Goal: Transaction & Acquisition: Book appointment/travel/reservation

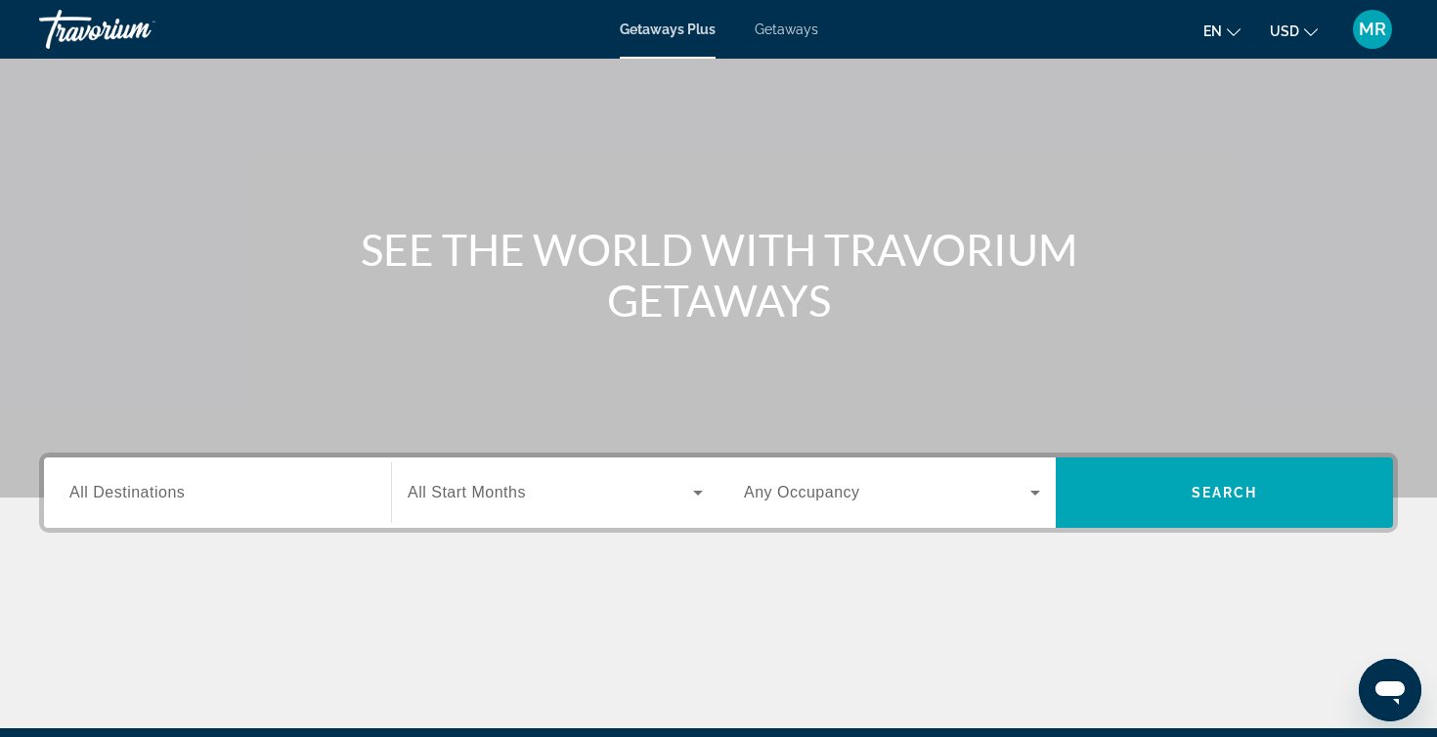
scroll to position [140, 0]
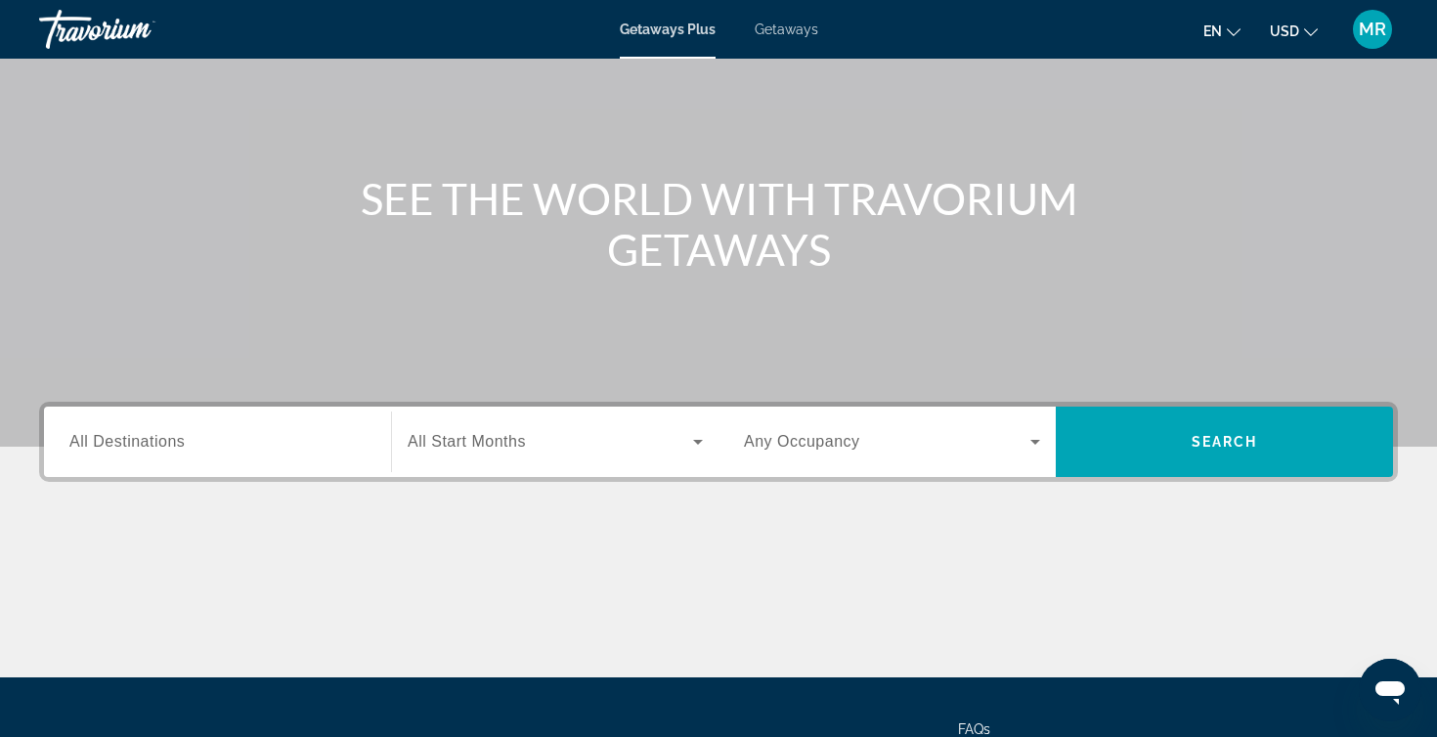
click at [362, 450] on input "Destination All Destinations" at bounding box center [217, 442] width 296 height 23
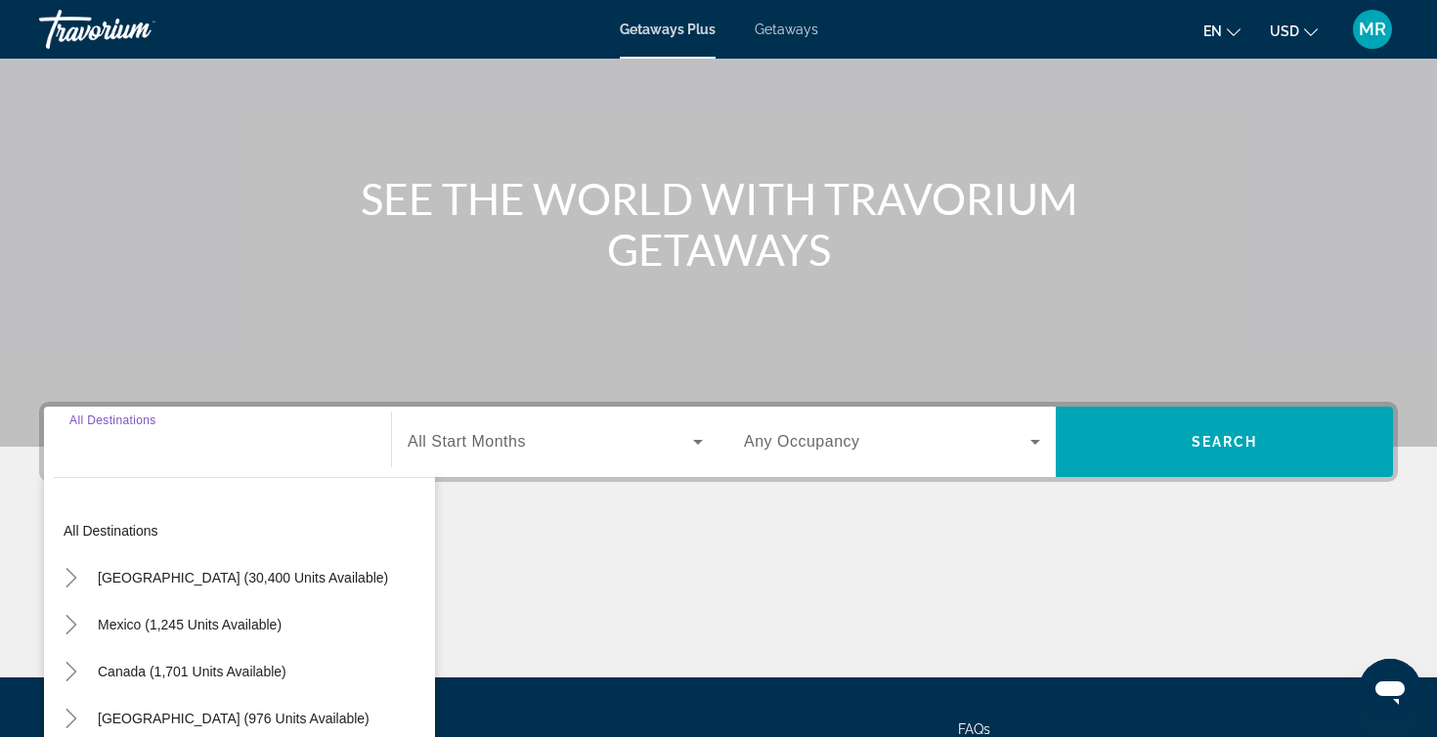
scroll to position [320, 0]
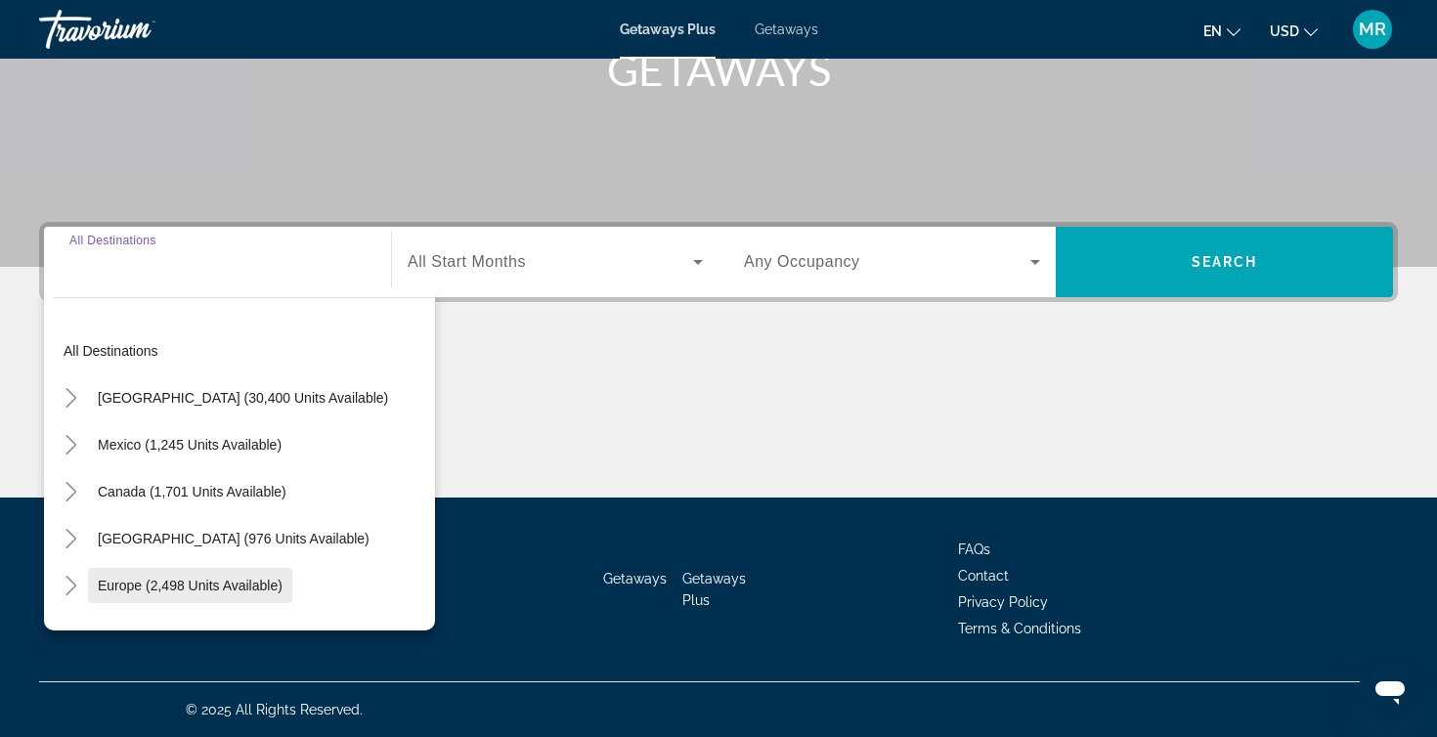
click at [194, 574] on span "Search widget" at bounding box center [190, 585] width 204 height 47
type input "**********"
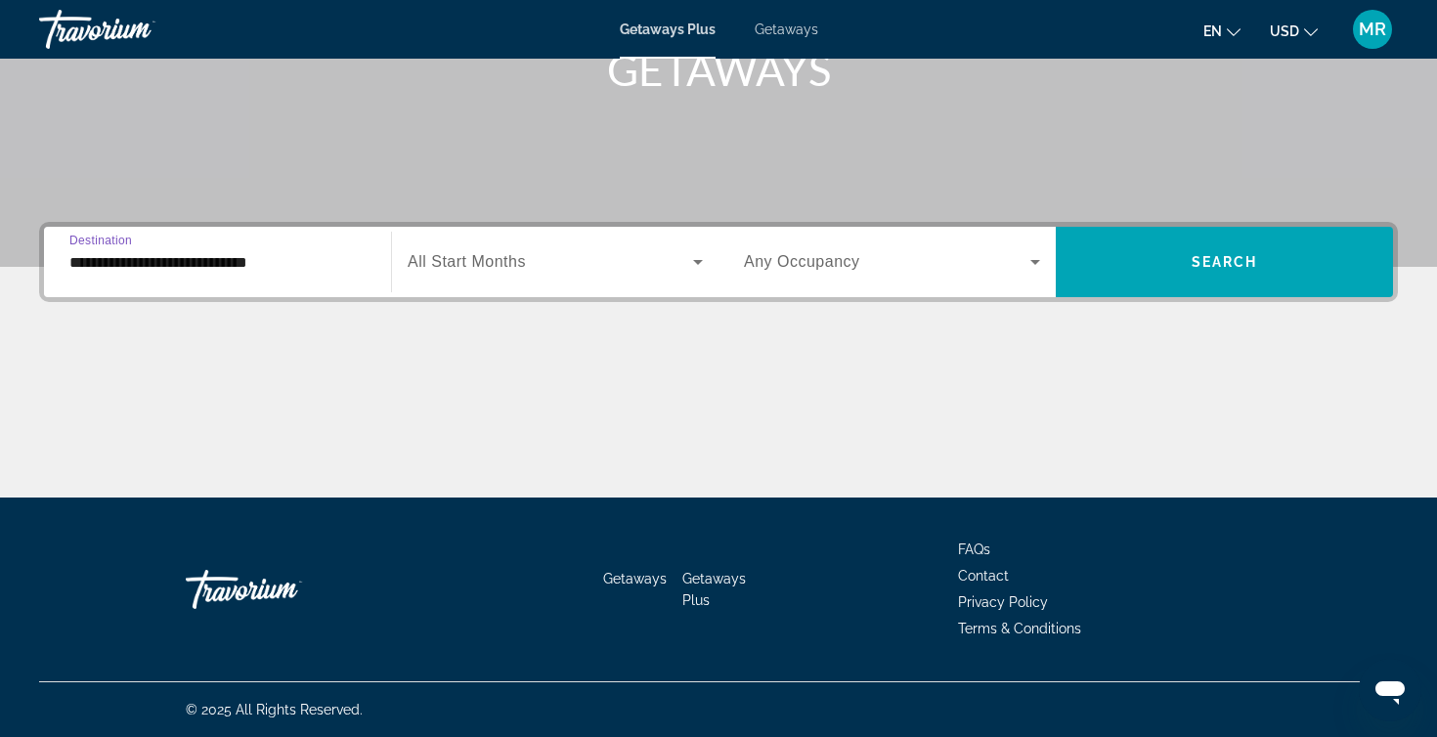
click at [670, 281] on div "Search widget" at bounding box center [555, 262] width 295 height 55
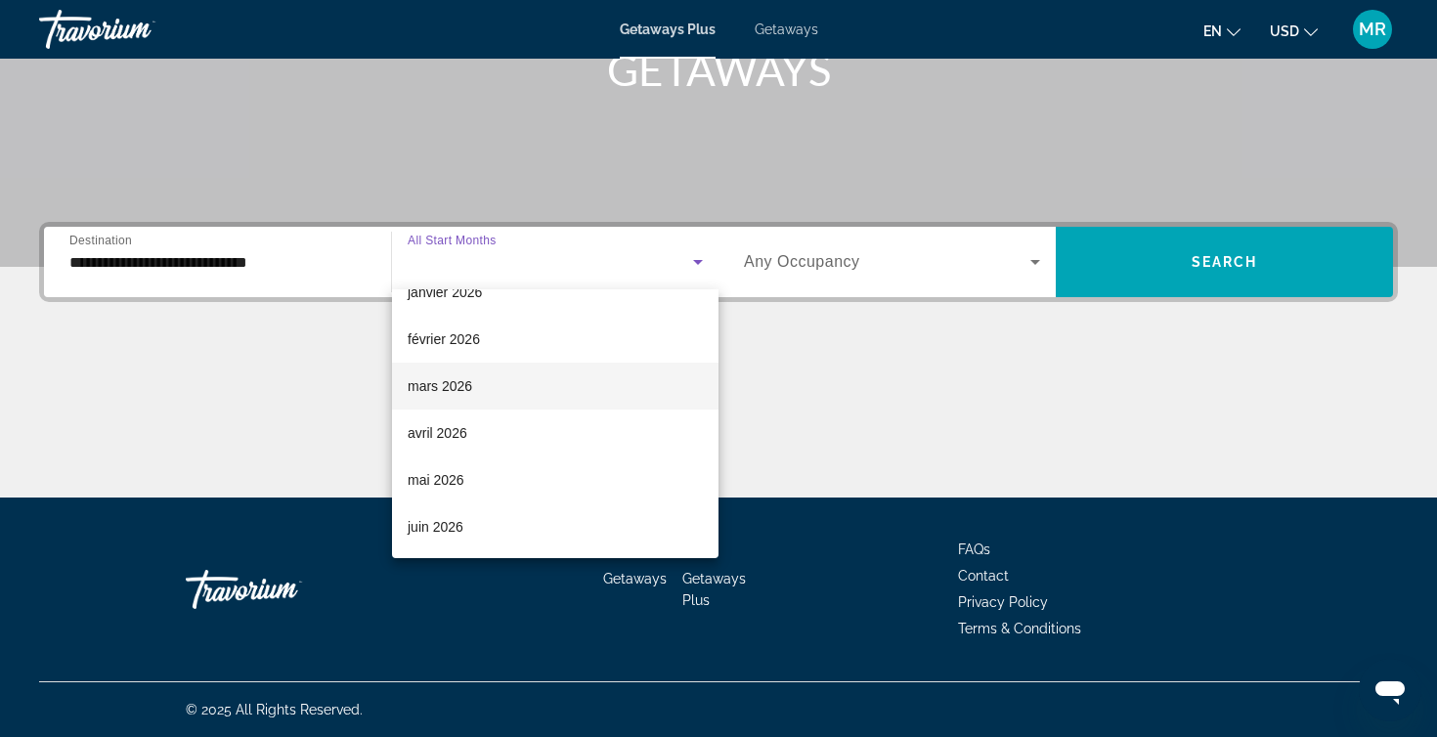
scroll to position [265, 0]
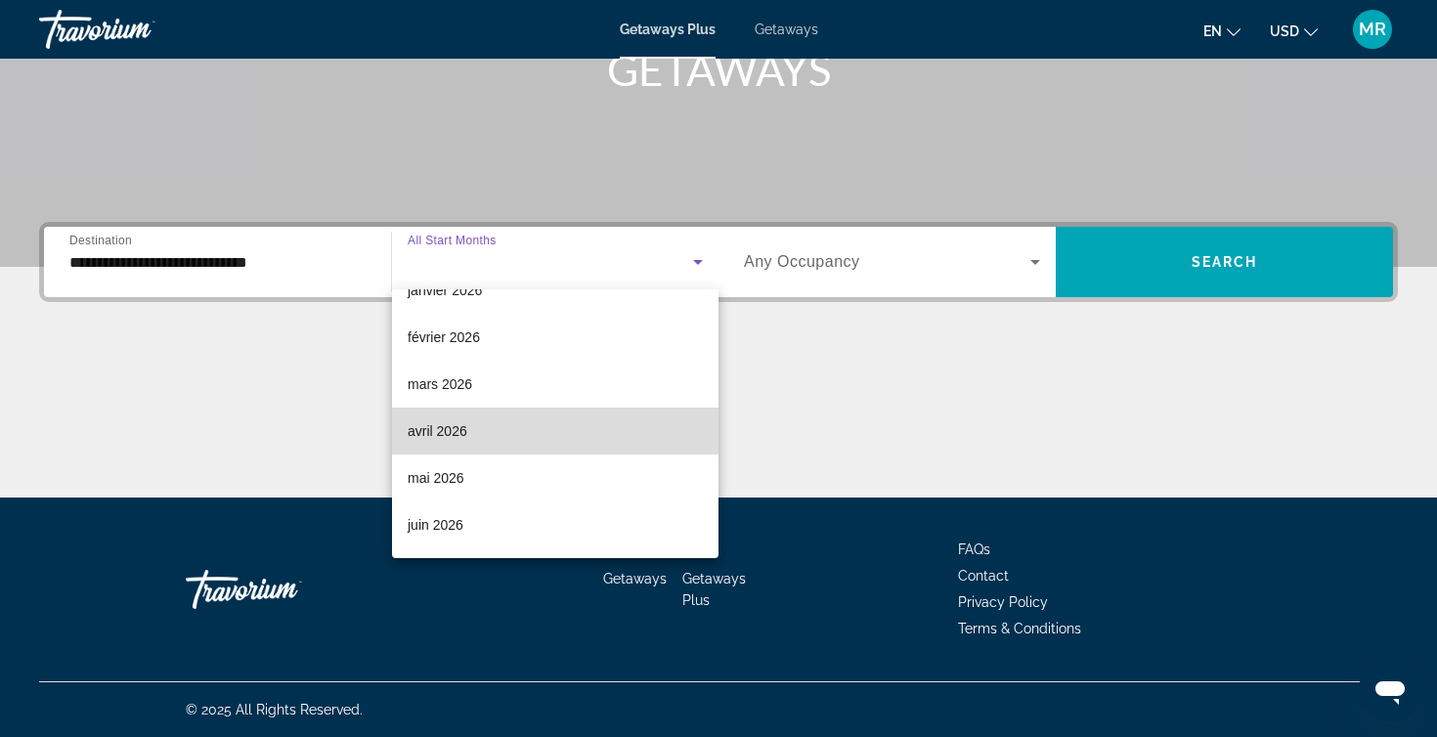
click at [521, 436] on mat-option "avril 2026" at bounding box center [555, 431] width 326 height 47
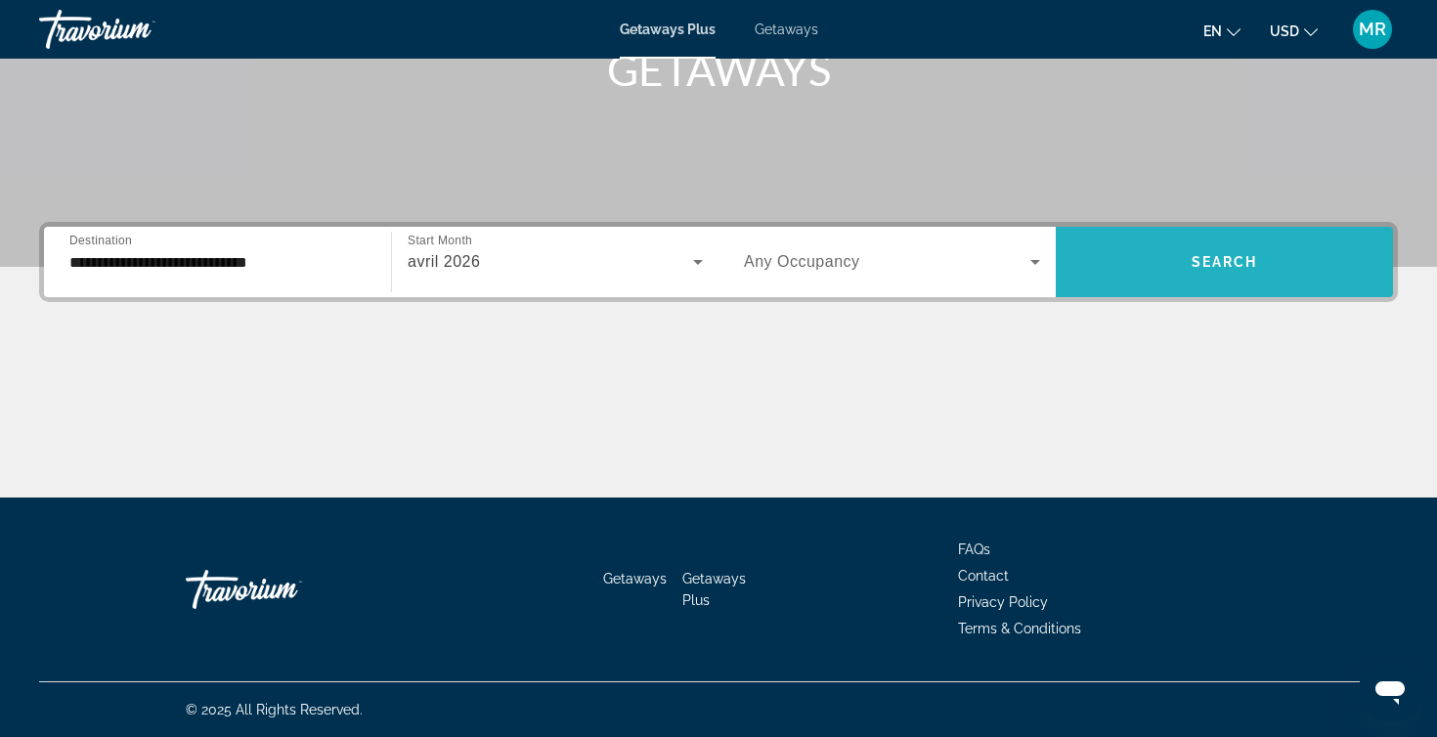
click at [1113, 287] on span "Search widget" at bounding box center [1224, 262] width 337 height 70
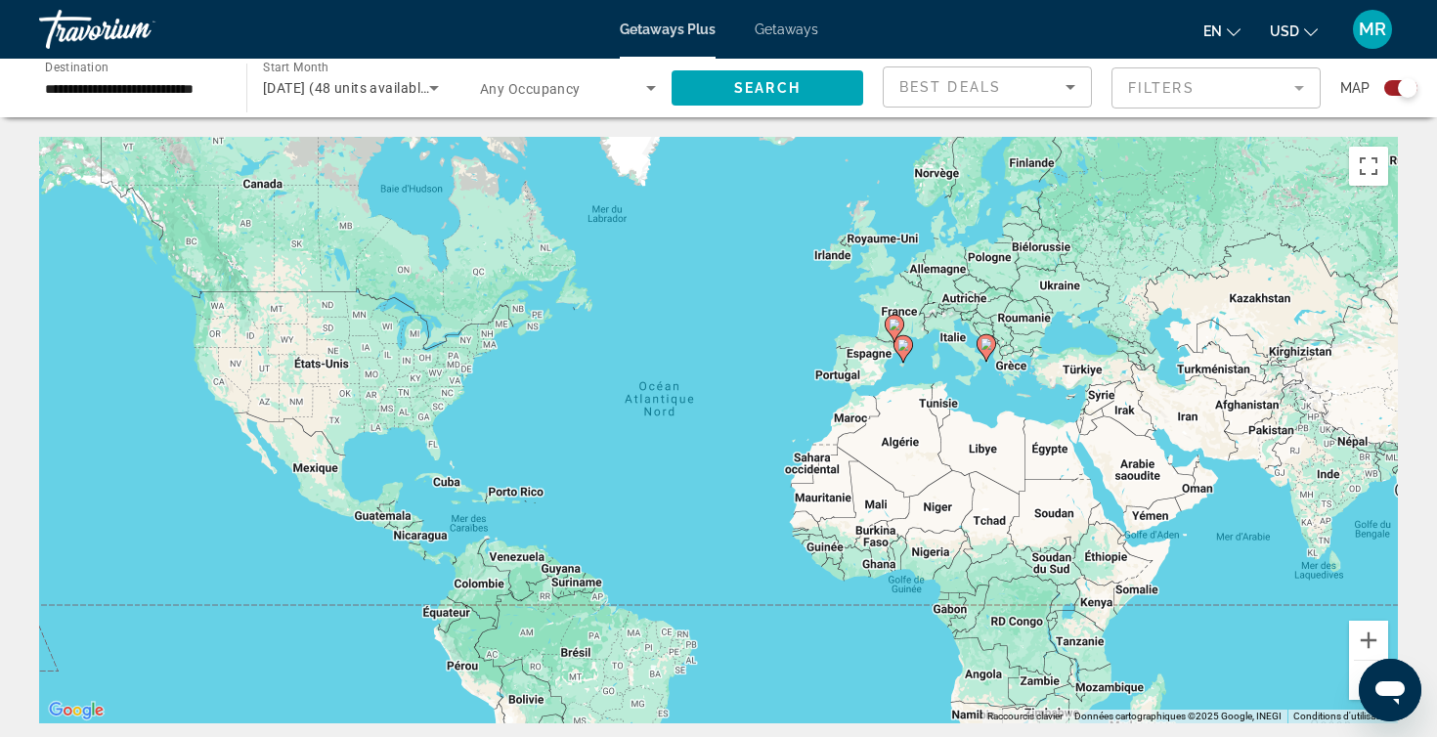
click at [1394, 90] on div "Search widget" at bounding box center [1400, 88] width 33 height 16
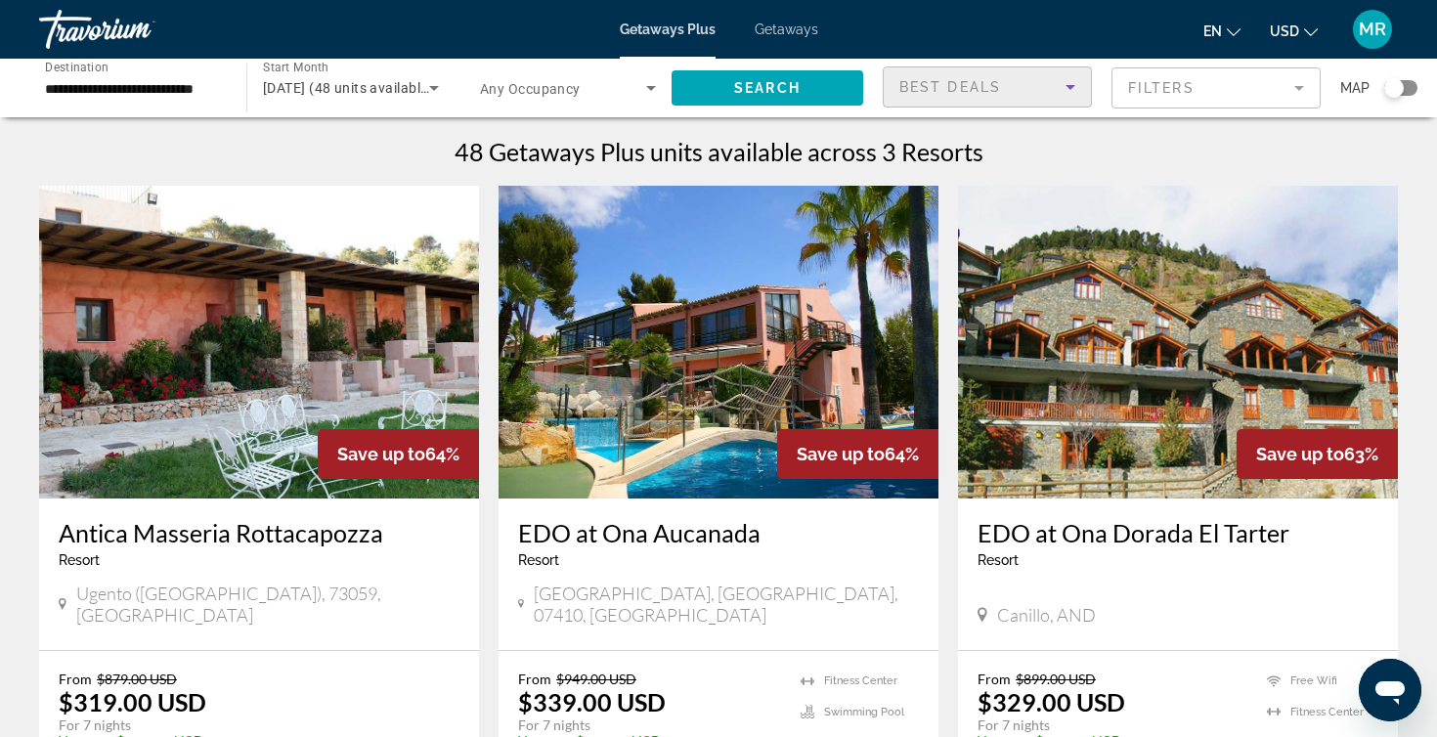
click at [1055, 86] on div "Best Deals" at bounding box center [982, 86] width 166 height 23
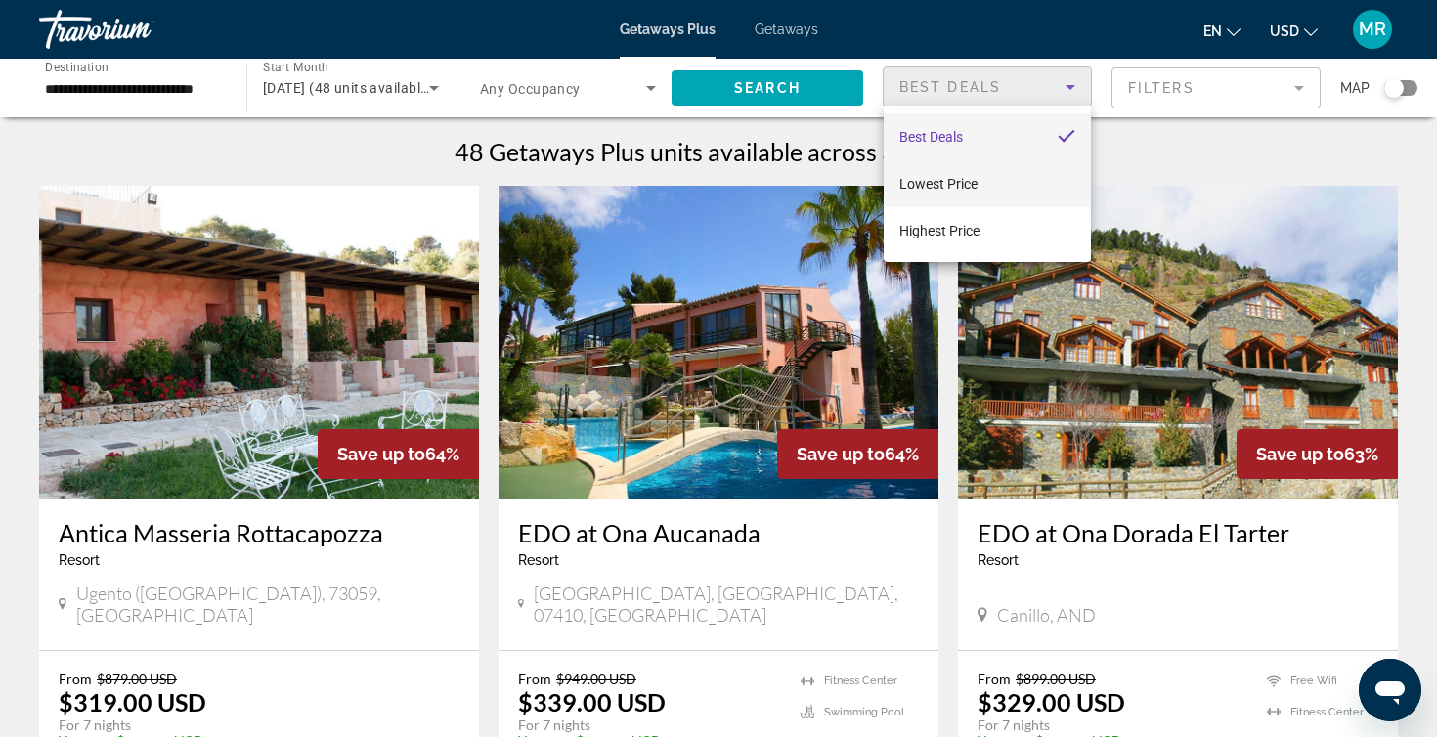
click at [985, 179] on mat-option "Lowest Price" at bounding box center [987, 183] width 207 height 47
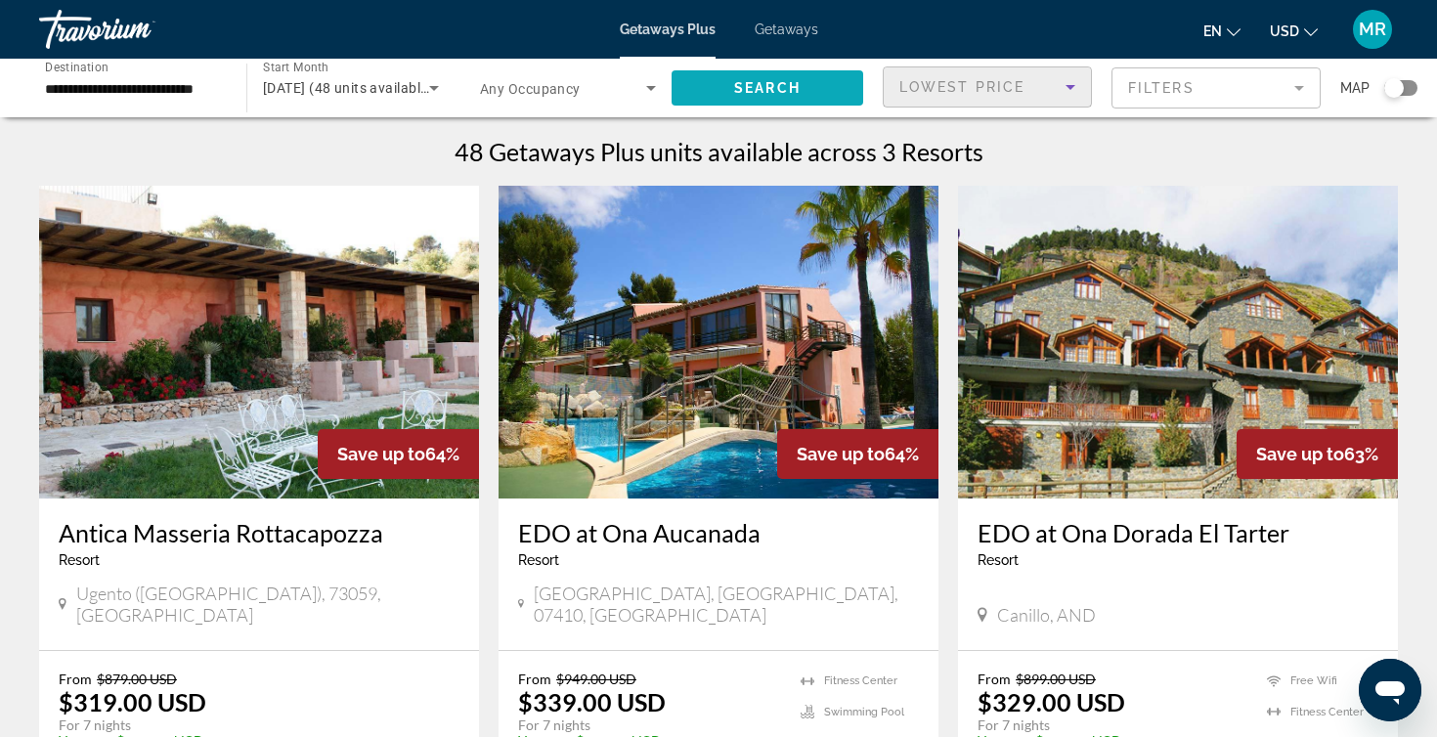
click at [833, 87] on span "Search widget" at bounding box center [767, 88] width 192 height 47
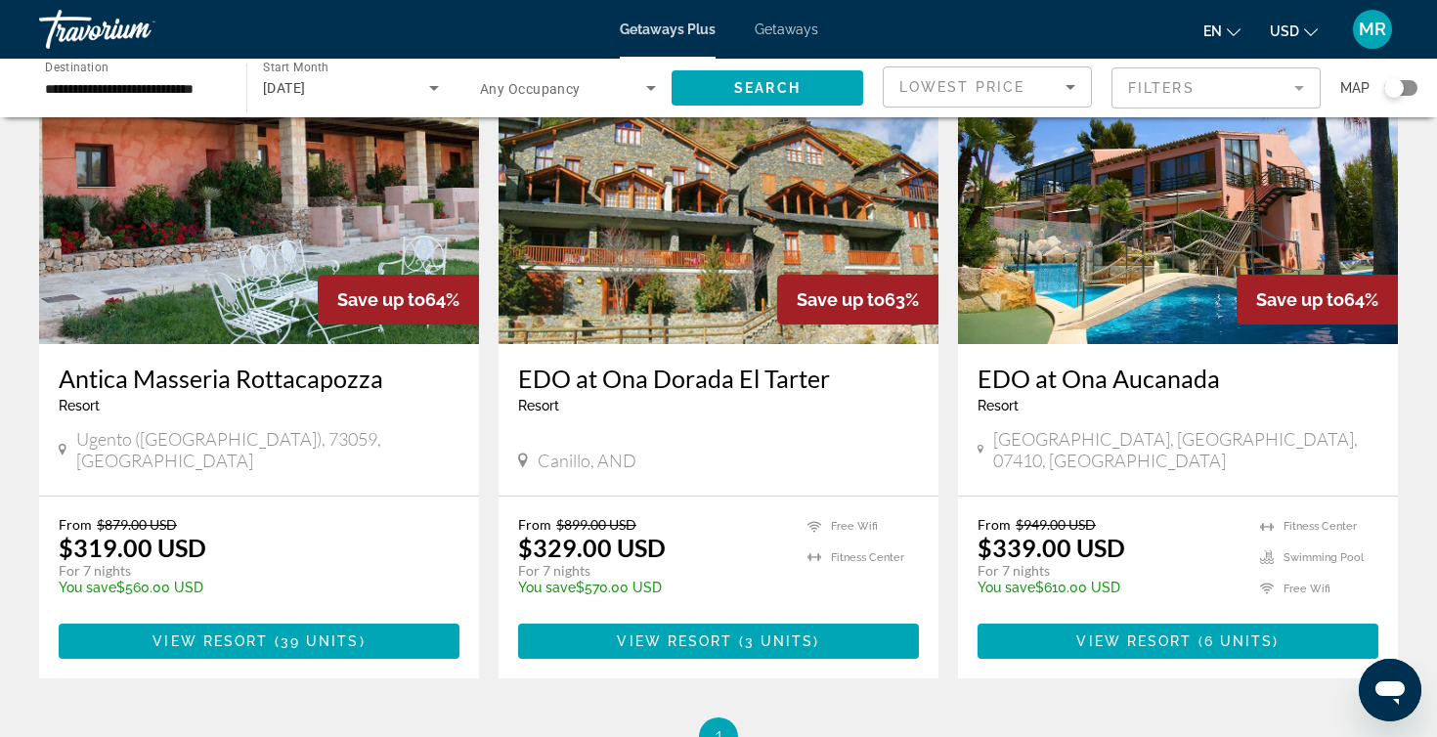
scroll to position [154, 0]
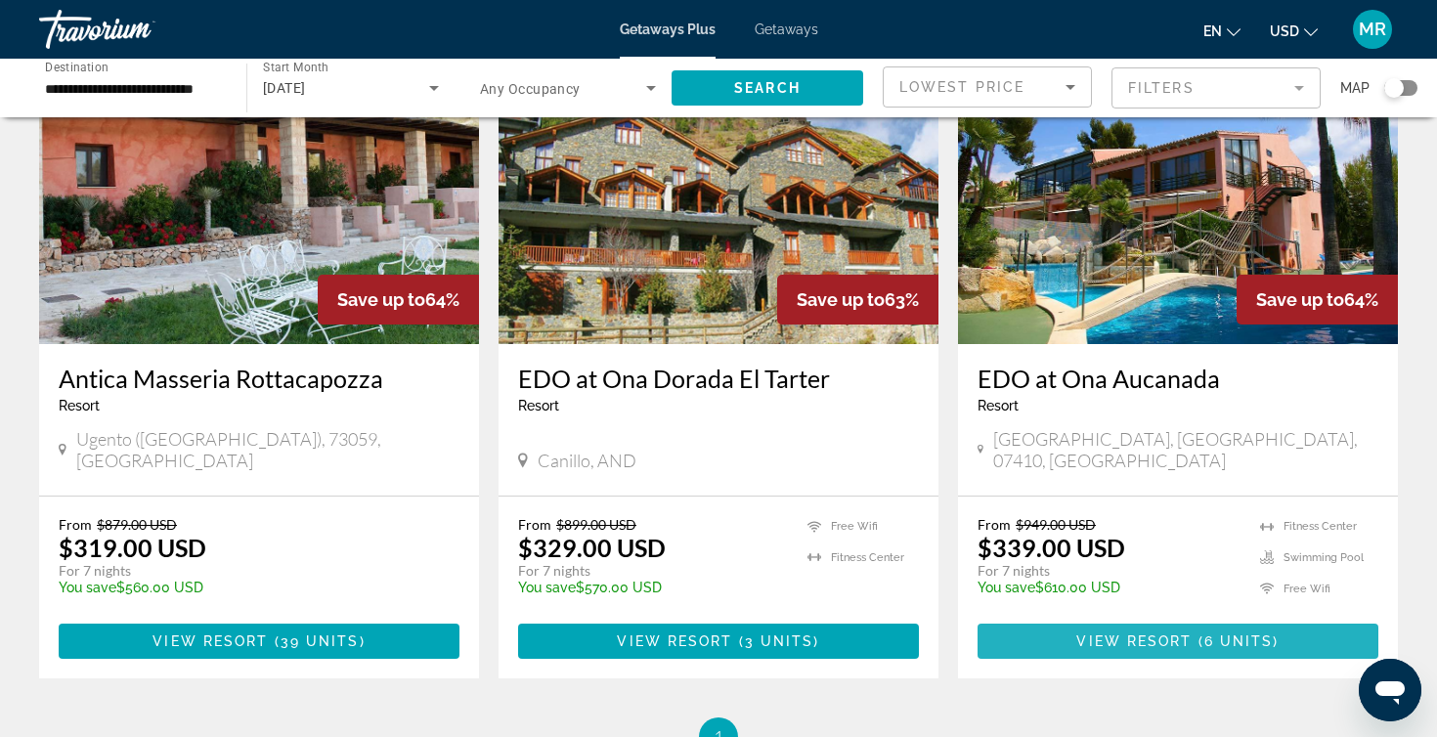
click at [1132, 618] on span "Main content" at bounding box center [1177, 641] width 401 height 47
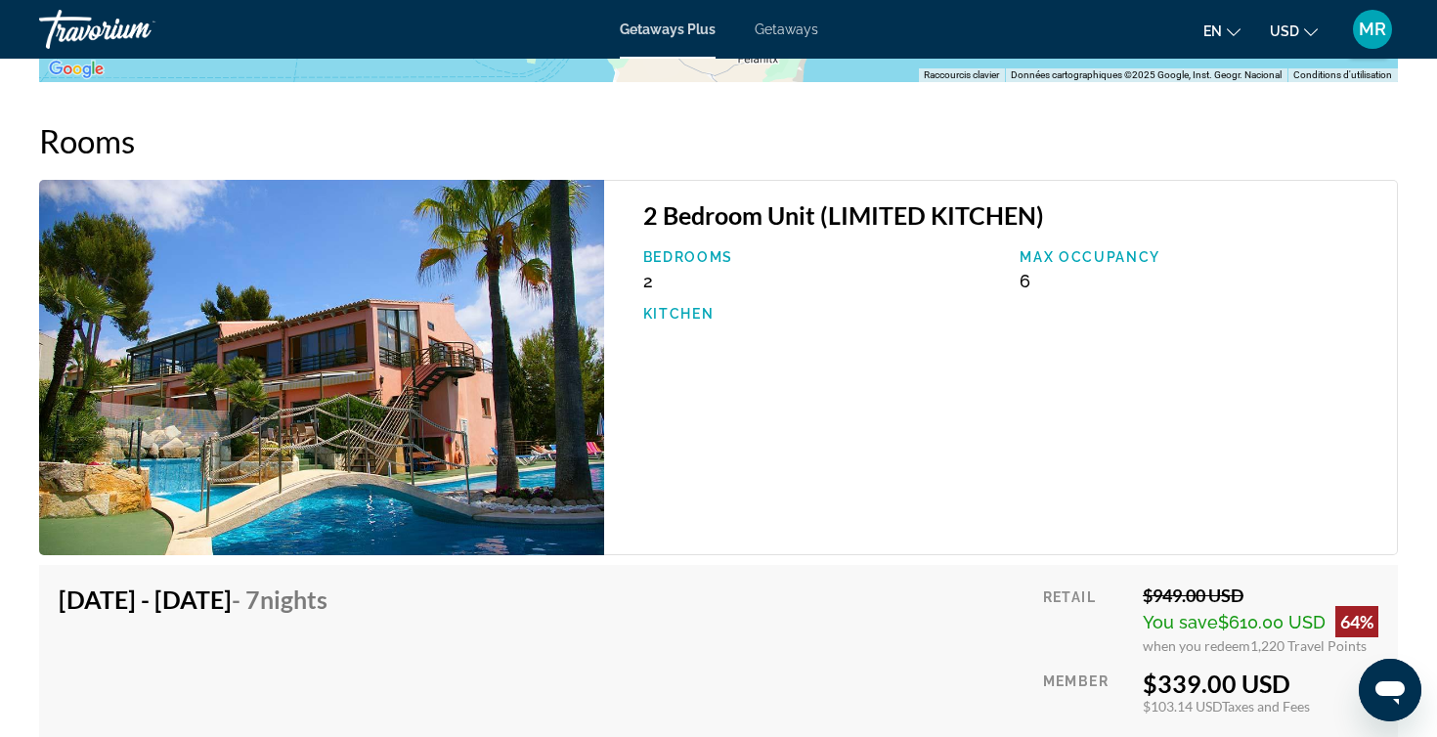
scroll to position [3120, 0]
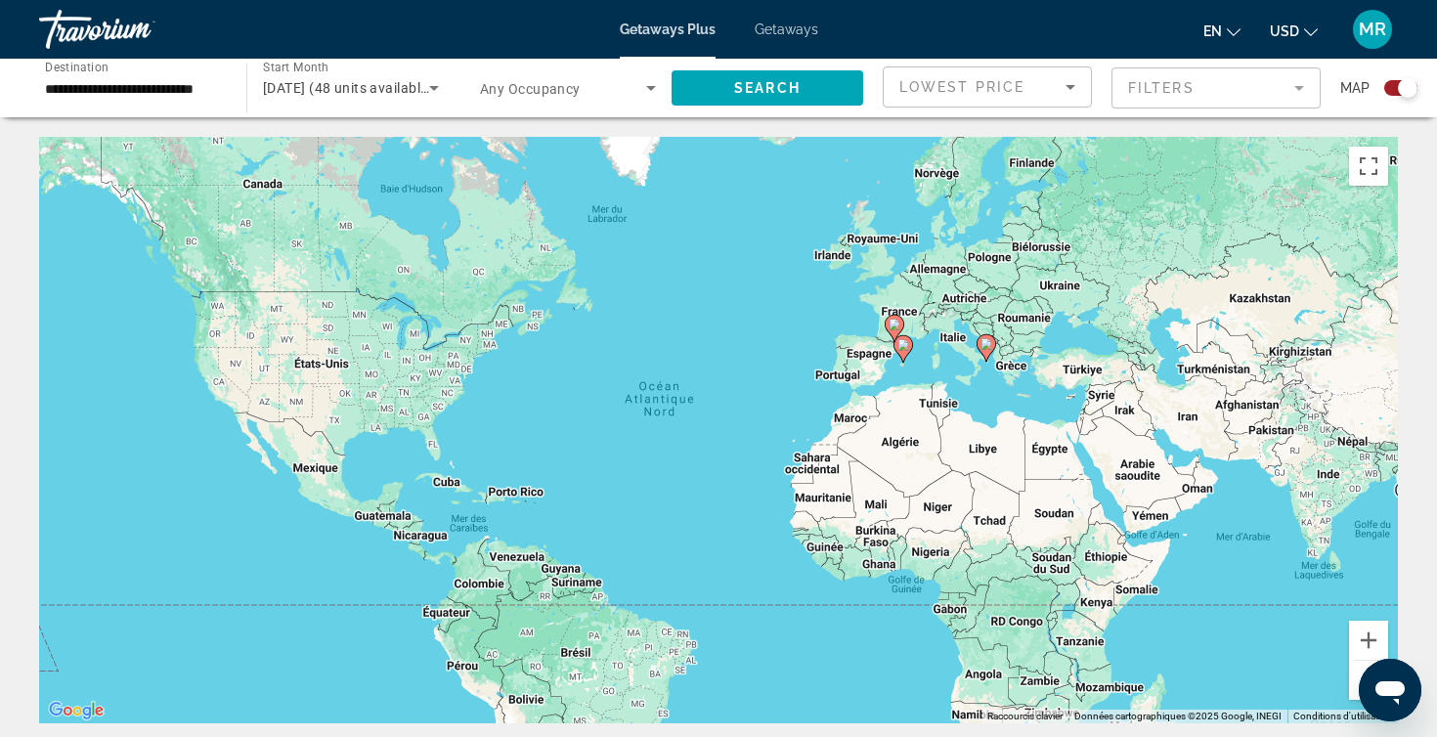
click at [218, 82] on input "**********" at bounding box center [133, 88] width 176 height 23
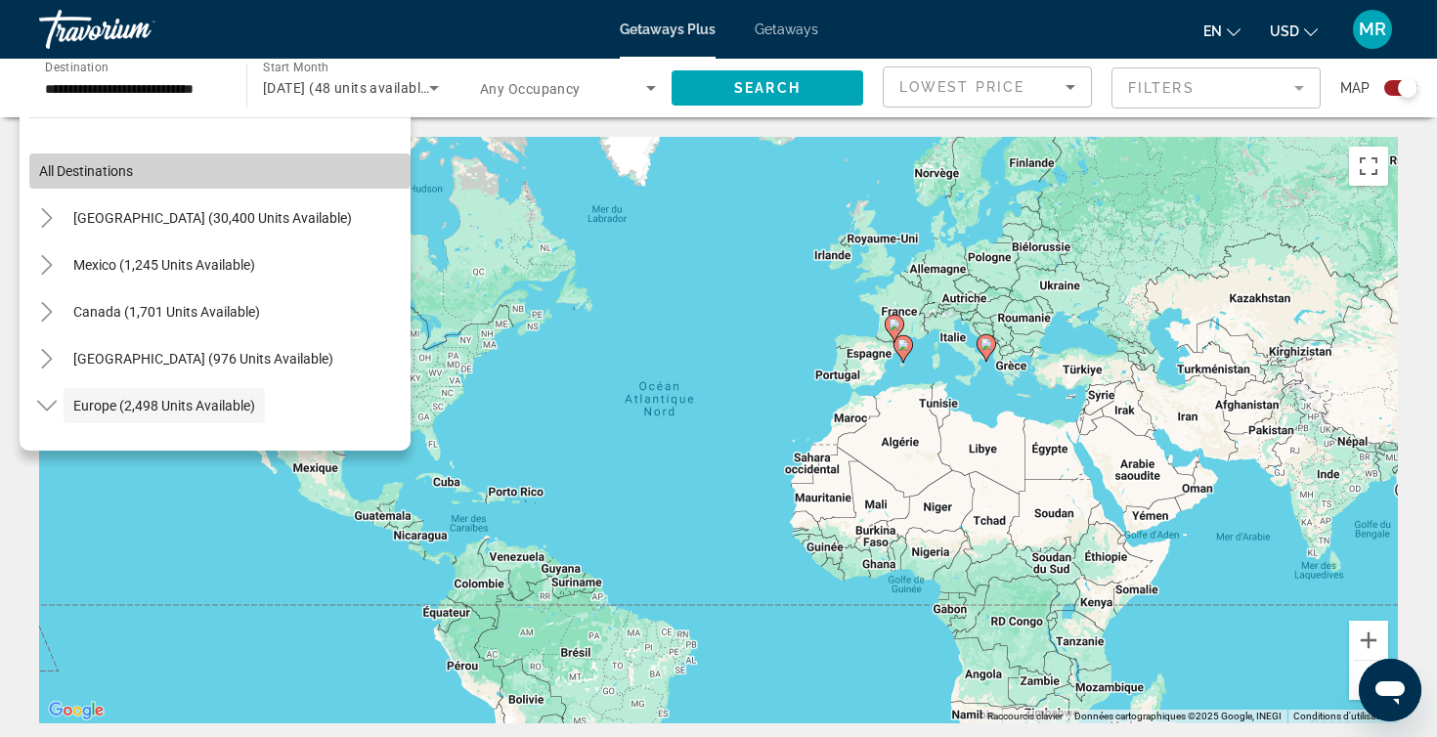
click at [70, 180] on span "Search widget" at bounding box center [219, 171] width 381 height 47
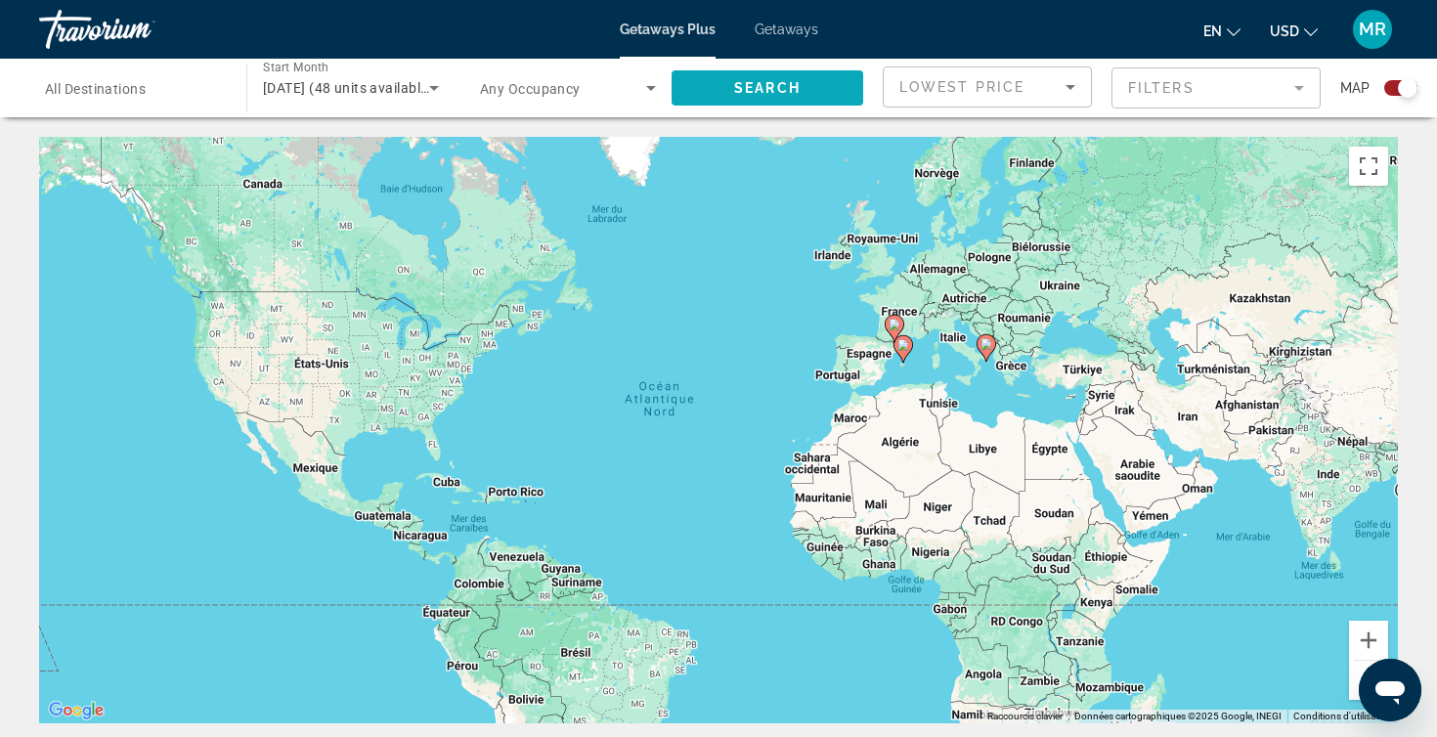
click at [736, 96] on span "Search widget" at bounding box center [767, 88] width 192 height 47
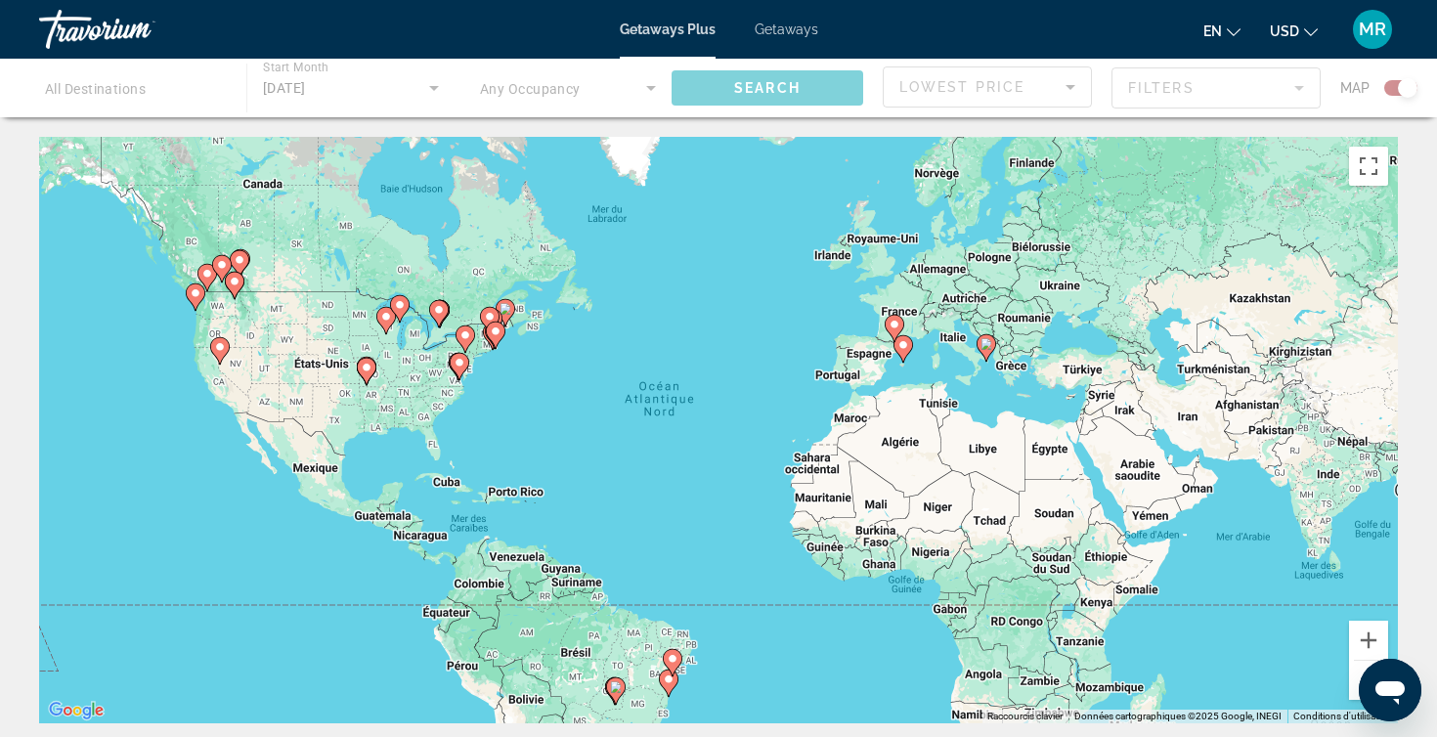
click at [1395, 90] on div "Main content" at bounding box center [718, 88] width 1437 height 59
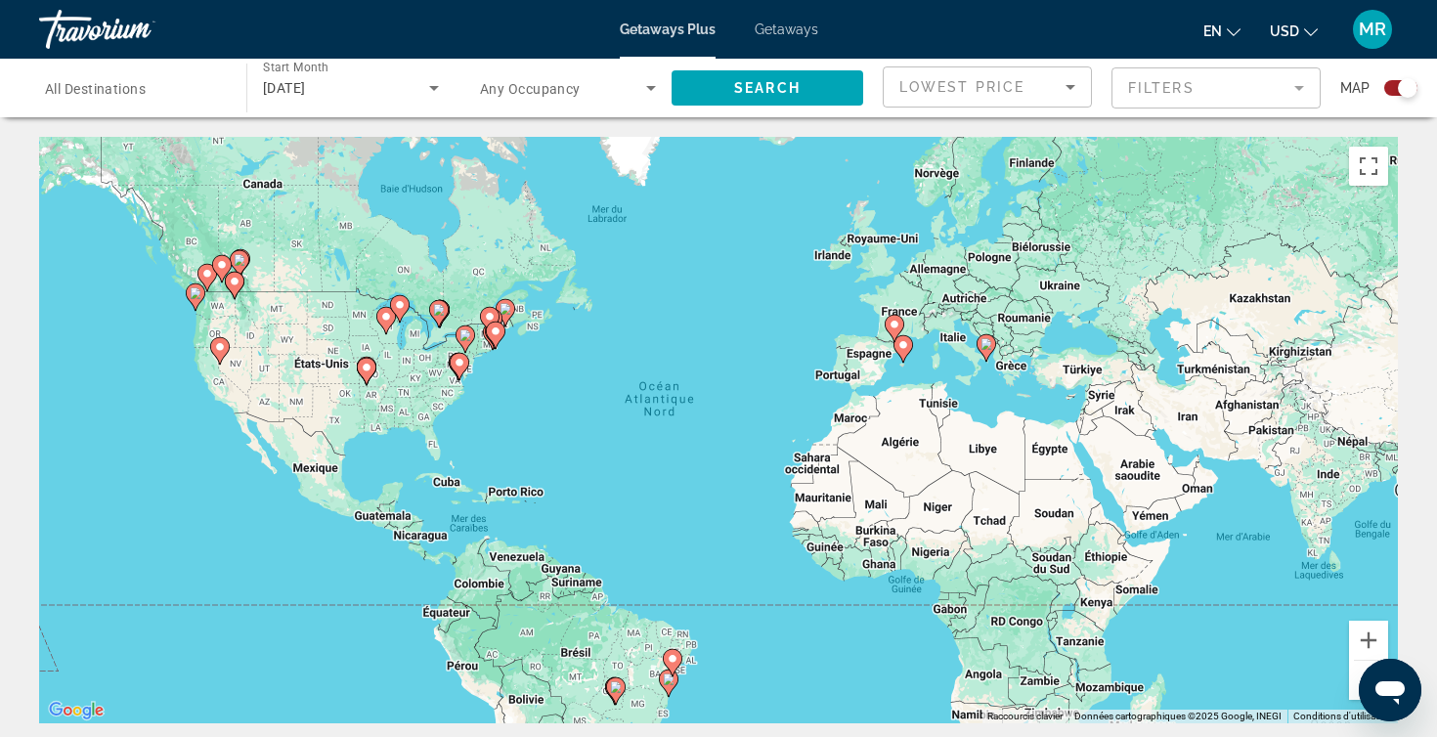
click at [1390, 91] on div "Search widget" at bounding box center [1400, 88] width 33 height 16
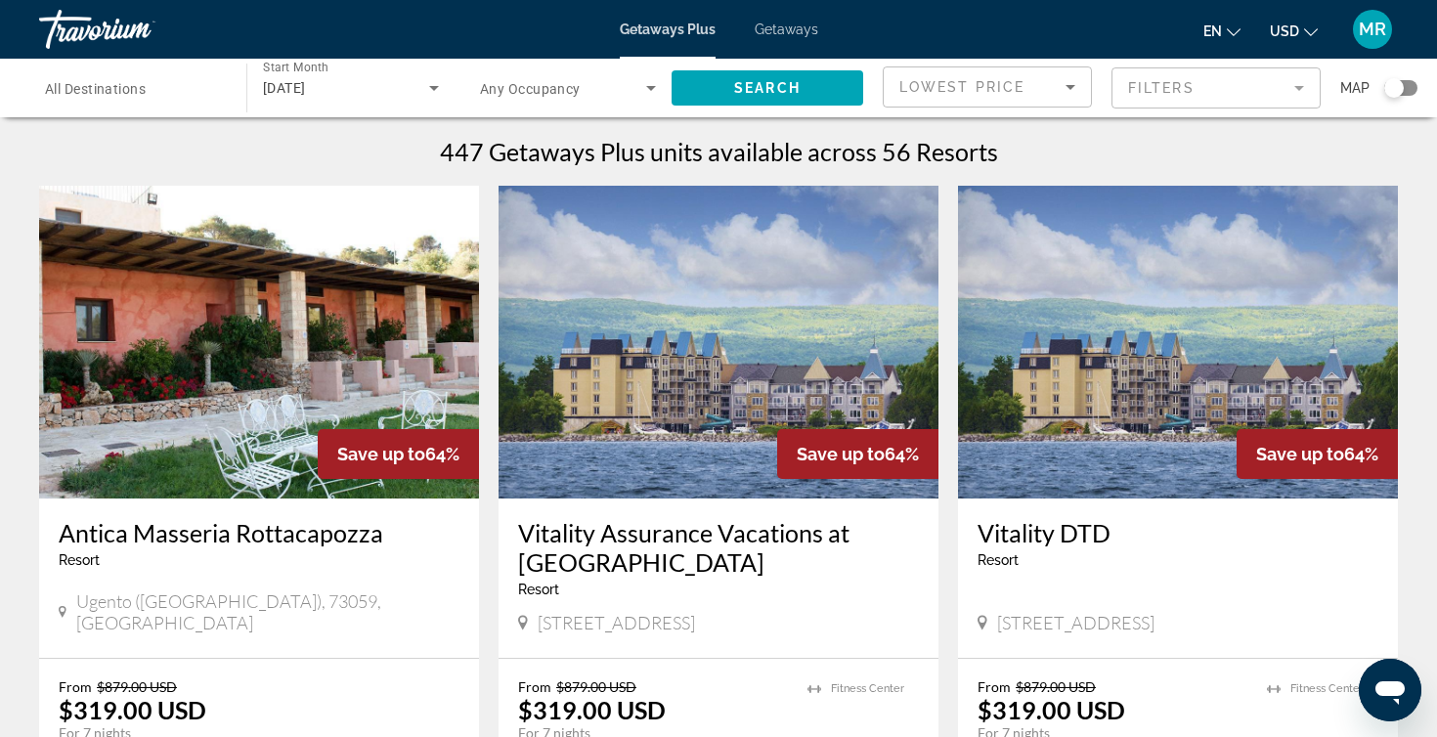
click at [1034, 82] on div "Lowest Price" at bounding box center [982, 86] width 166 height 23
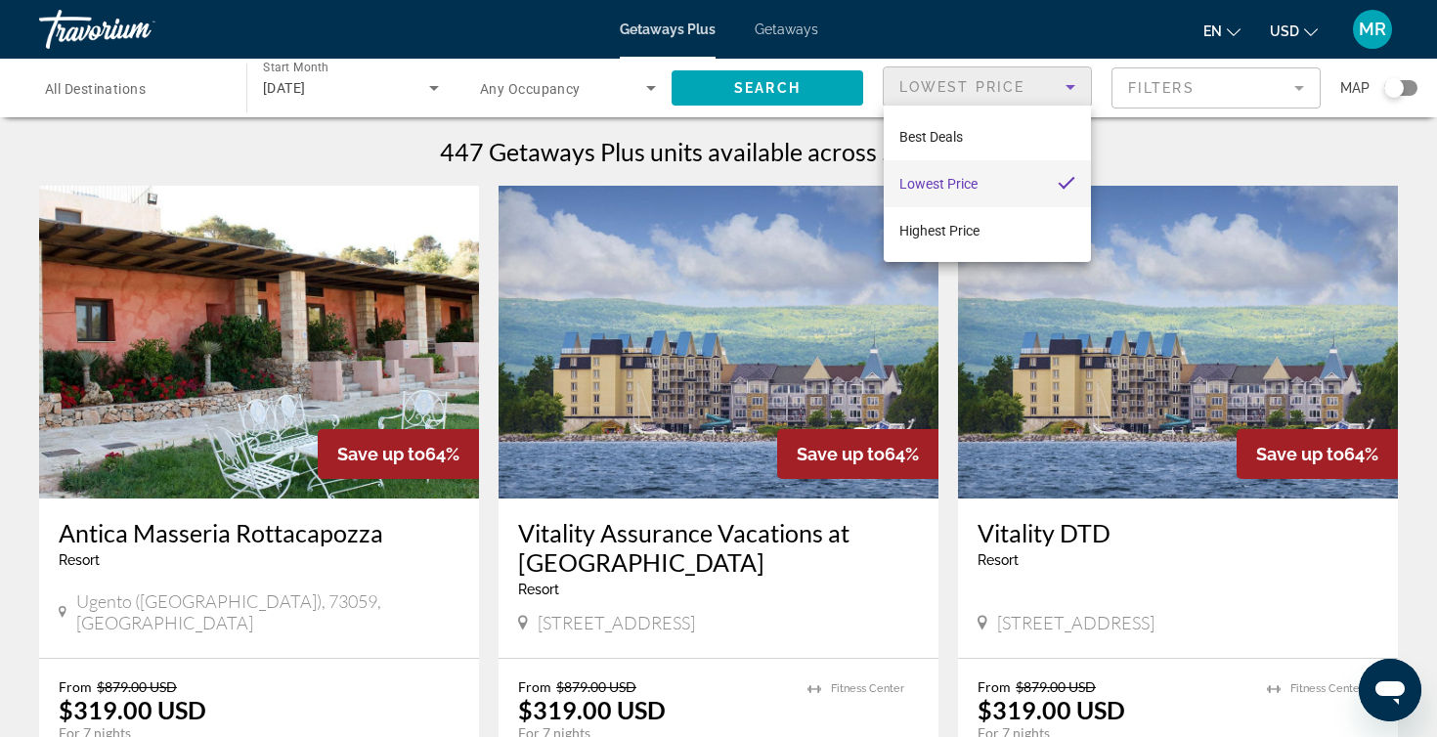
click at [1123, 141] on div at bounding box center [718, 368] width 1437 height 737
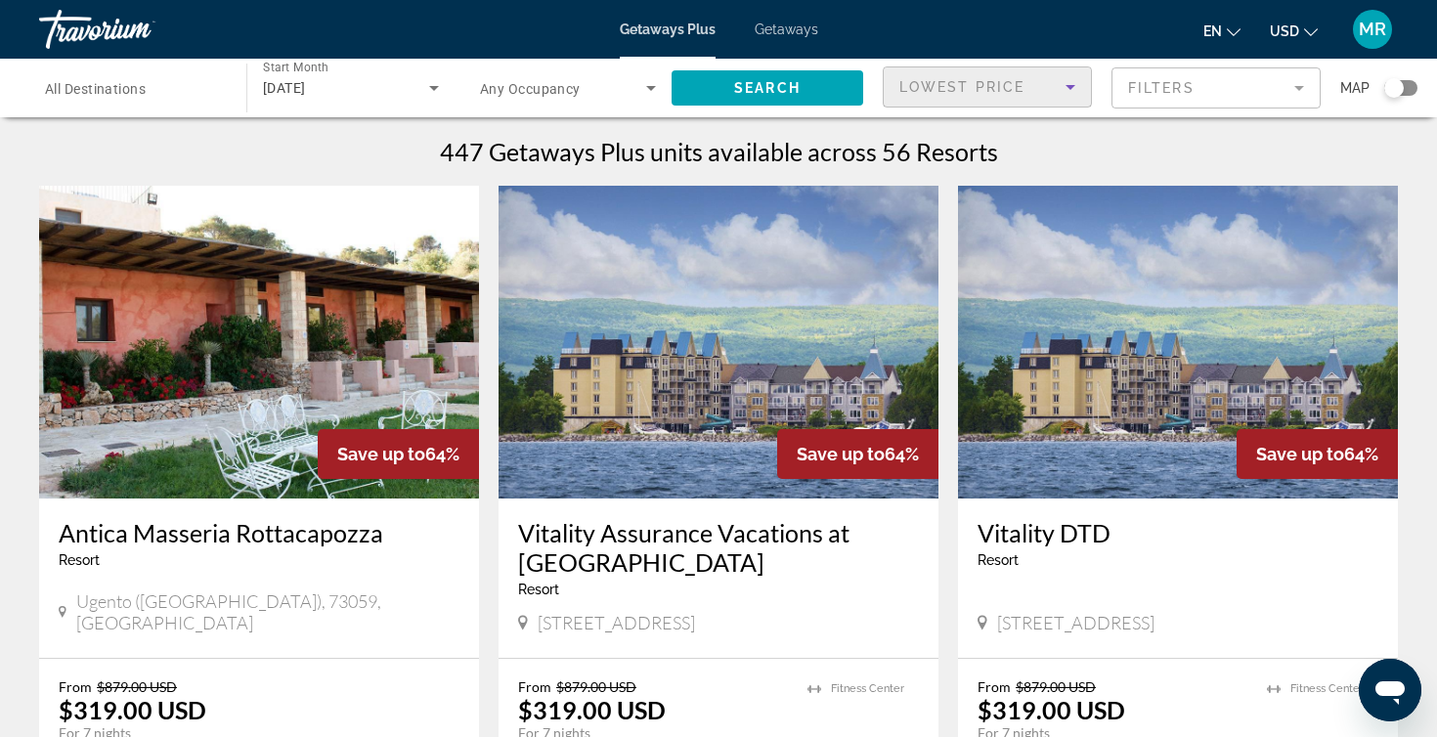
click at [1032, 95] on div "Lowest Price" at bounding box center [982, 86] width 166 height 23
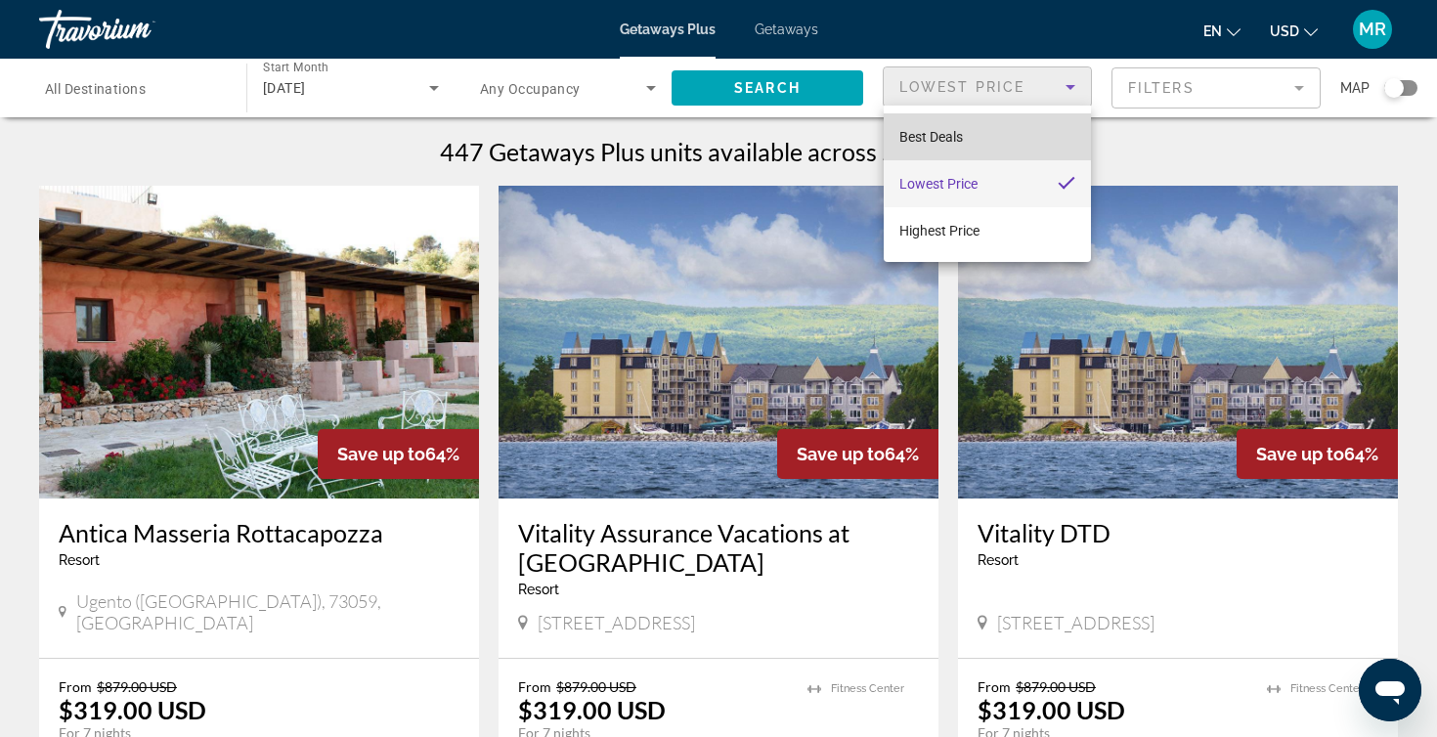
click at [990, 131] on mat-option "Best Deals" at bounding box center [987, 136] width 207 height 47
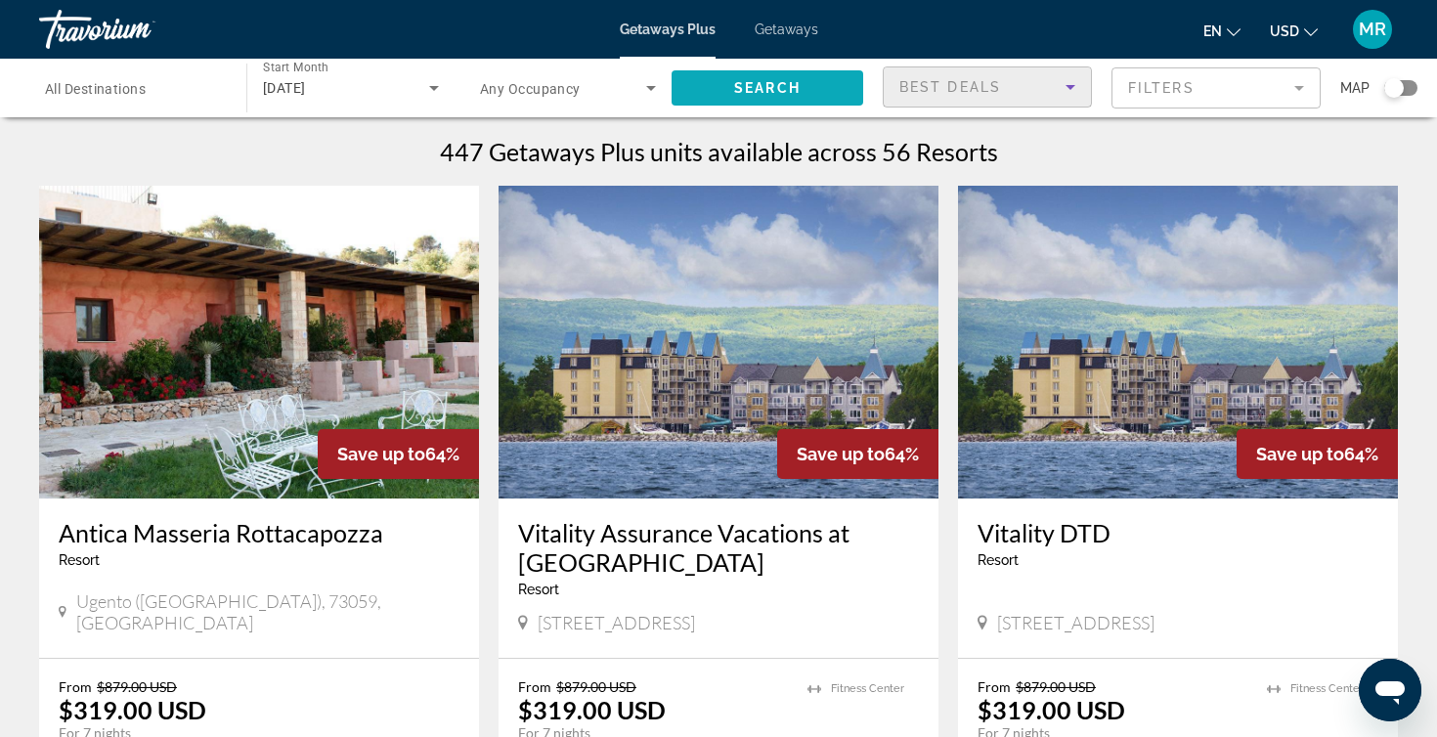
click at [827, 87] on span "Search widget" at bounding box center [767, 88] width 192 height 47
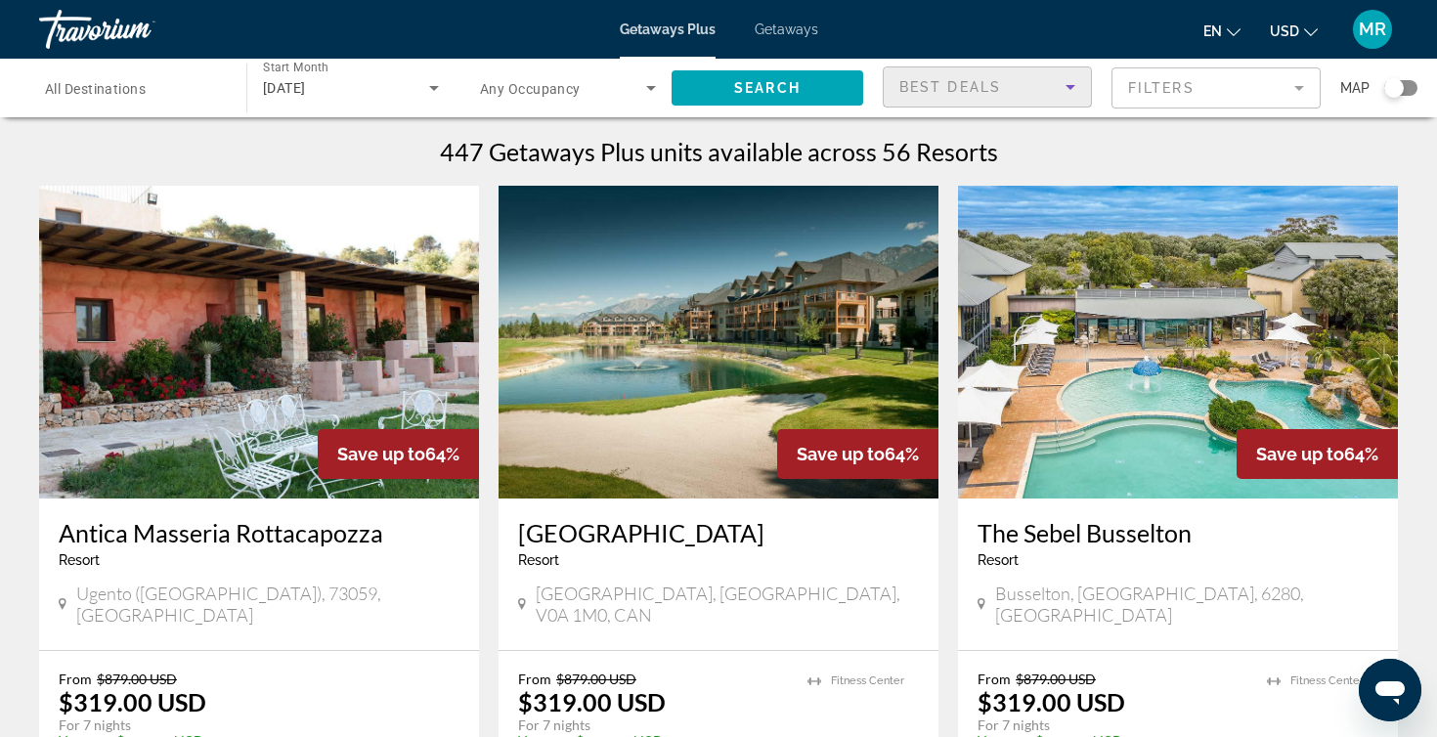
click at [940, 80] on span "Best Deals" at bounding box center [950, 87] width 102 height 16
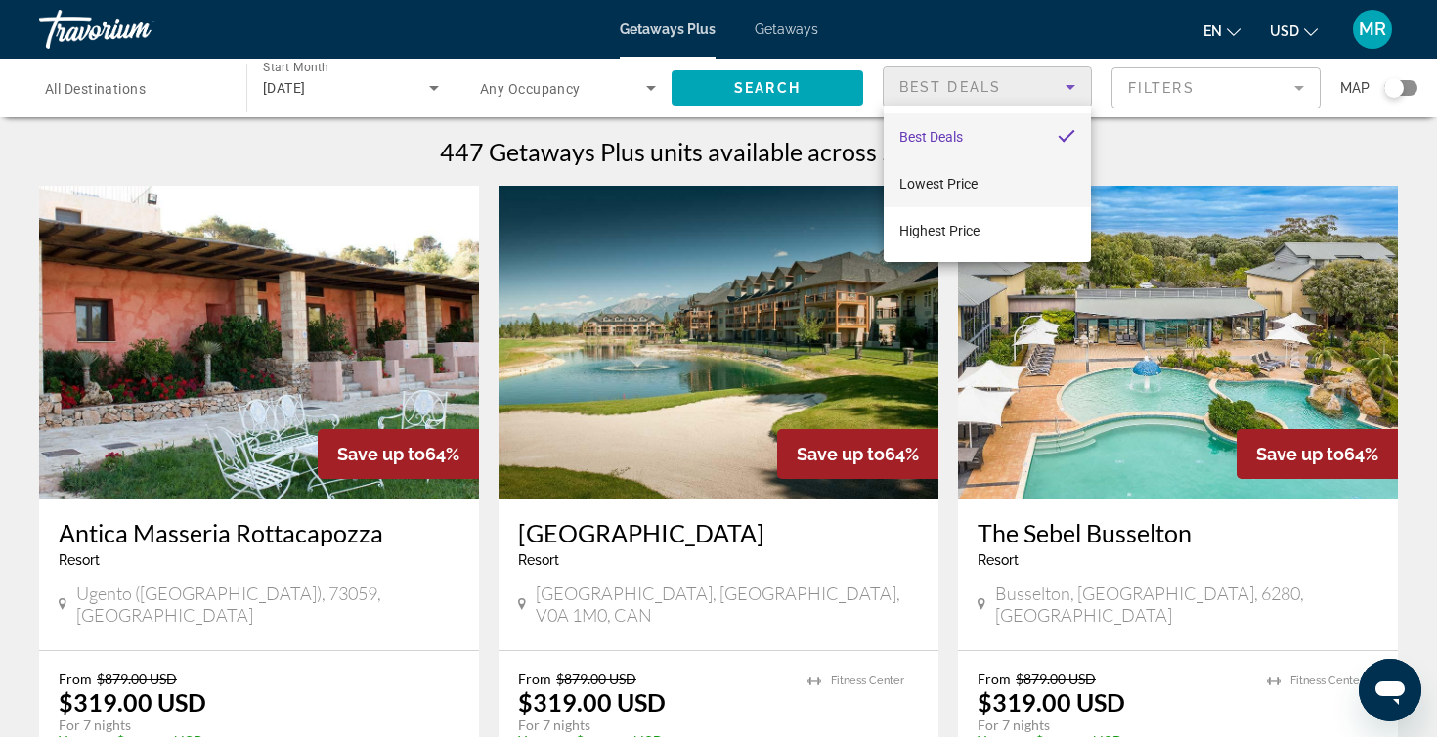
click at [924, 174] on span "Lowest Price" at bounding box center [938, 183] width 78 height 23
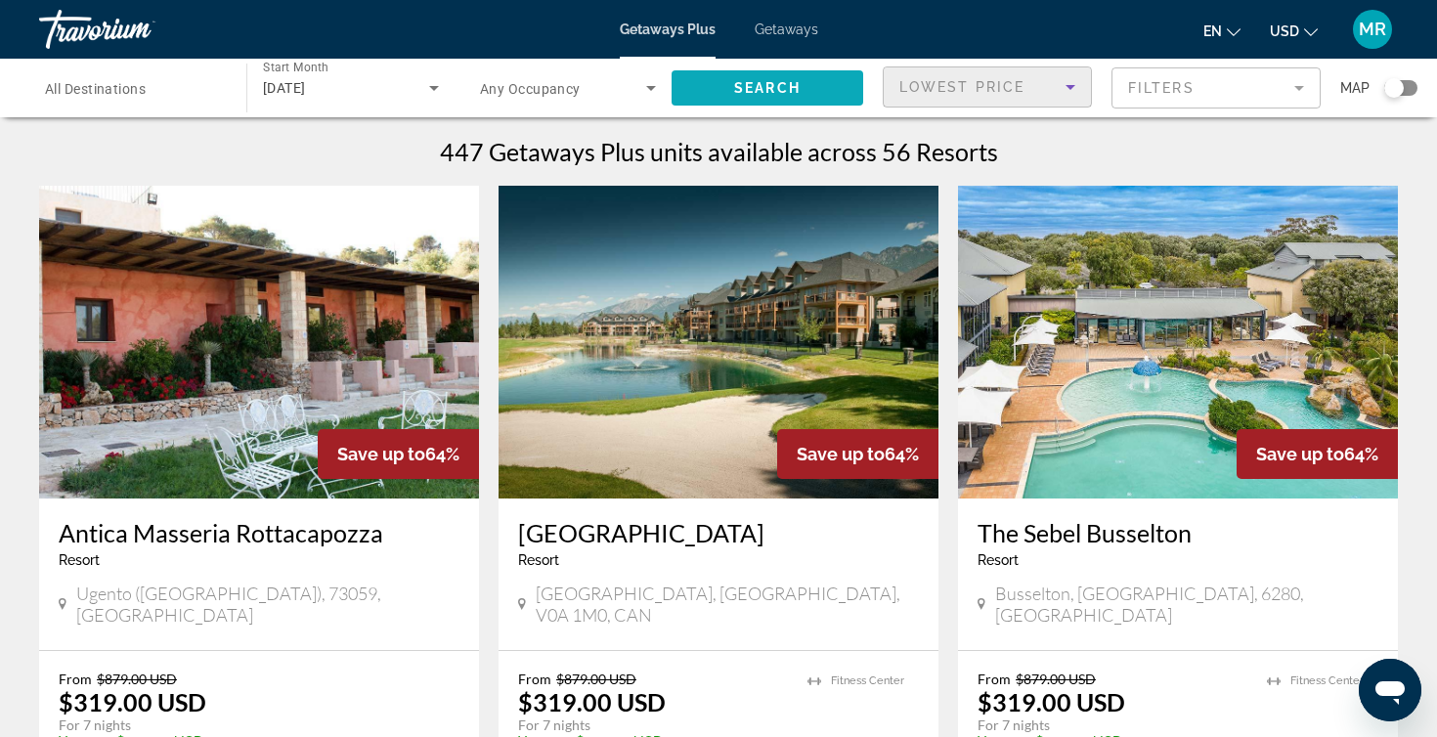
click at [842, 97] on span "Search widget" at bounding box center [767, 88] width 192 height 47
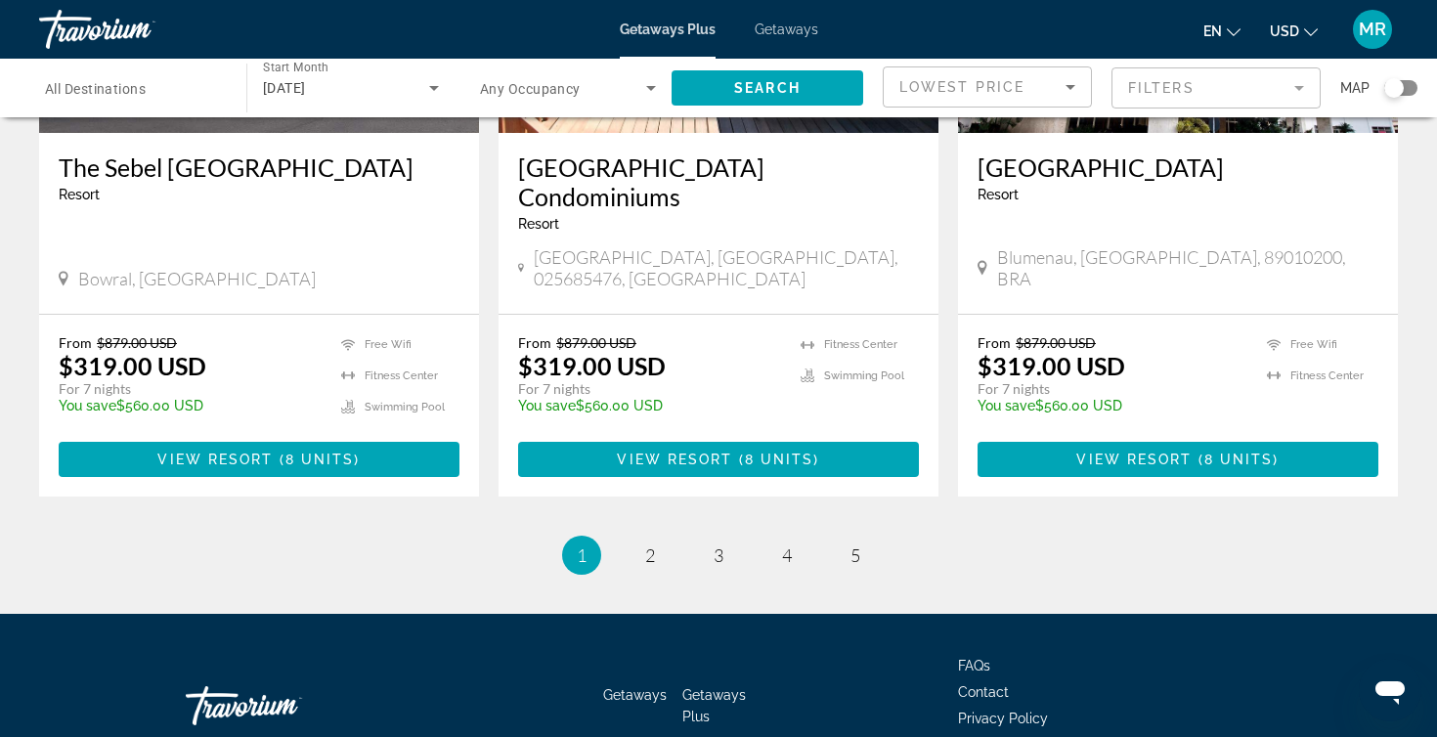
scroll to position [2483, 0]
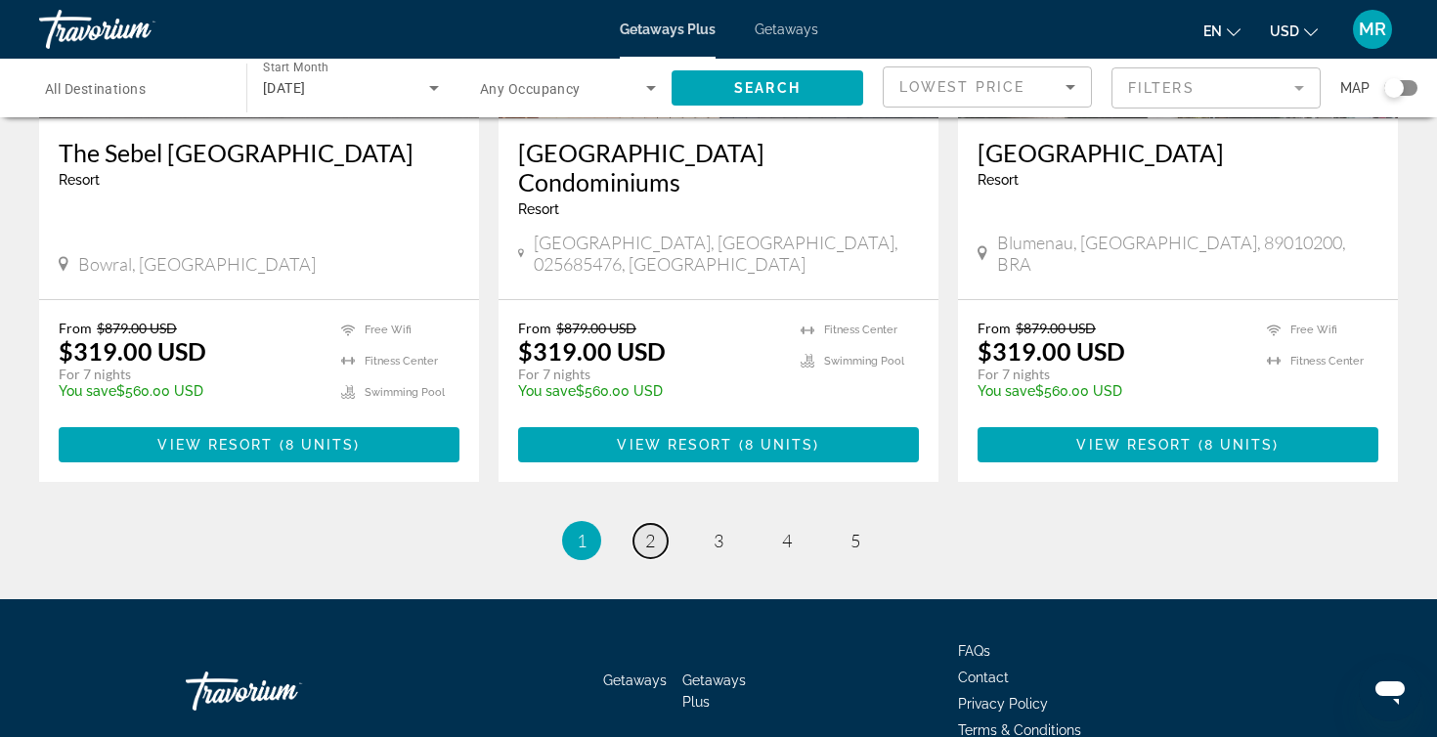
click at [660, 524] on link "page 2" at bounding box center [650, 541] width 34 height 34
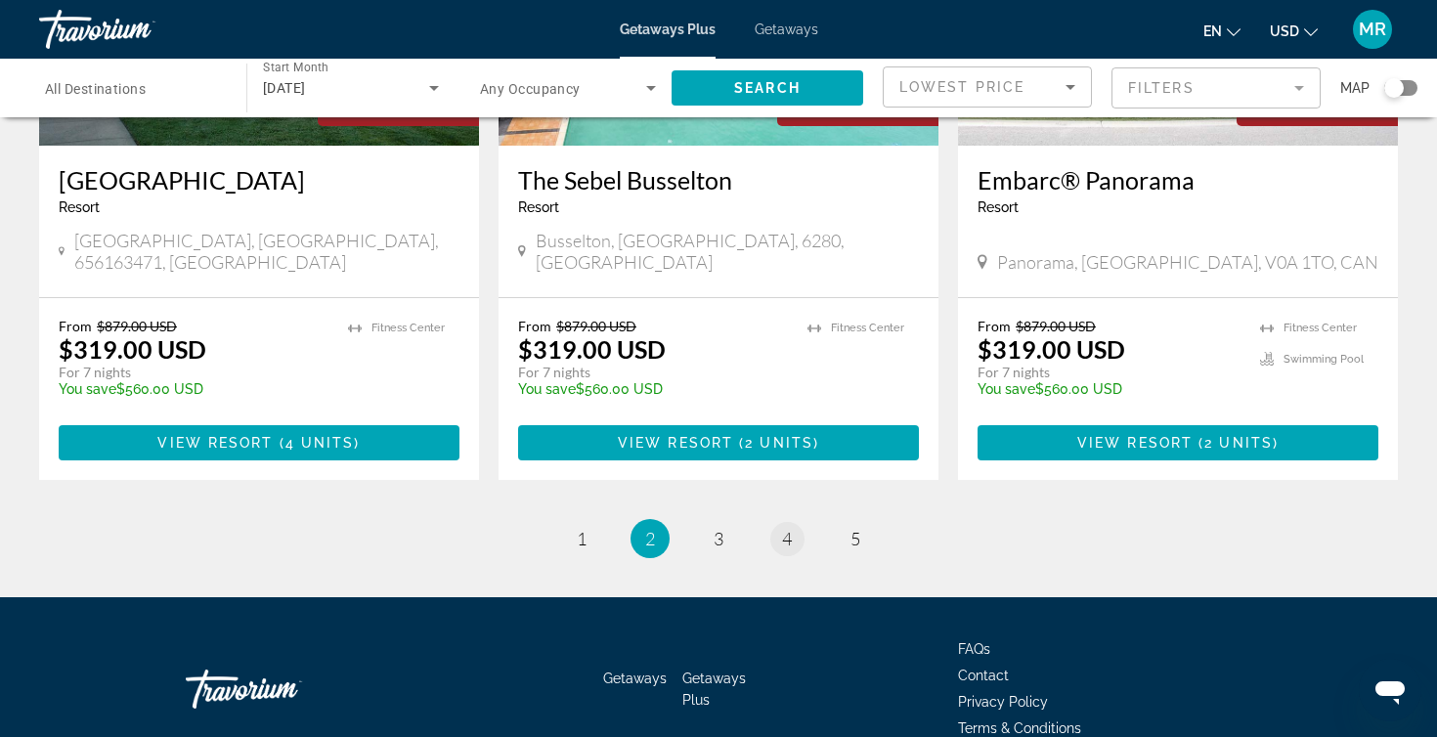
scroll to position [2455, 0]
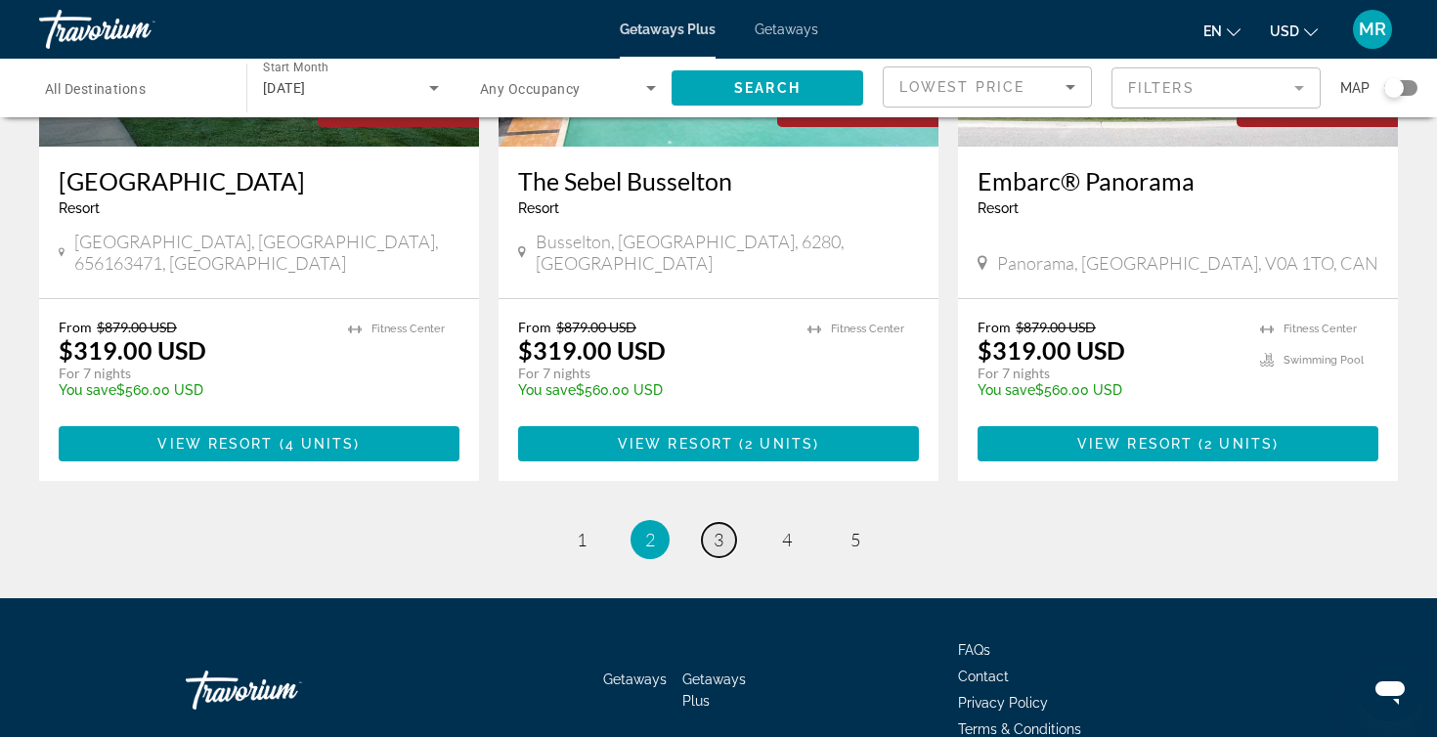
click at [726, 523] on link "page 3" at bounding box center [719, 540] width 34 height 34
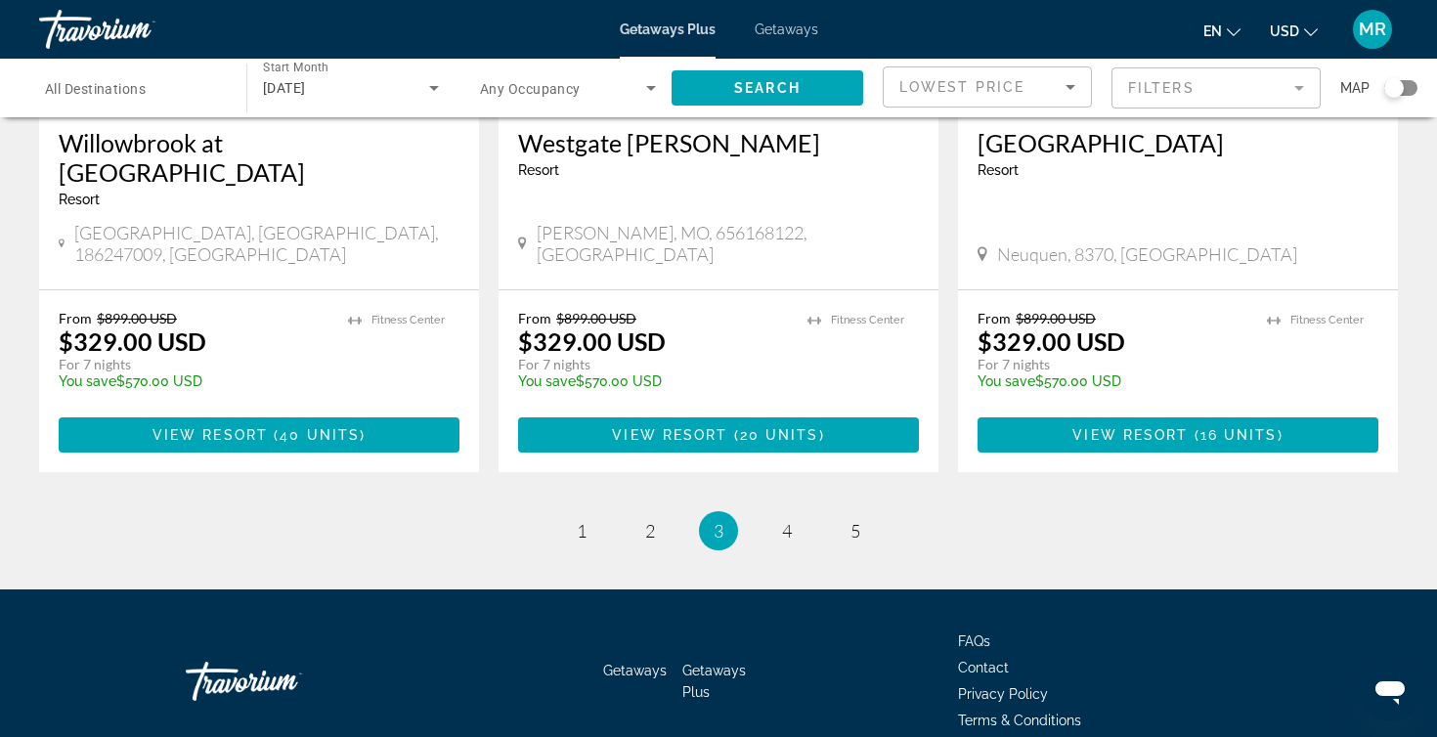
scroll to position [2484, 0]
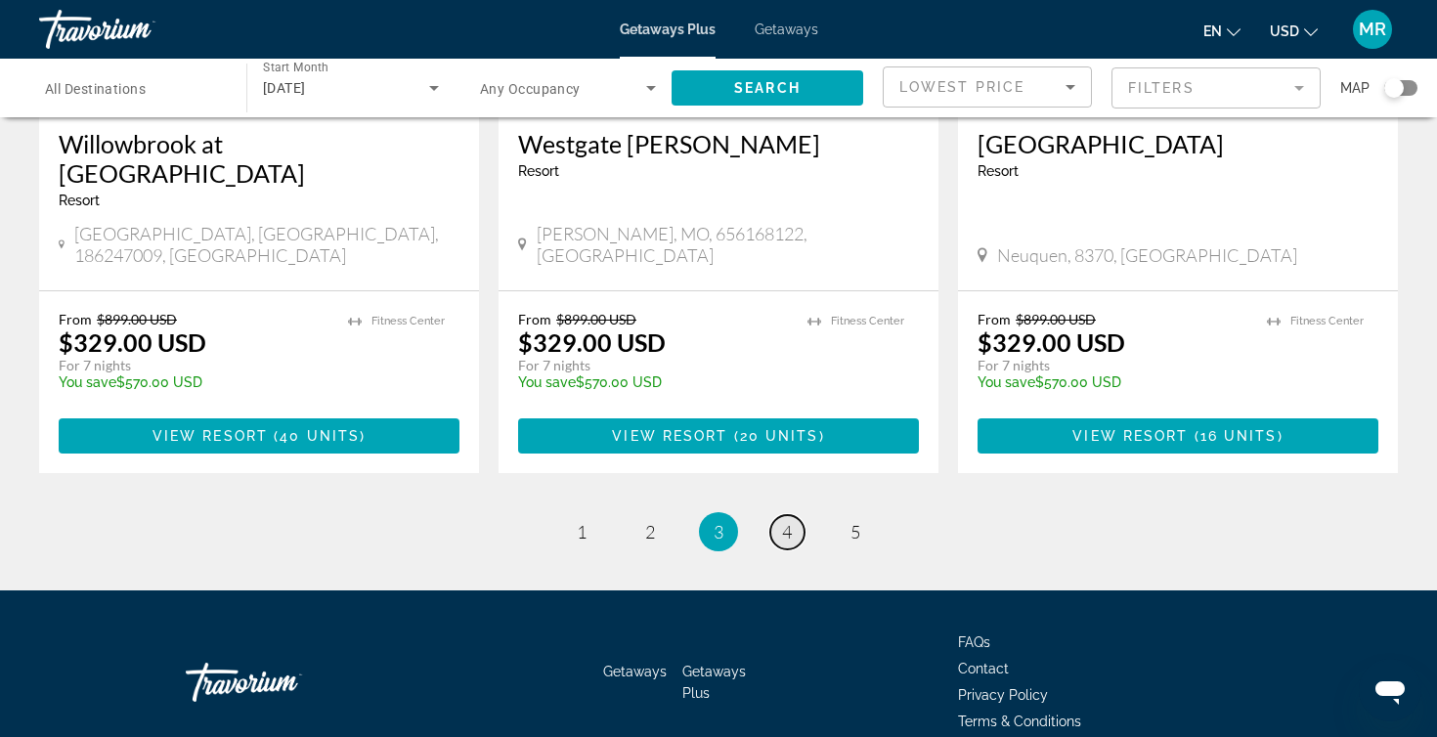
click at [797, 515] on link "page 4" at bounding box center [787, 532] width 34 height 34
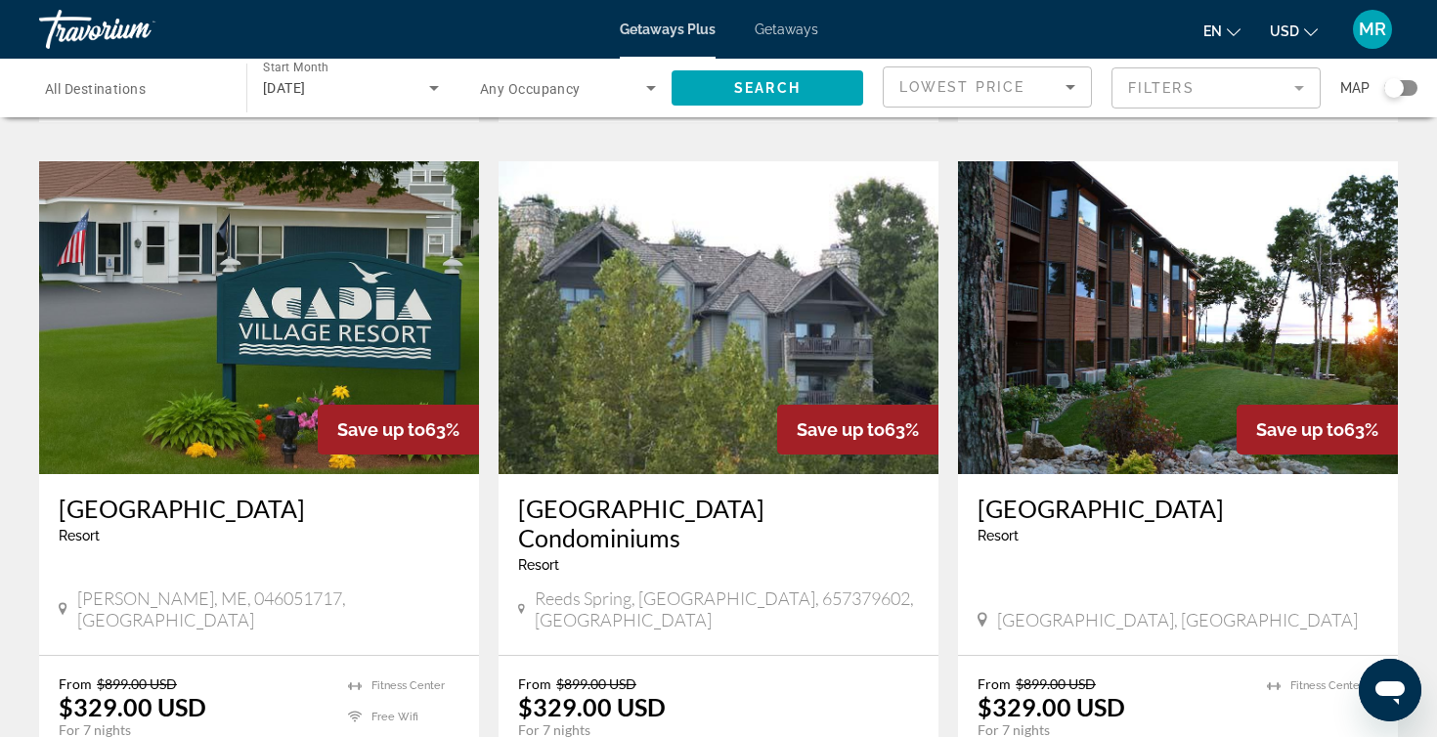
scroll to position [2203, 0]
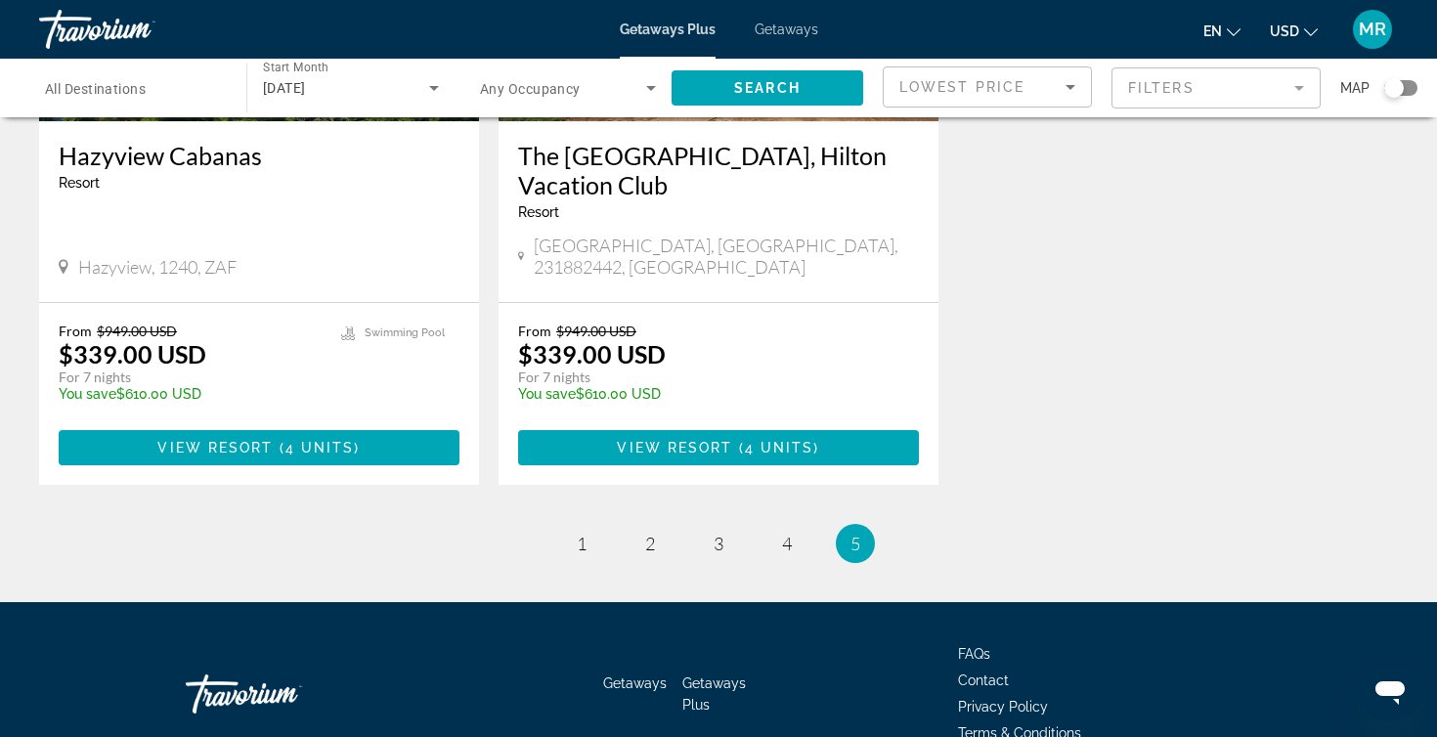
scroll to position [1792, 0]
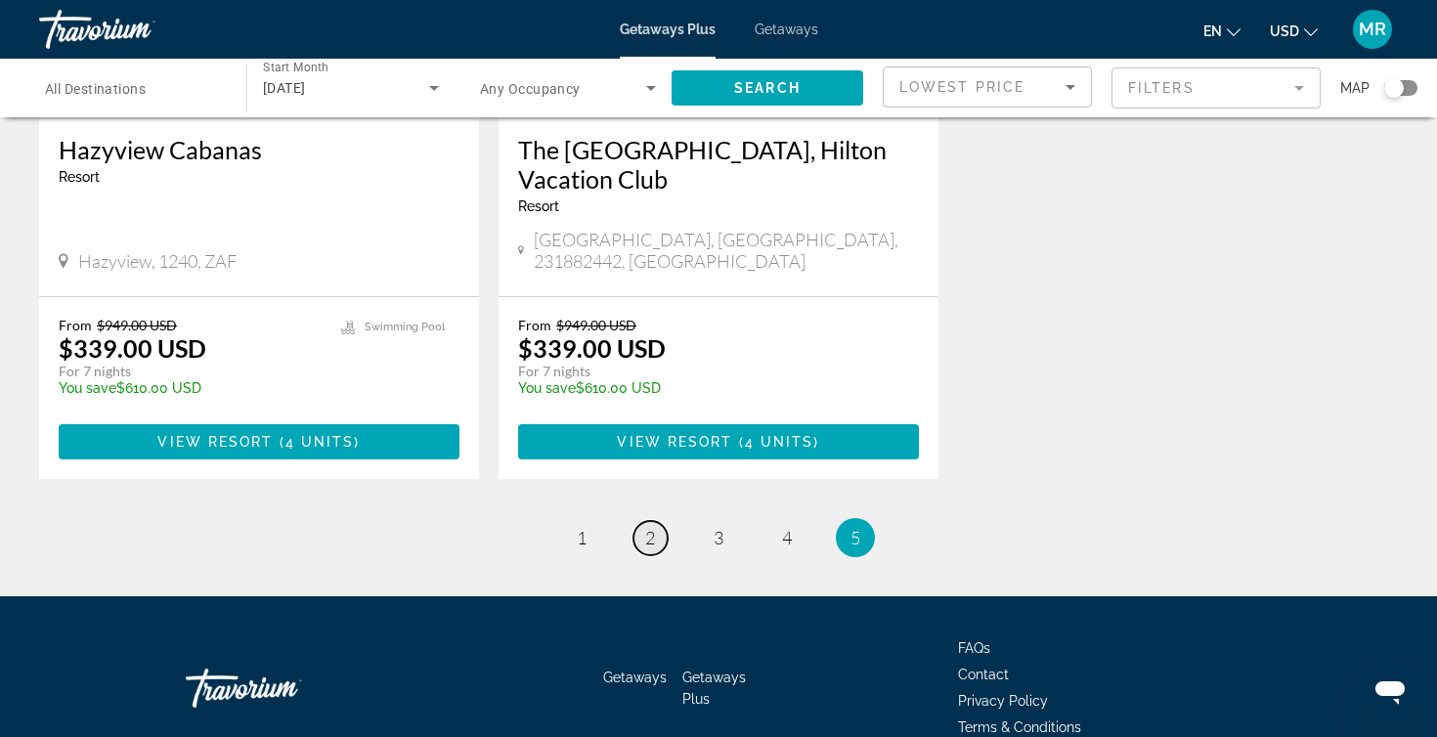
click at [664, 521] on link "page 2" at bounding box center [650, 538] width 34 height 34
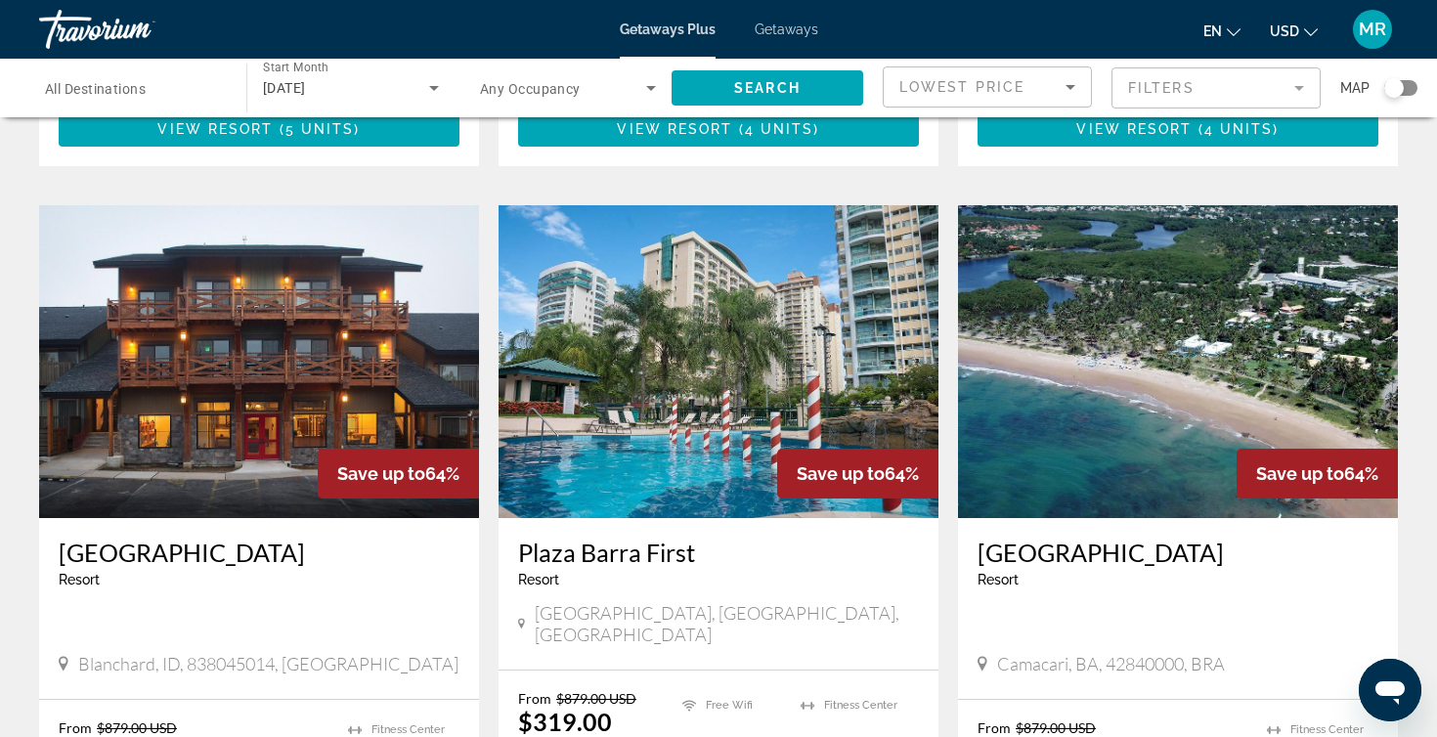
scroll to position [1431, 0]
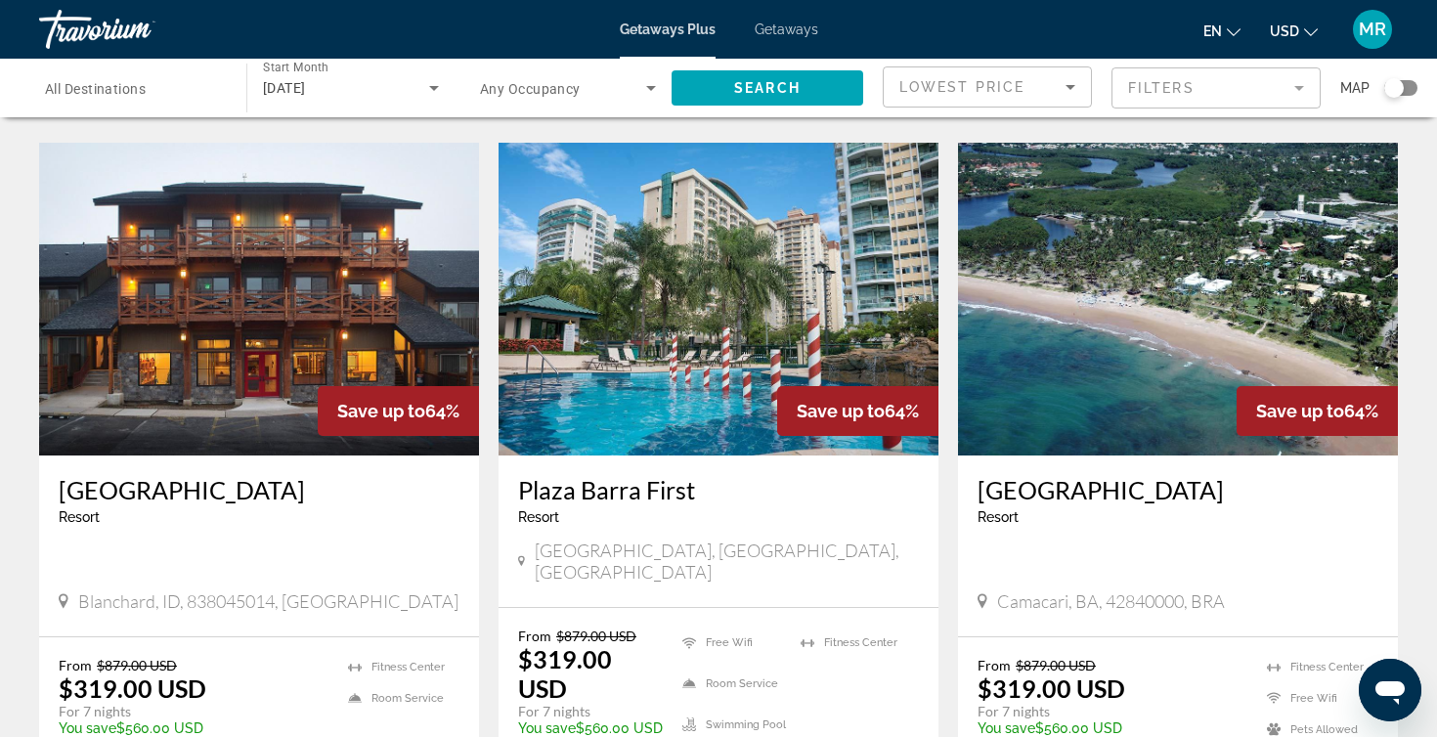
click at [659, 475] on h3 "Plaza Barra First" at bounding box center [718, 489] width 401 height 29
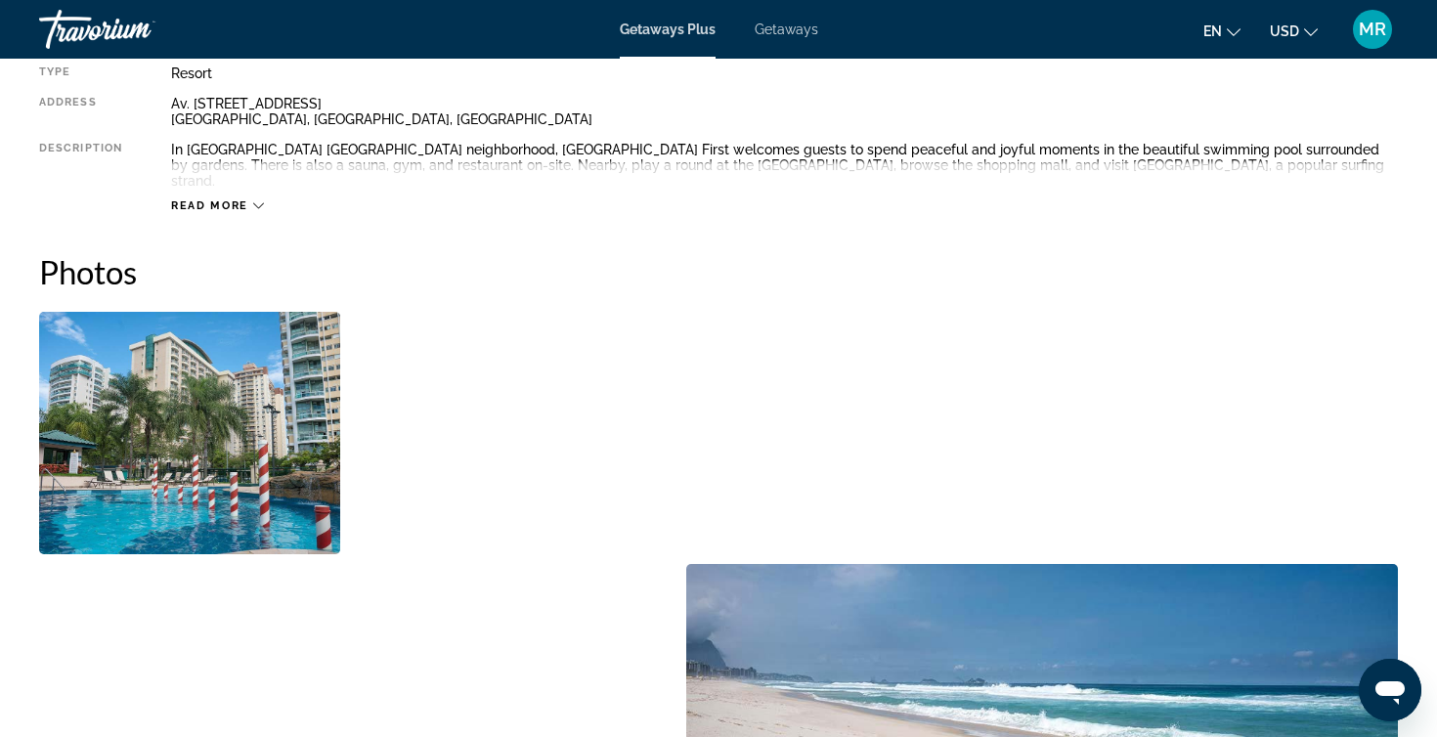
scroll to position [751, 0]
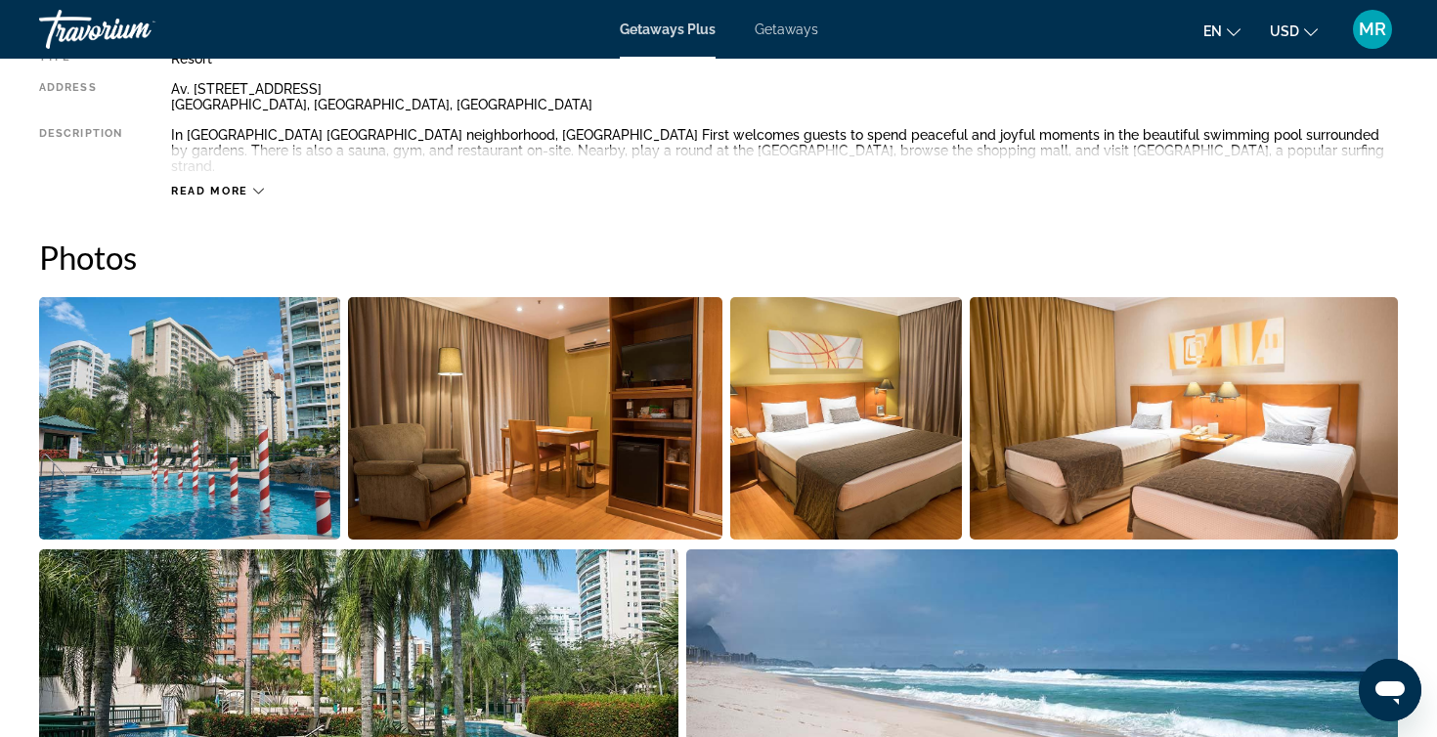
click at [309, 370] on img "Open full-screen image slider" at bounding box center [189, 418] width 301 height 242
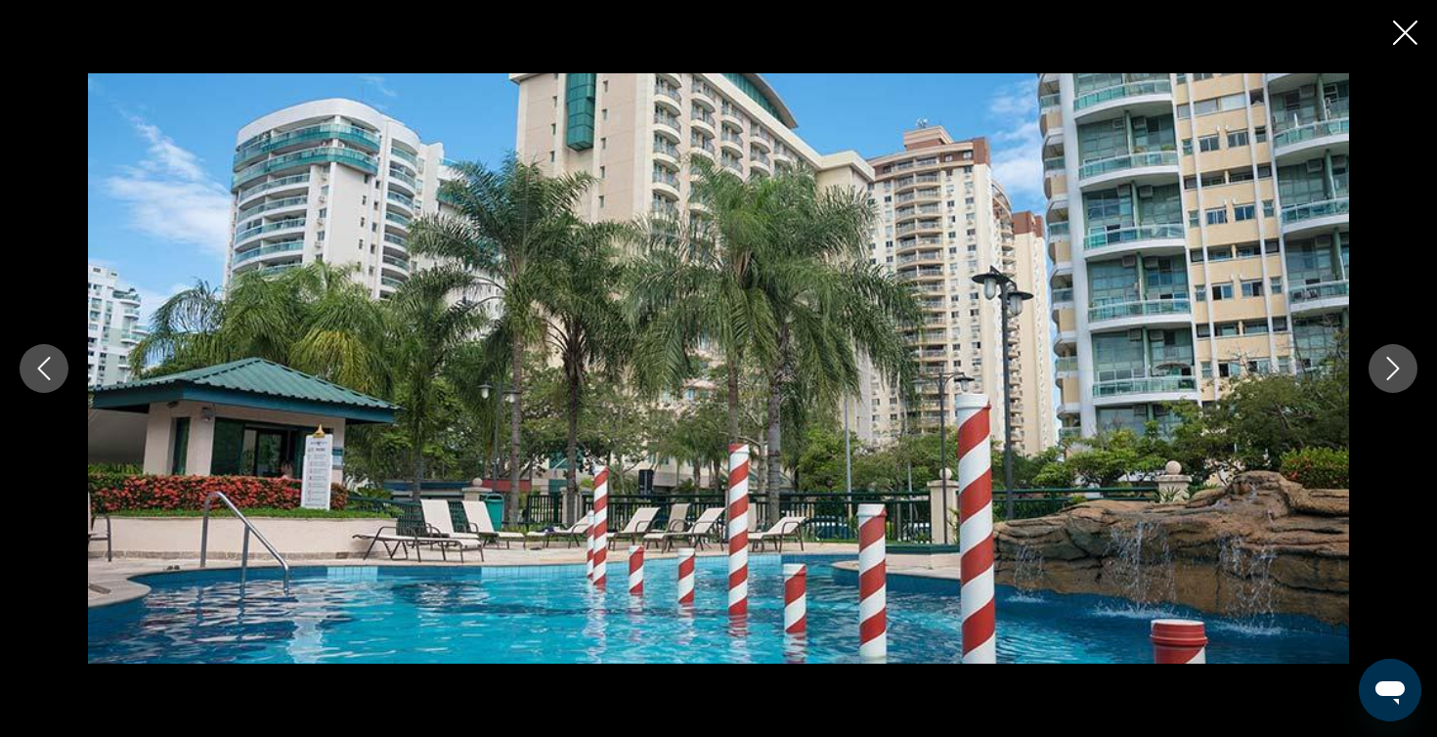
click at [1394, 375] on icon "Next image" at bounding box center [1392, 368] width 23 height 23
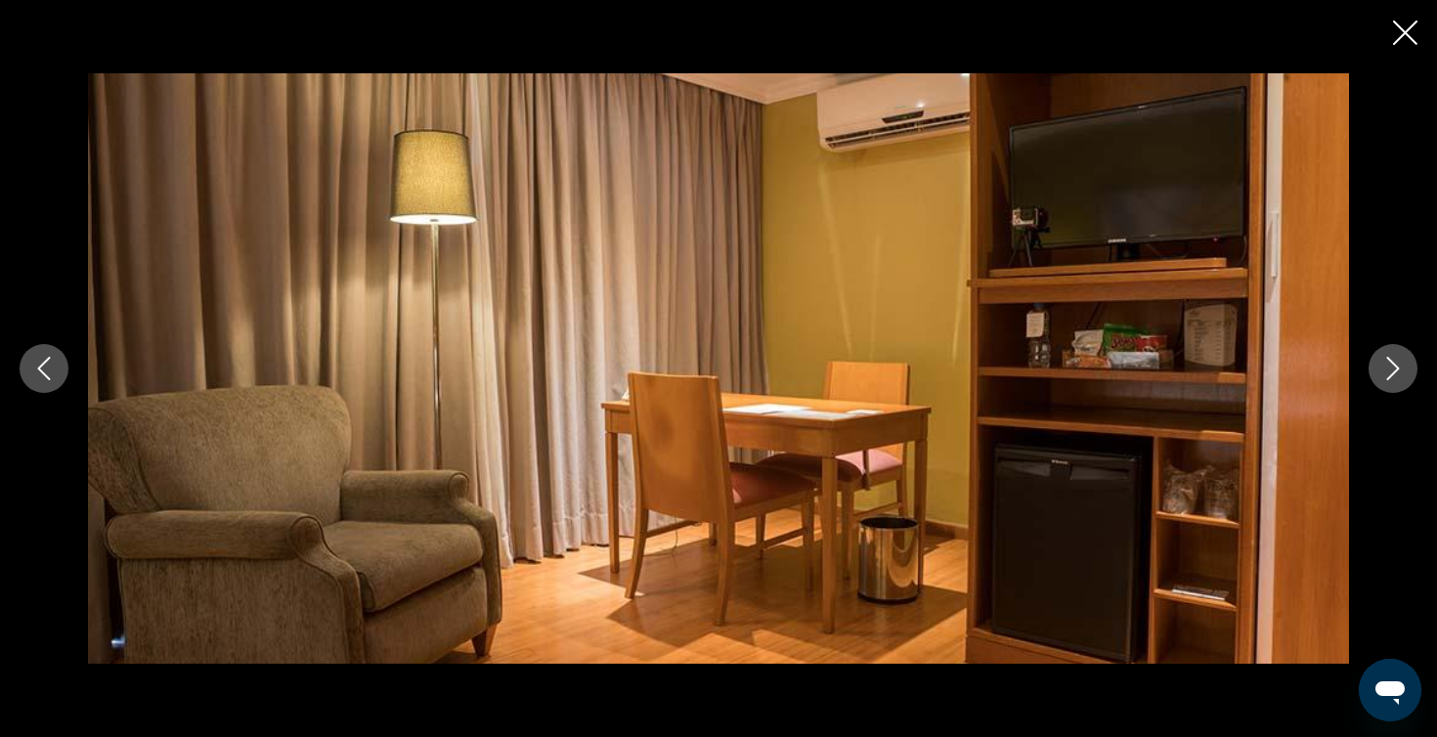
click at [1410, 375] on button "Next image" at bounding box center [1392, 368] width 49 height 49
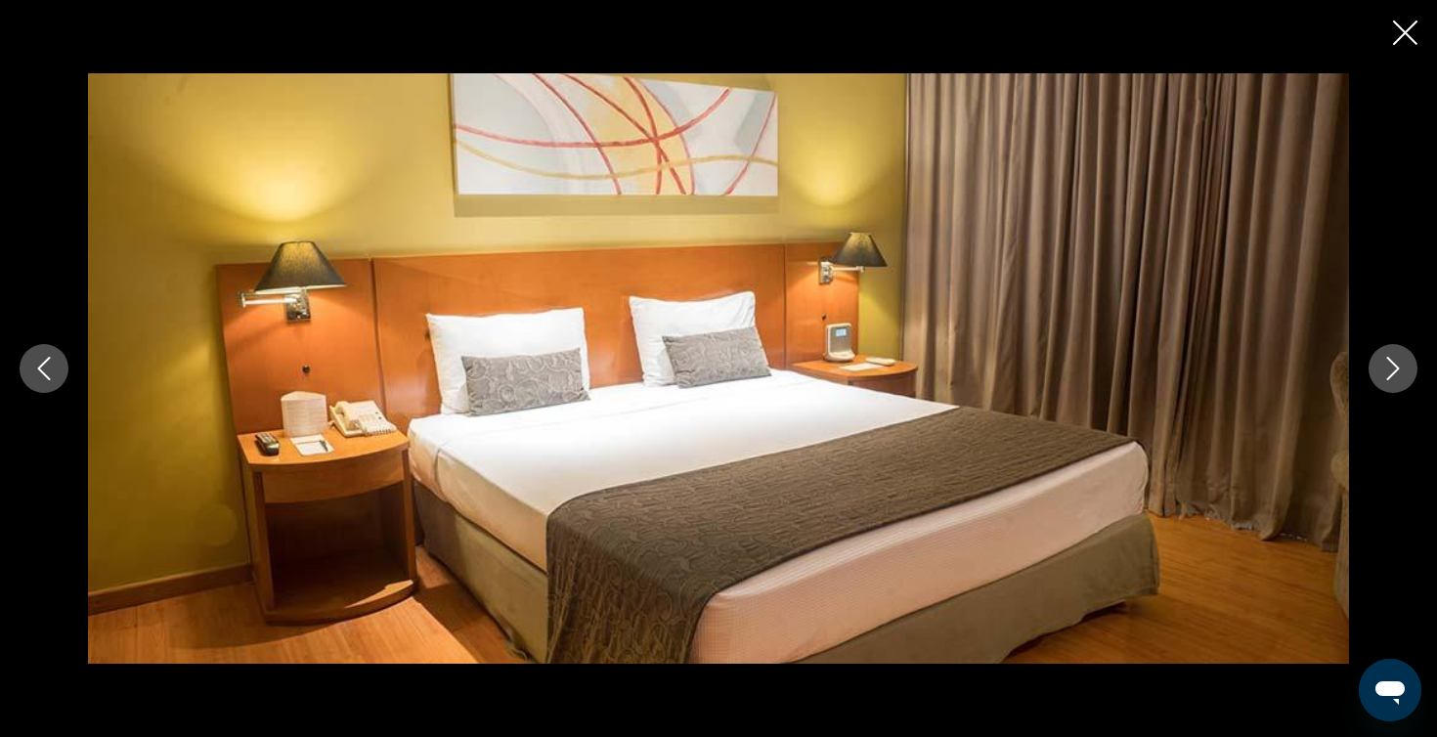
click at [1410, 375] on button "Next image" at bounding box center [1392, 368] width 49 height 49
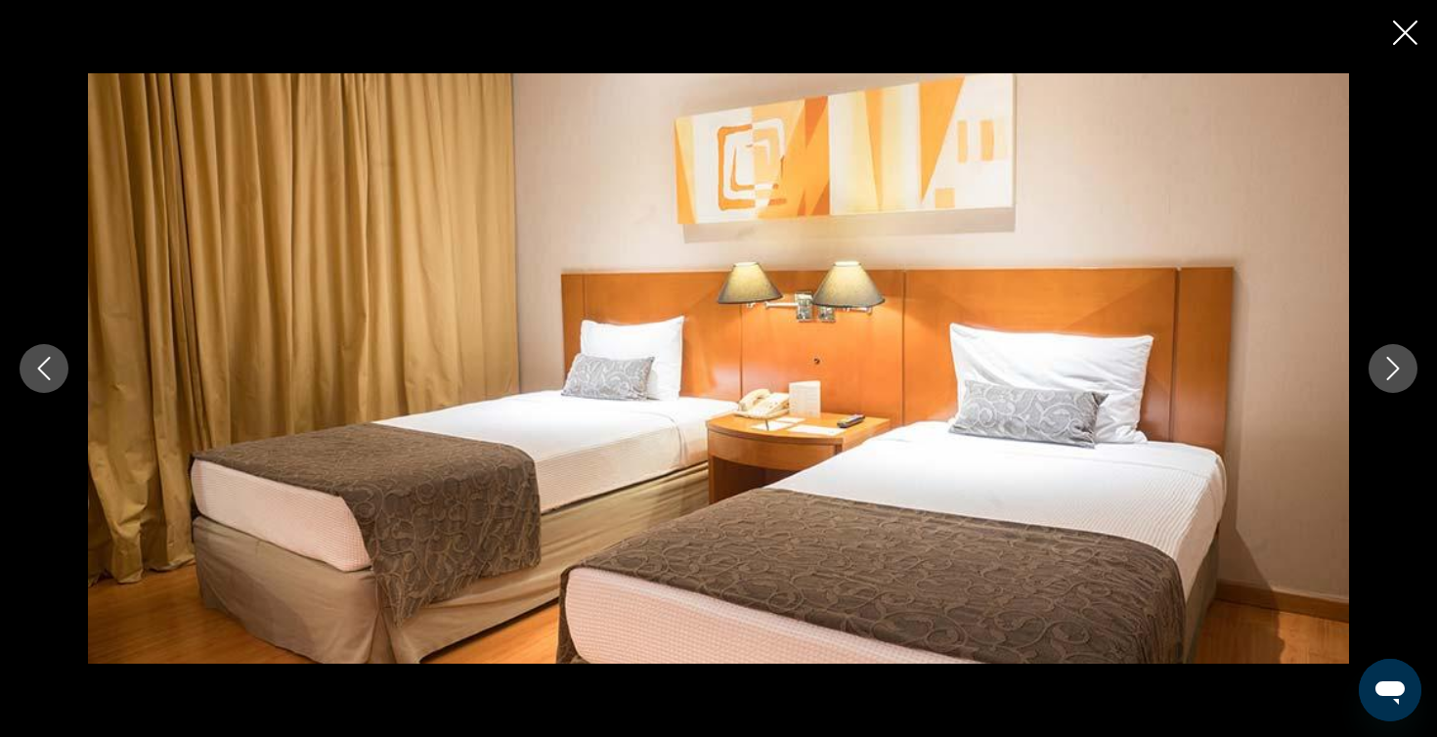
click at [1410, 375] on button "Next image" at bounding box center [1392, 368] width 49 height 49
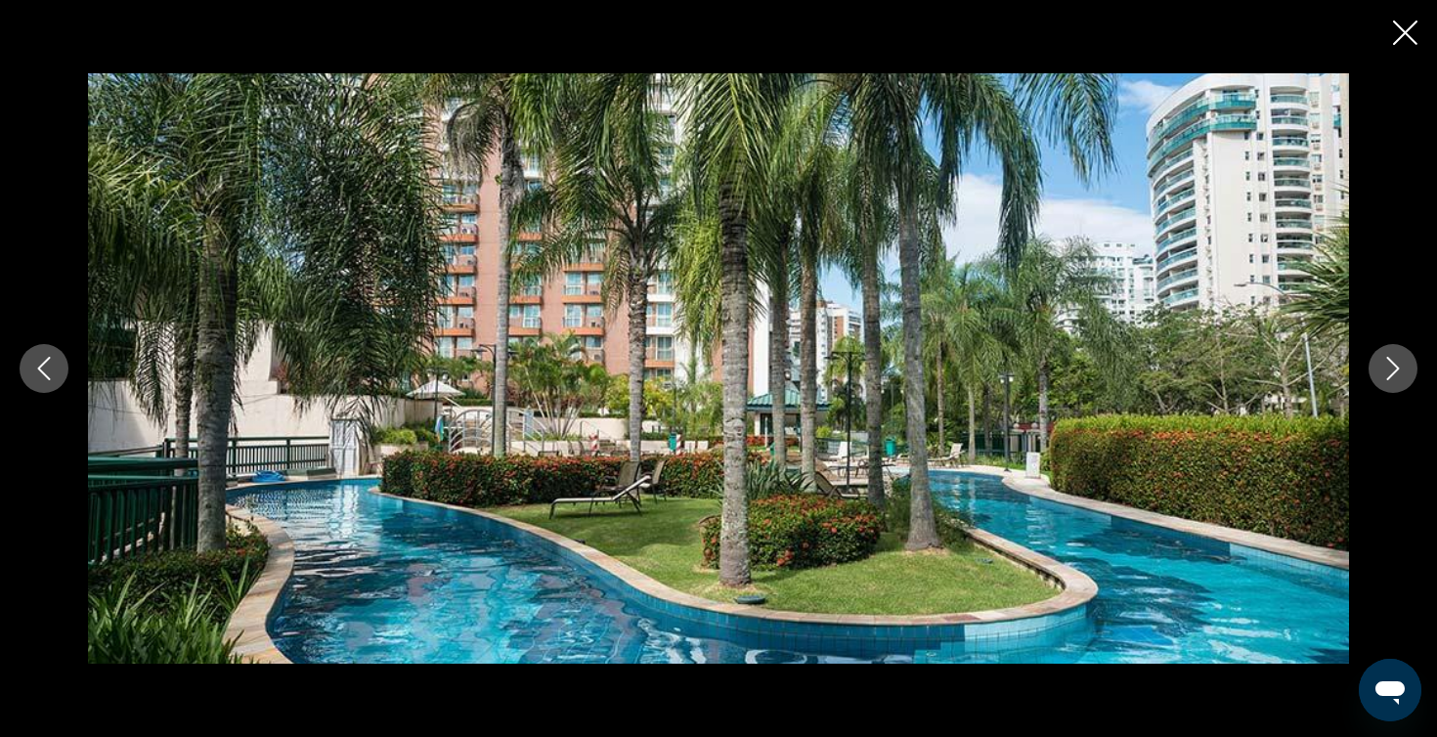
click at [1410, 376] on button "Next image" at bounding box center [1392, 368] width 49 height 49
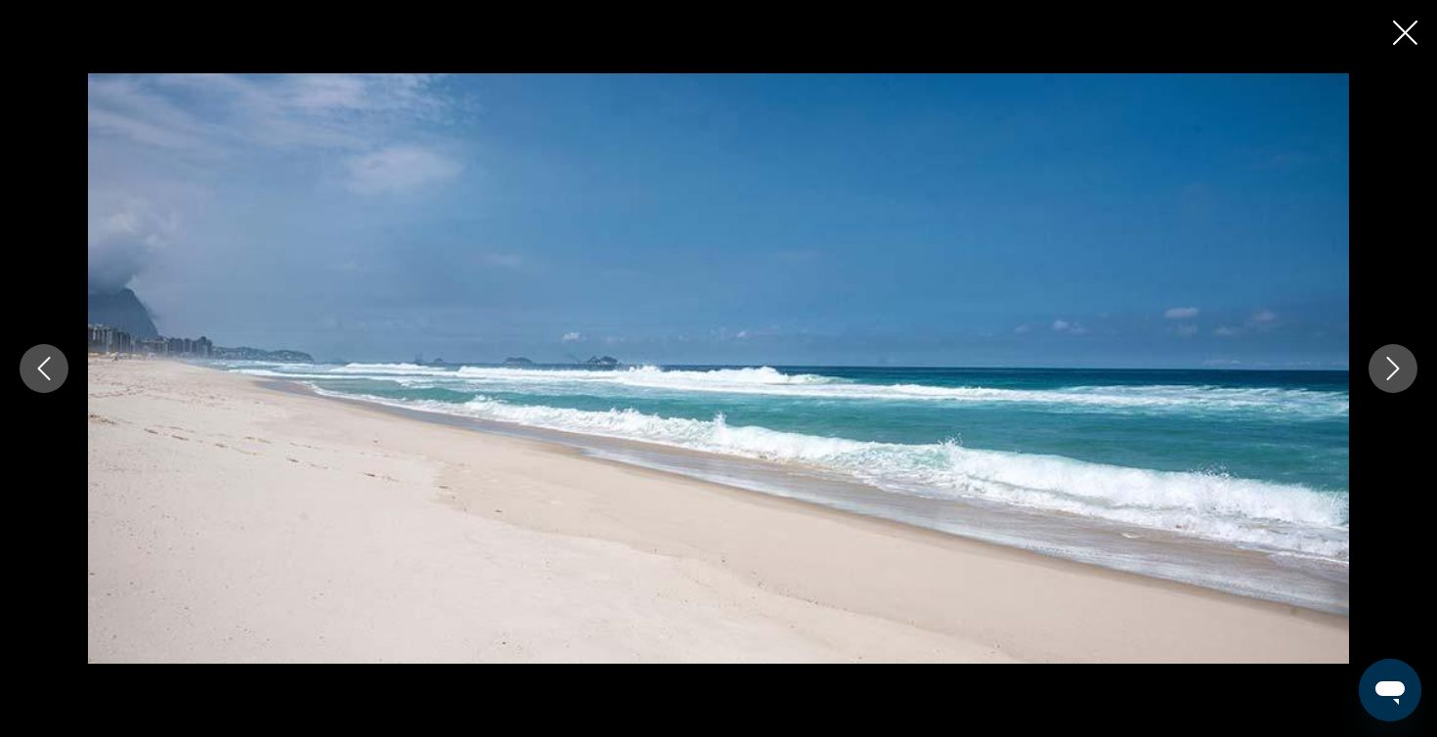
click at [1410, 377] on button "Next image" at bounding box center [1392, 368] width 49 height 49
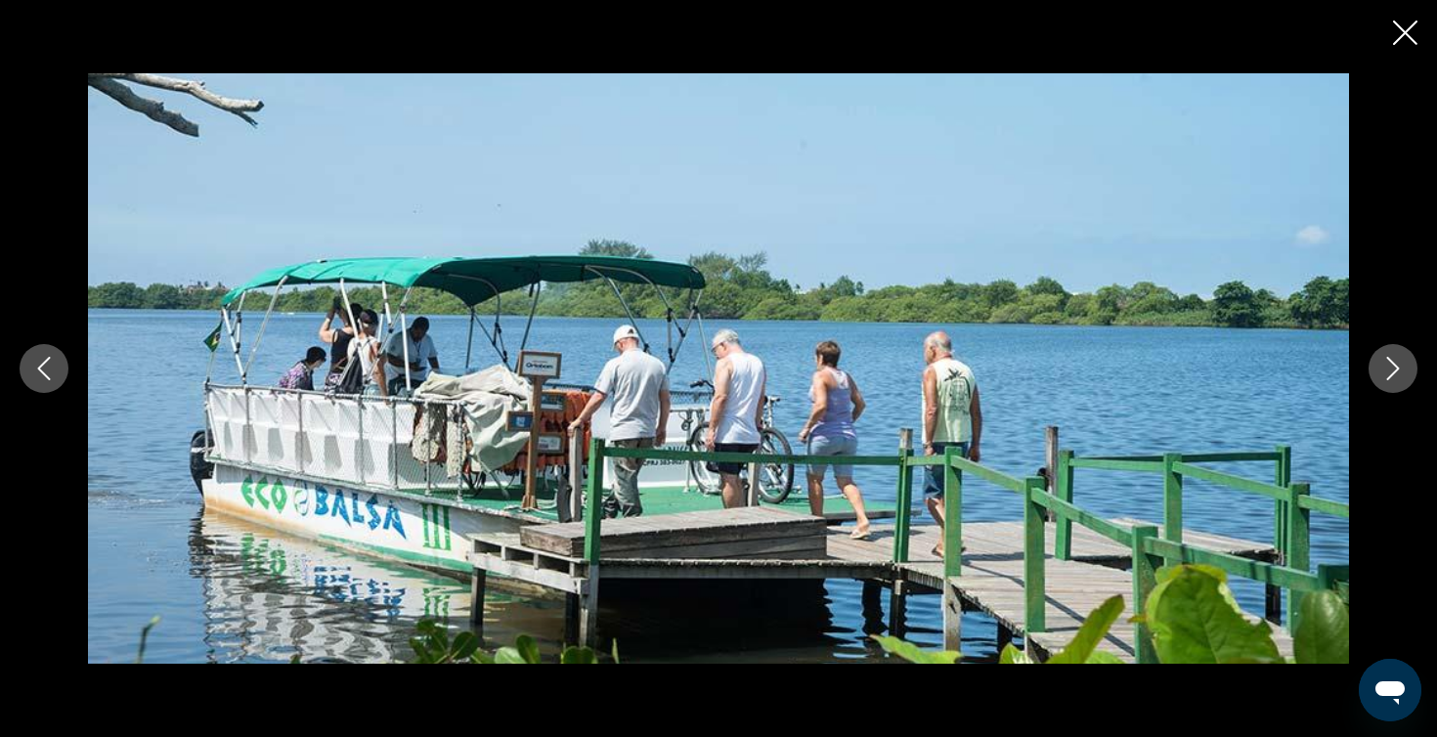
click at [1410, 377] on button "Next image" at bounding box center [1392, 368] width 49 height 49
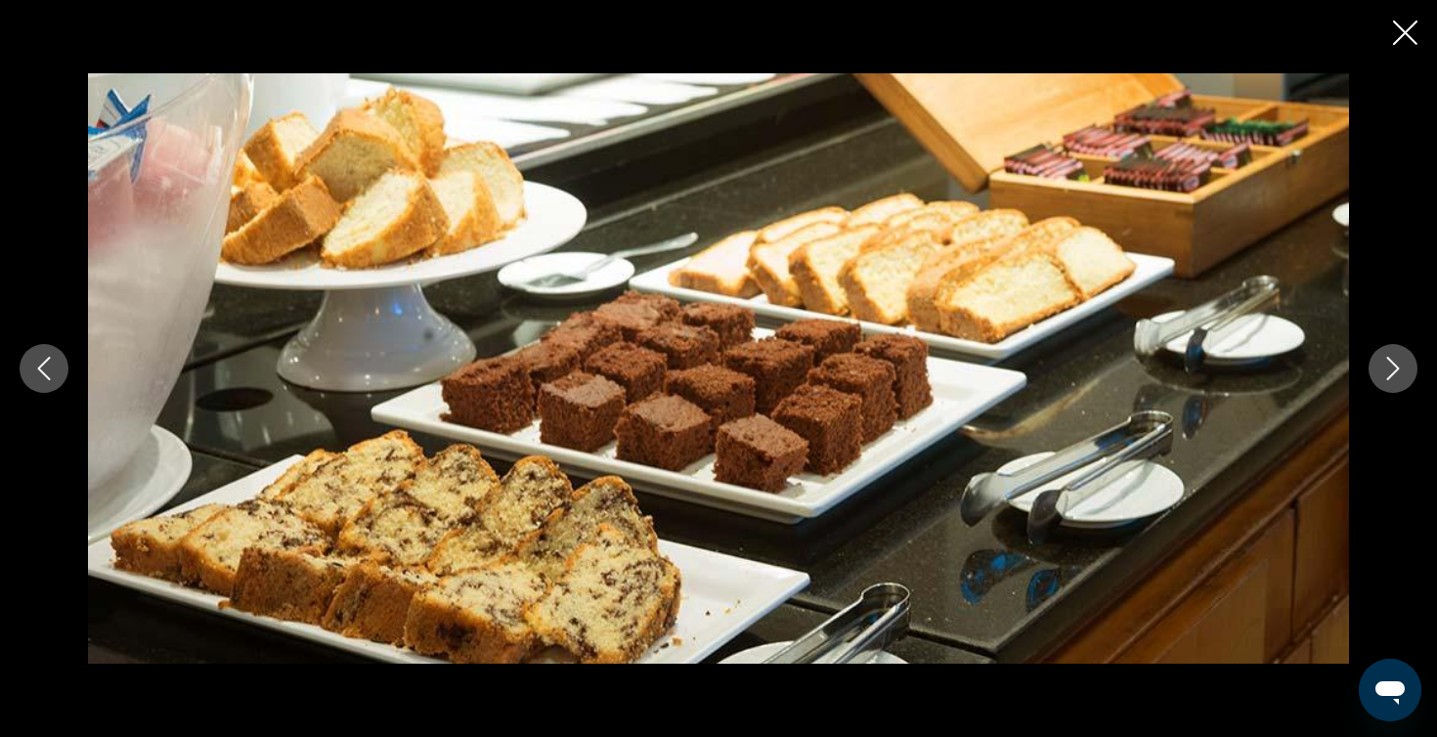
click at [1410, 377] on button "Next image" at bounding box center [1392, 368] width 49 height 49
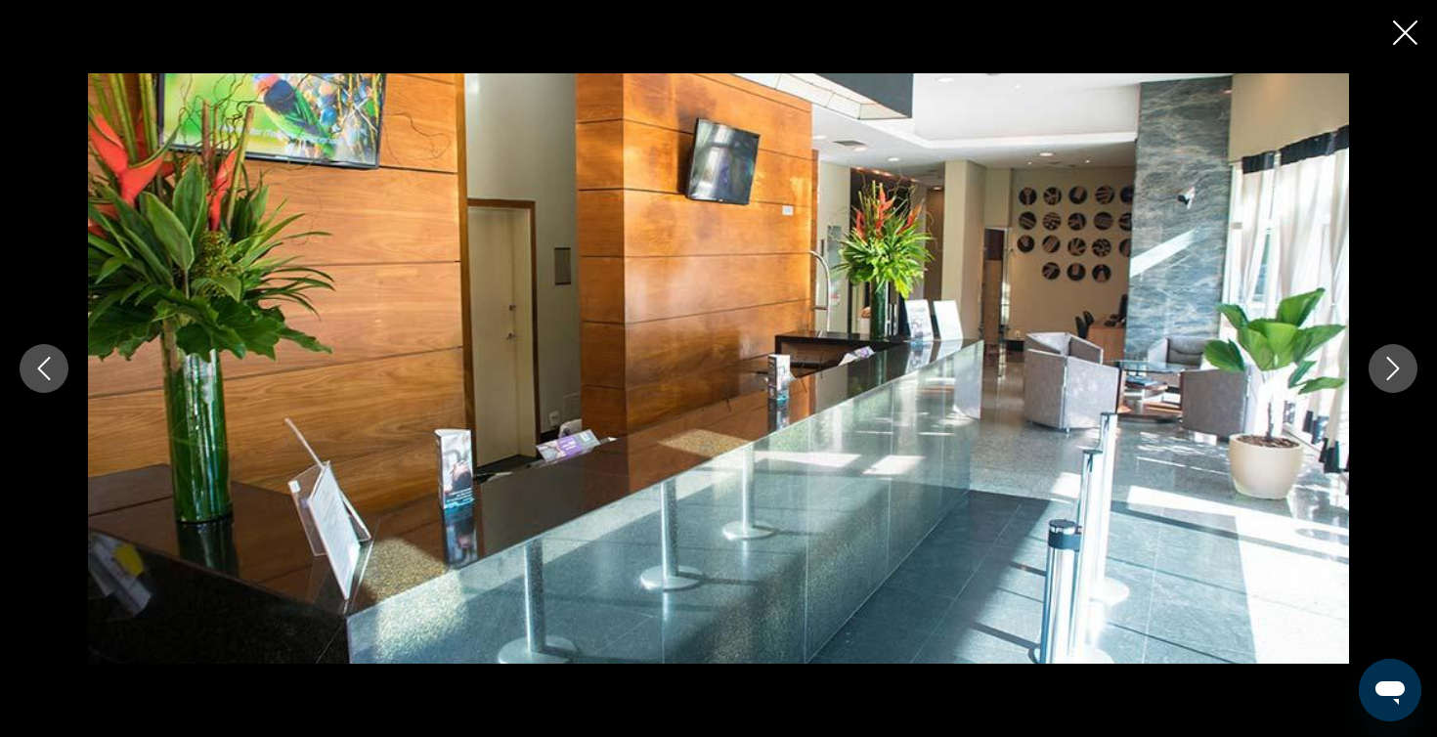
click at [1410, 377] on button "Next image" at bounding box center [1392, 368] width 49 height 49
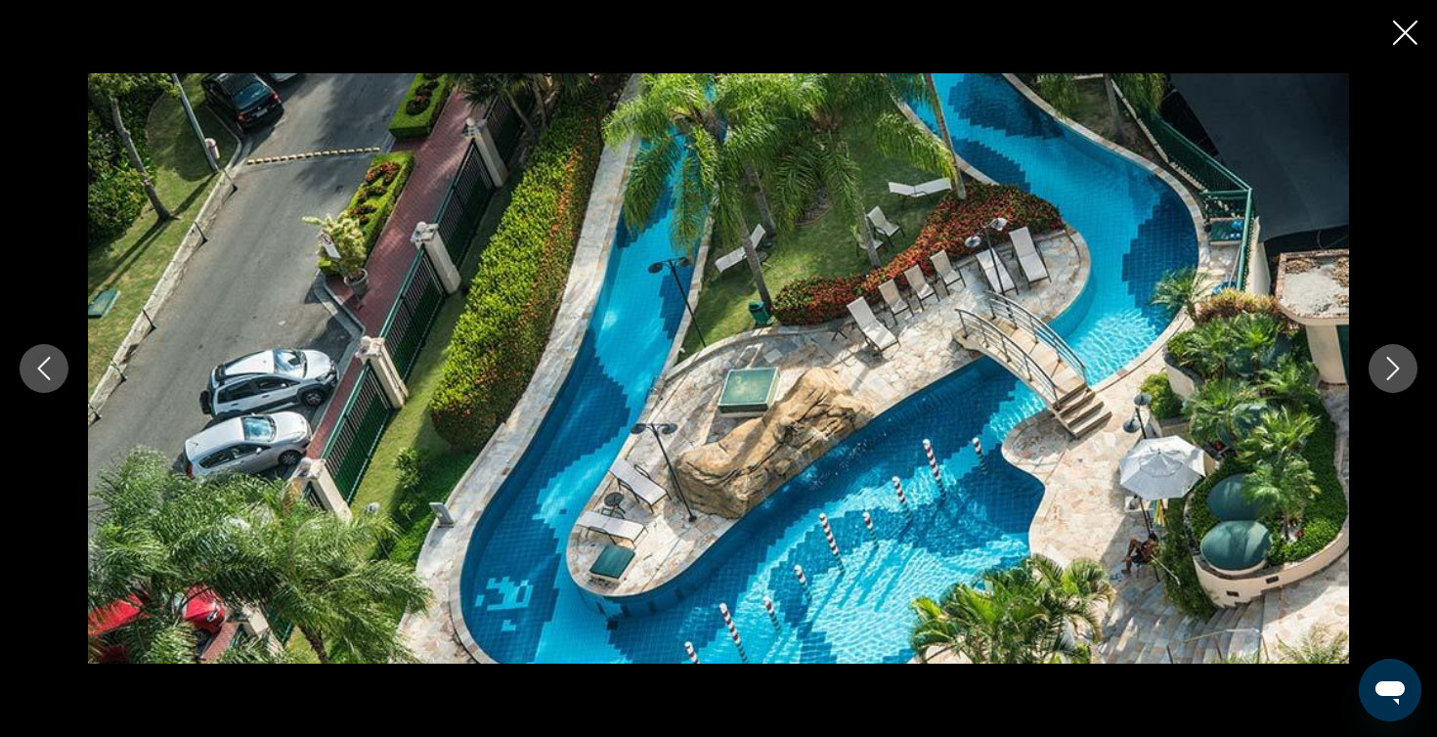
click at [1405, 54] on div "prev next" at bounding box center [718, 368] width 1437 height 737
click at [1404, 34] on icon "Close slideshow" at bounding box center [1405, 33] width 24 height 24
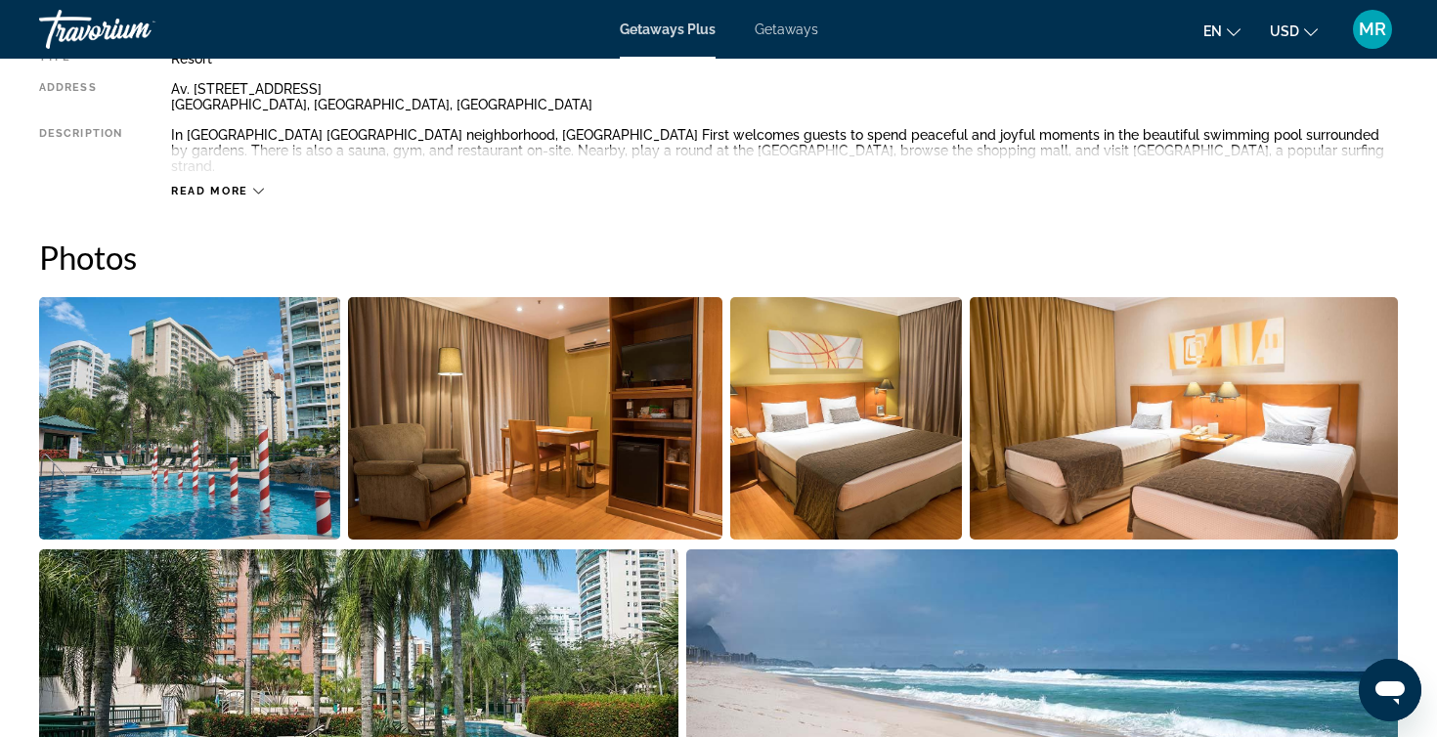
click at [799, 20] on div "Getaways Plus Getaways en English Español Français Italiano Português русский U…" at bounding box center [718, 29] width 1437 height 51
click at [784, 39] on div "Getaways Plus Getaways en English Español Français Italiano Português русский U…" at bounding box center [718, 29] width 1437 height 51
click at [770, 31] on span "Getaways" at bounding box center [787, 30] width 64 height 16
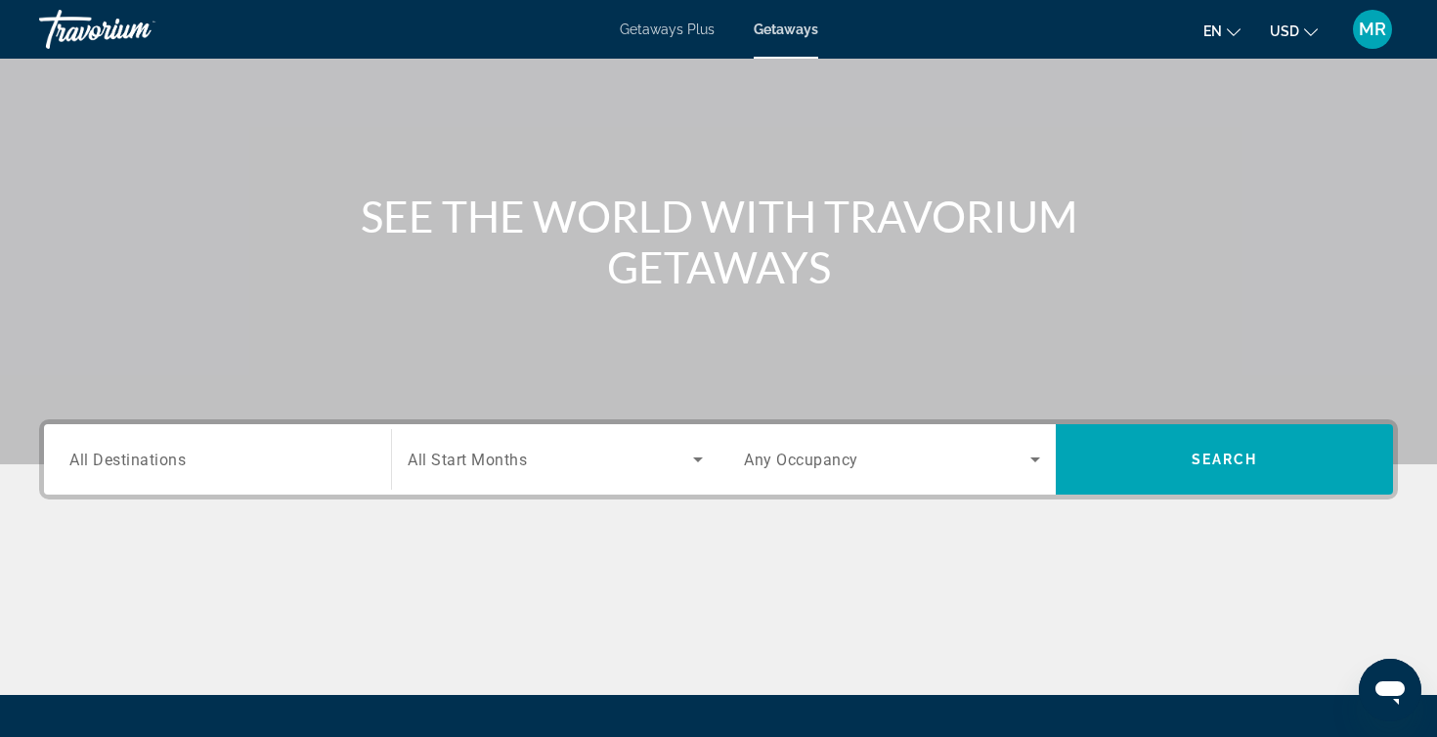
scroll to position [123, 0]
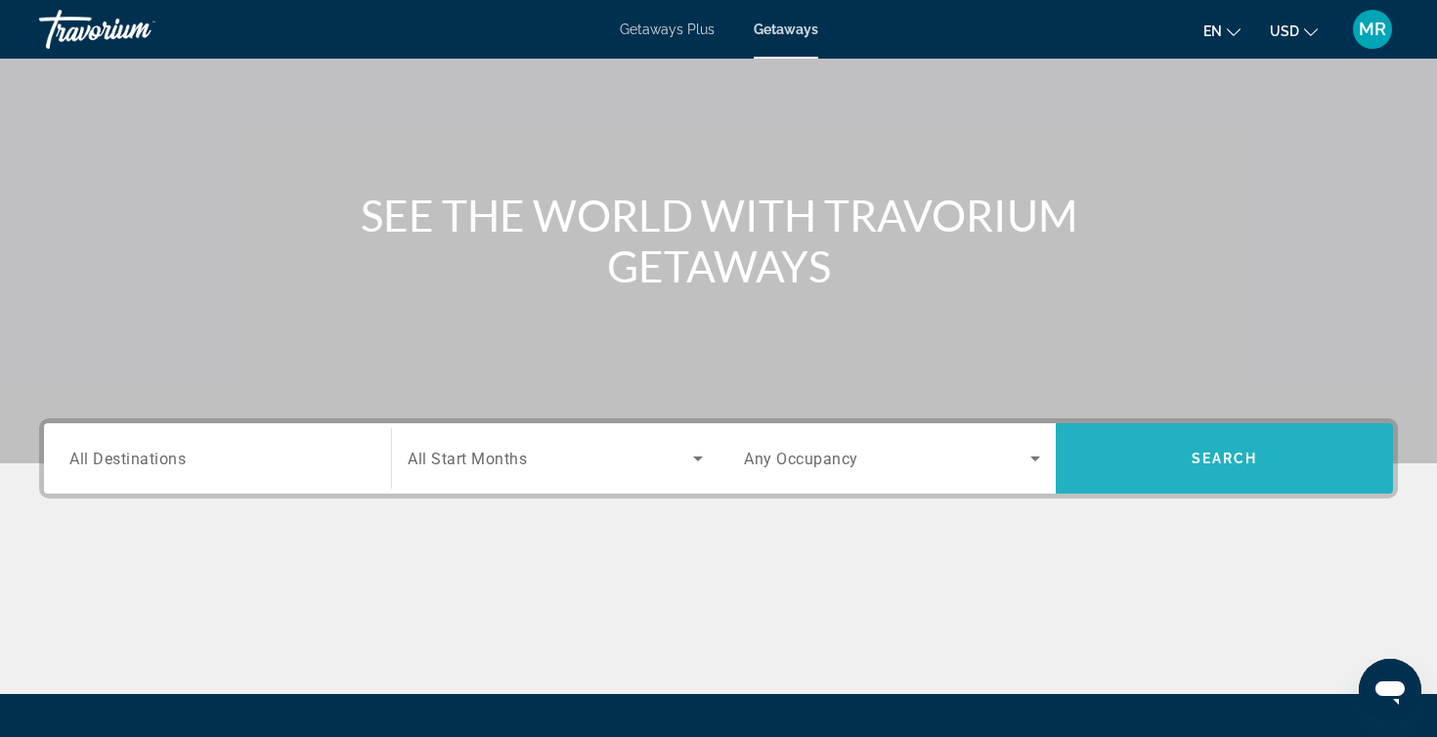
click at [1147, 461] on span "Search widget" at bounding box center [1224, 458] width 337 height 47
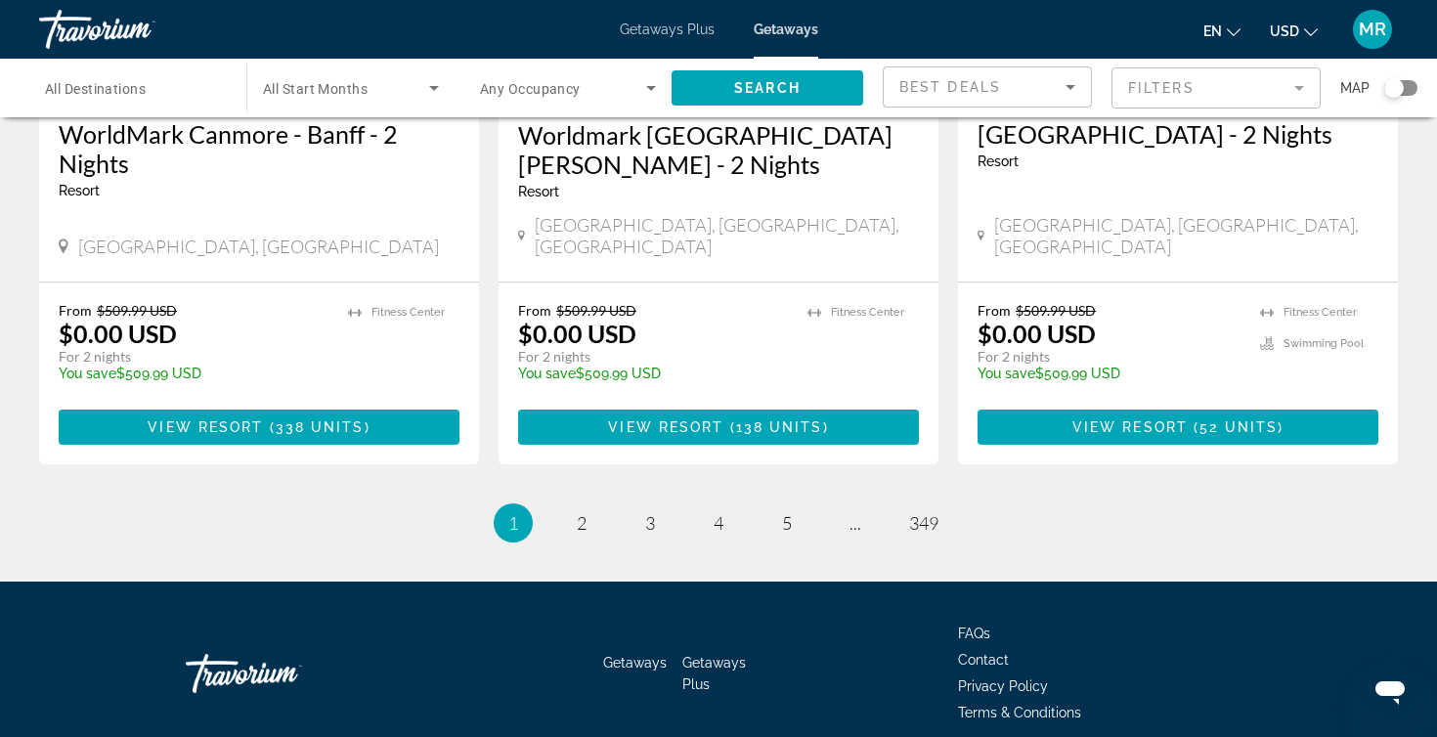
scroll to position [2544, 0]
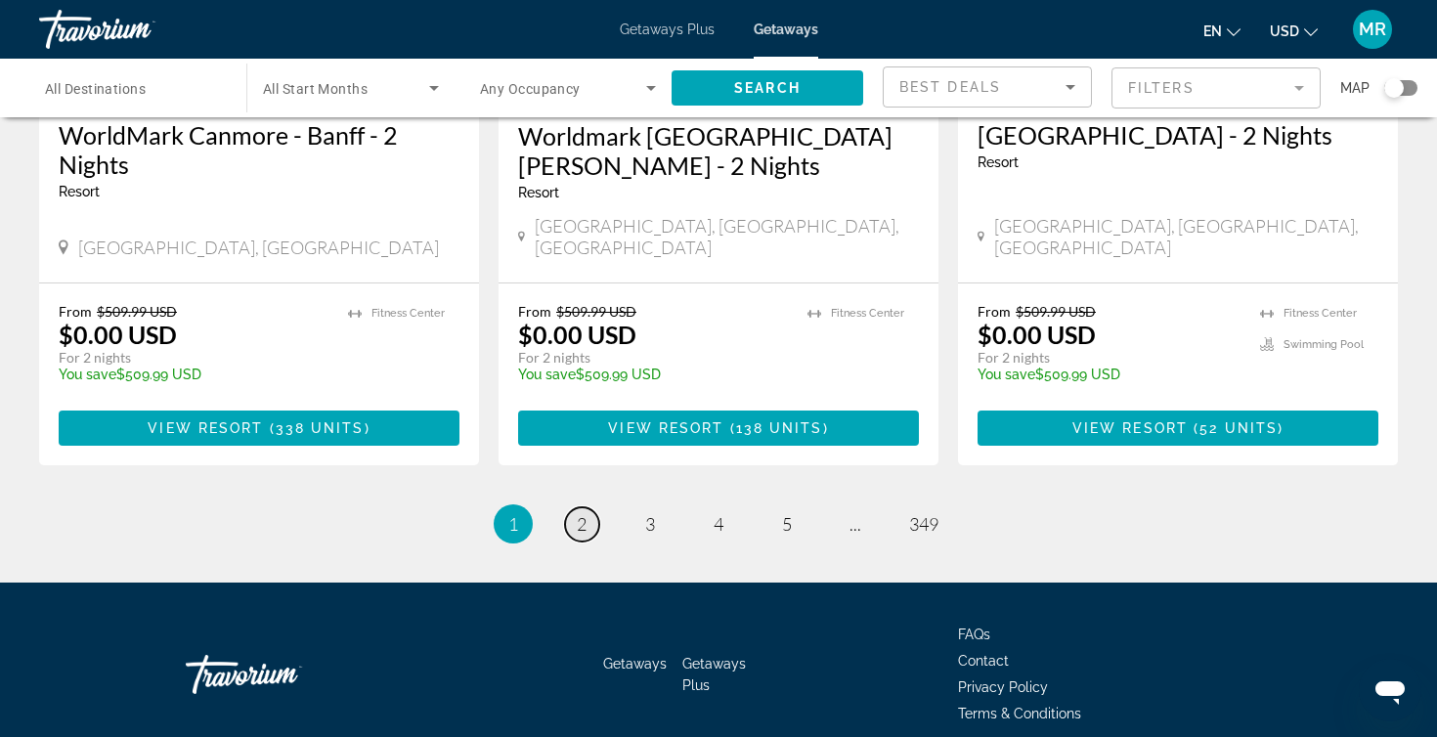
click at [584, 513] on span "2" at bounding box center [582, 524] width 10 height 22
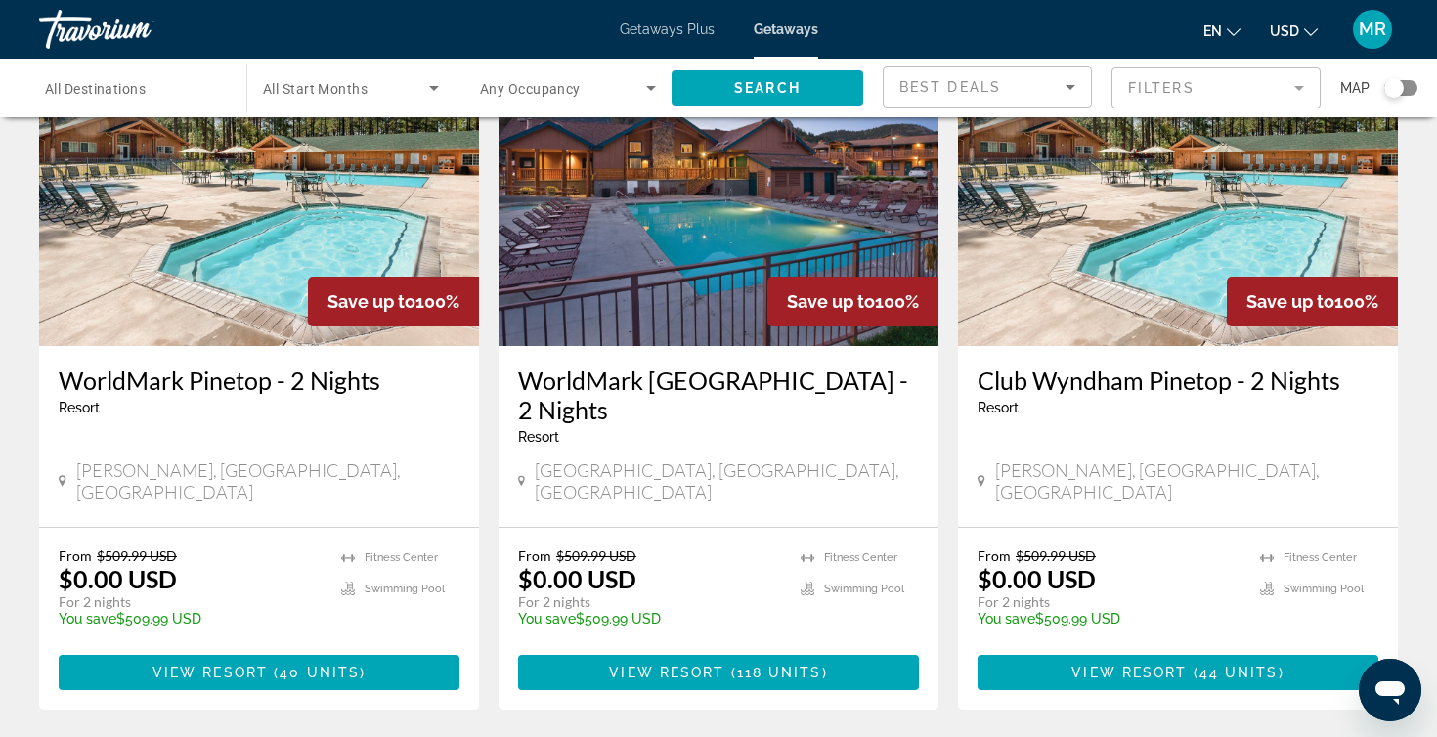
scroll to position [2356, 0]
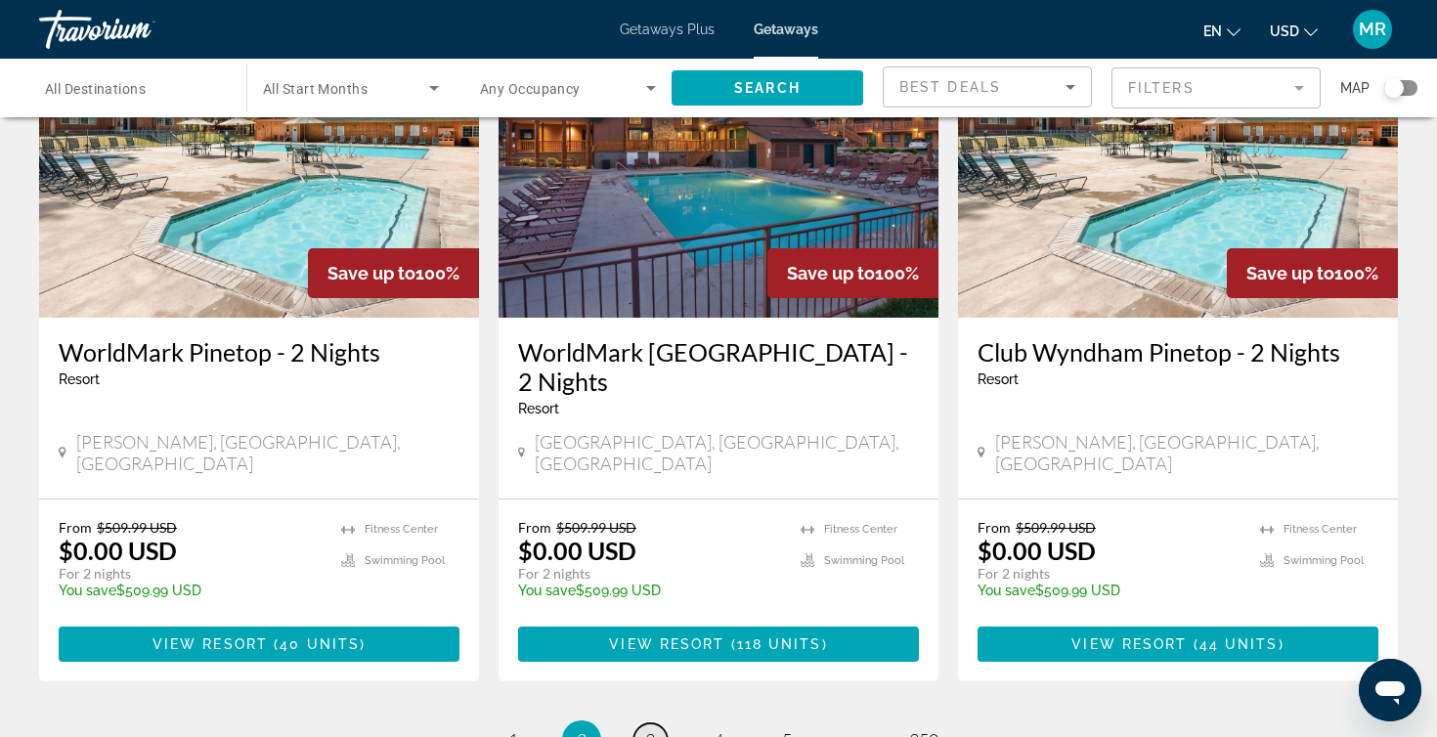
click at [653, 729] on span "3" at bounding box center [650, 740] width 10 height 22
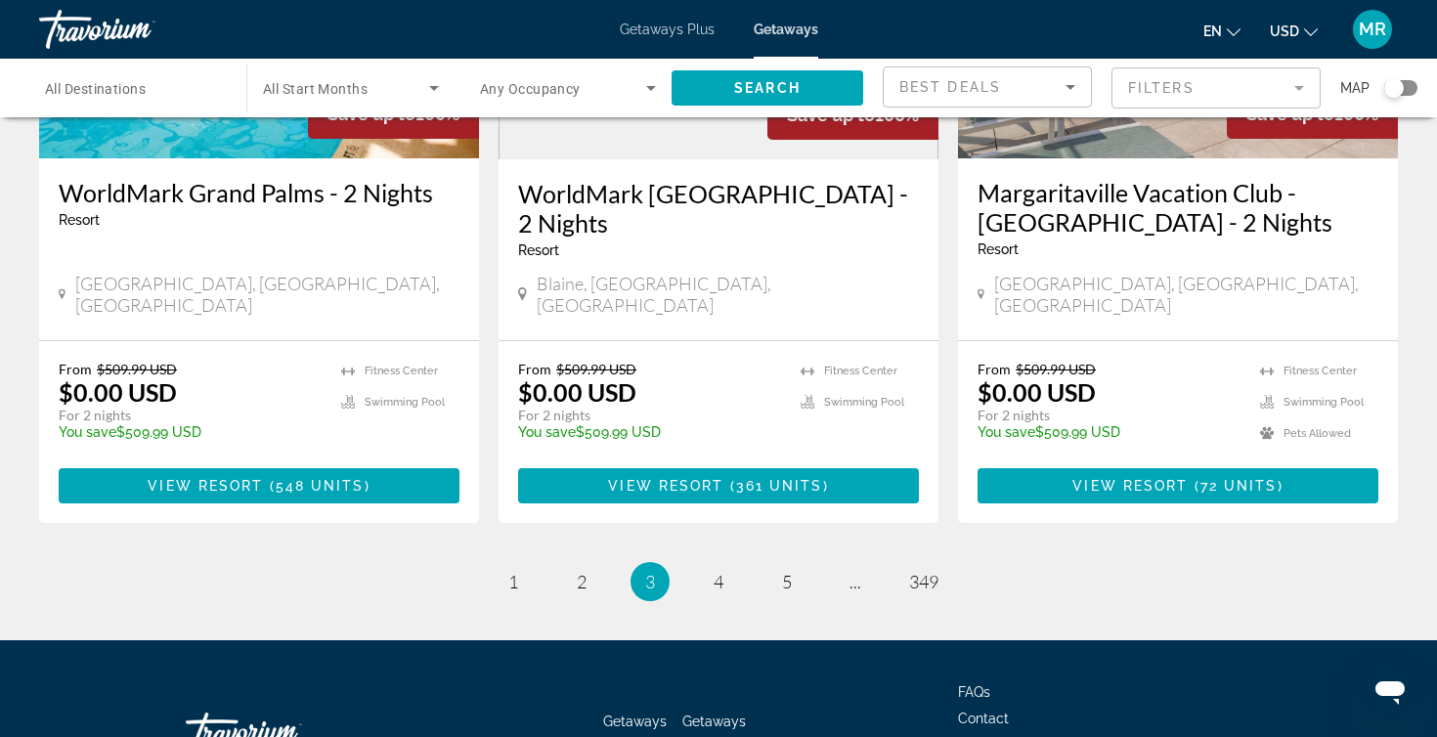
scroll to position [2487, 0]
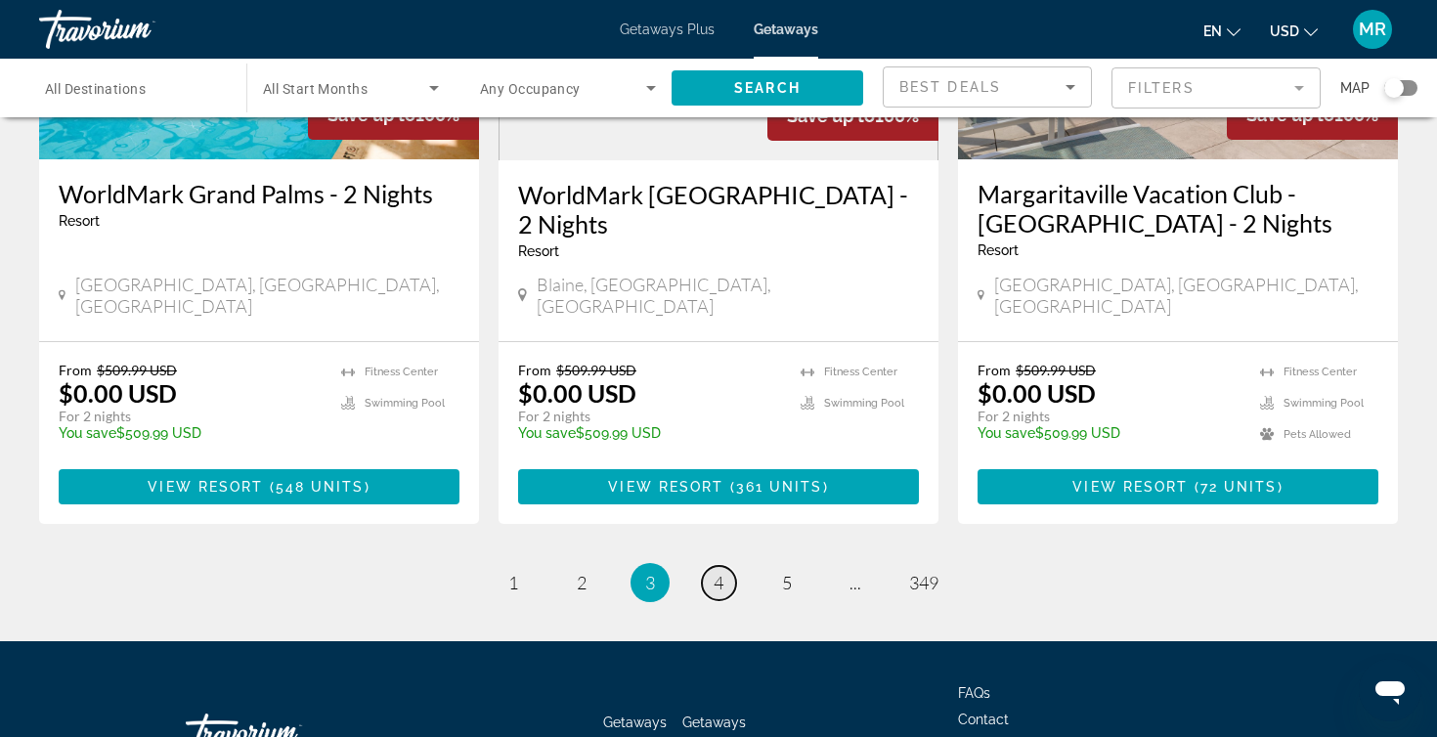
click at [718, 572] on span "4" at bounding box center [718, 583] width 10 height 22
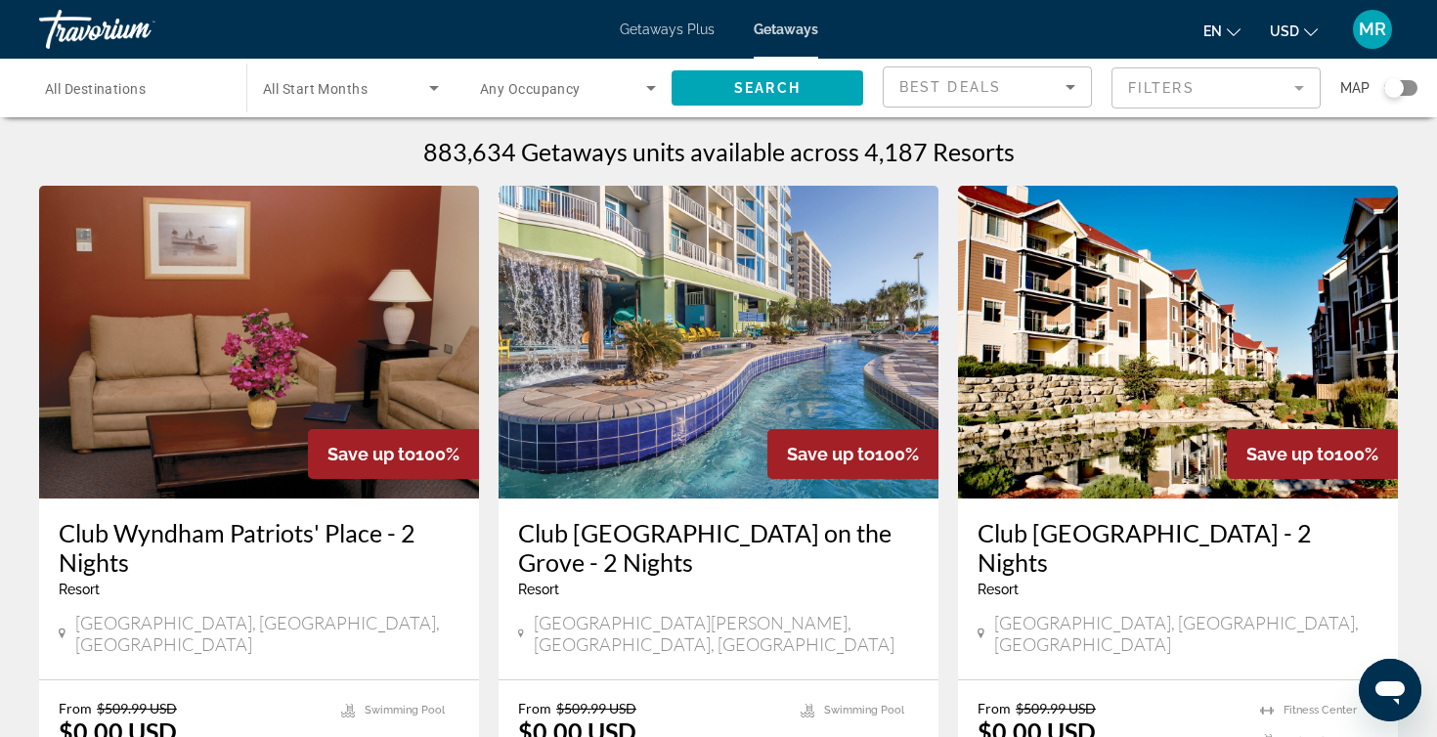
click at [588, 94] on span "Search widget" at bounding box center [563, 87] width 166 height 23
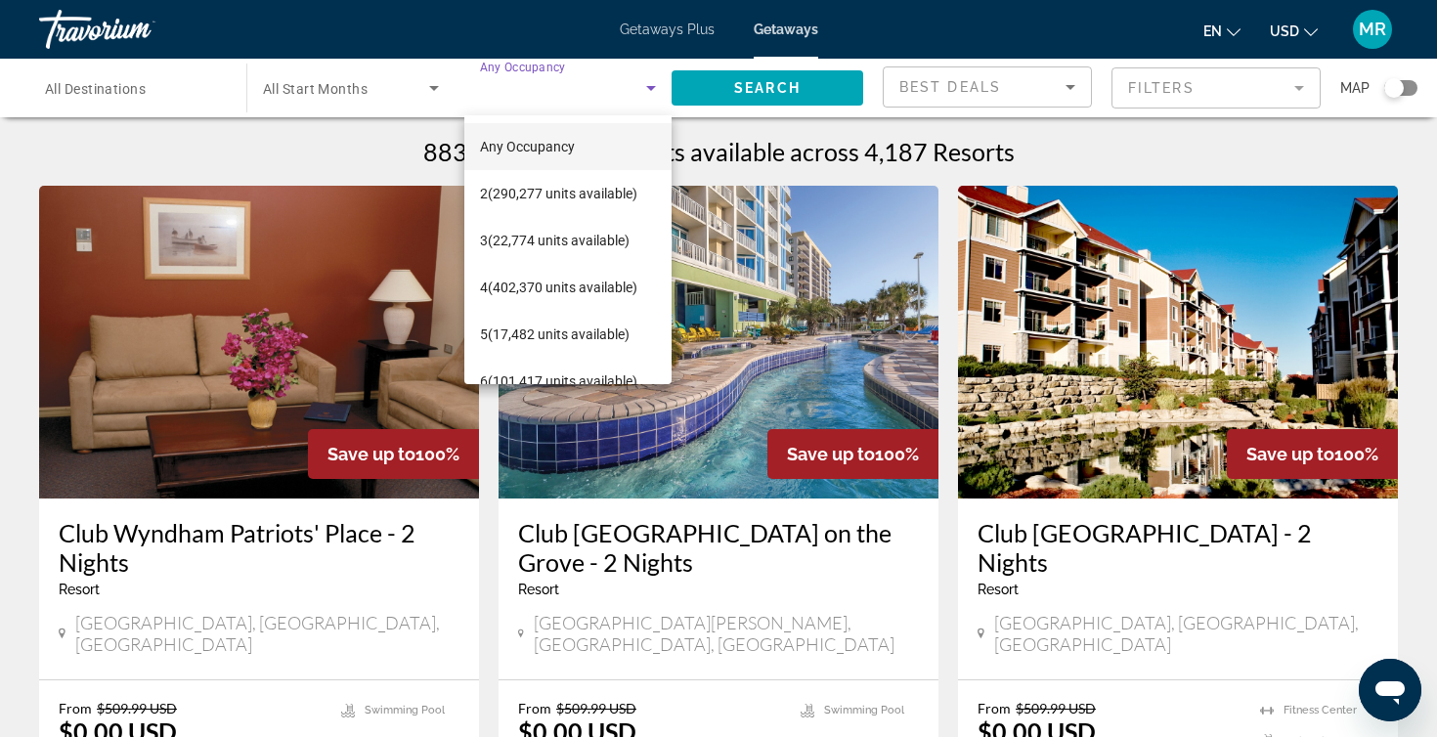
click at [1160, 98] on div at bounding box center [718, 368] width 1437 height 737
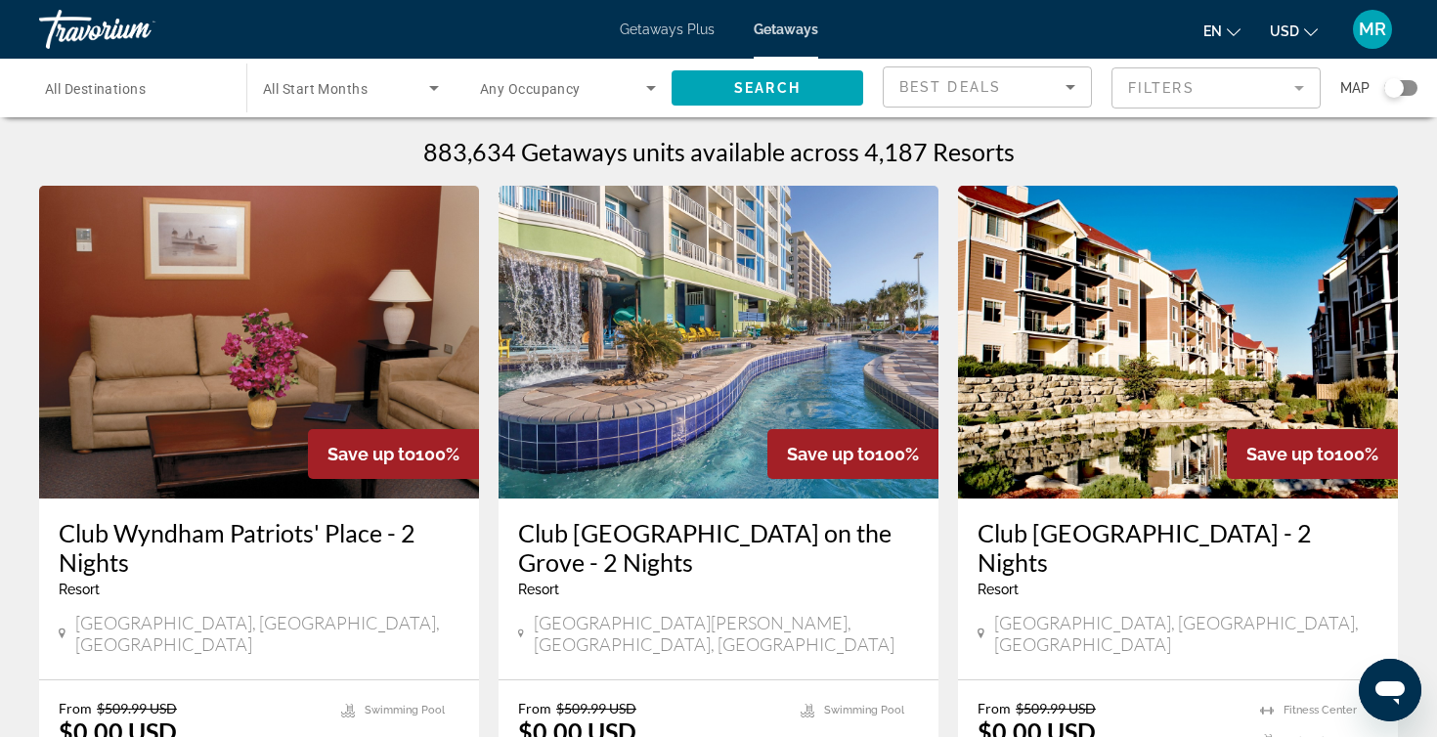
click at [1160, 98] on mat-form-field "Filters" at bounding box center [1215, 87] width 209 height 41
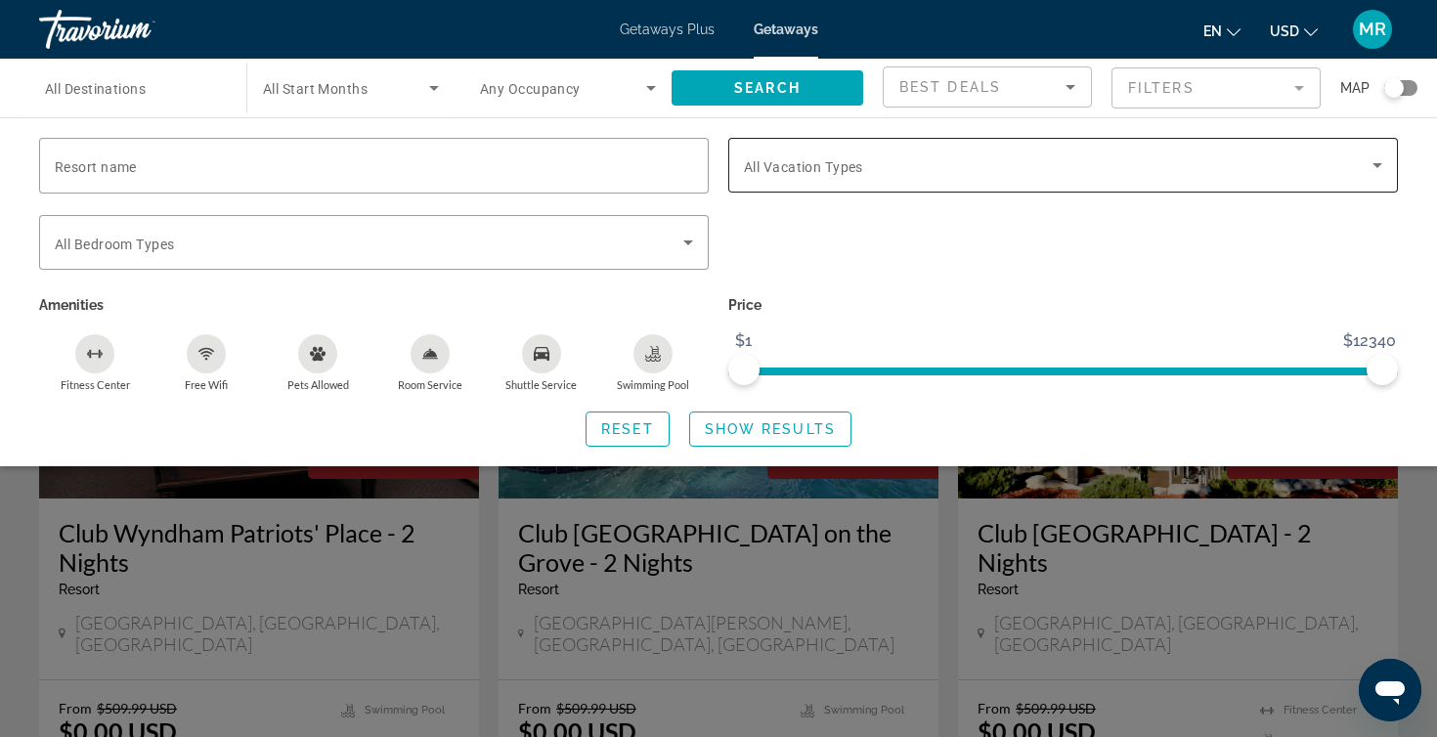
click at [836, 185] on div "Search widget" at bounding box center [1063, 165] width 638 height 55
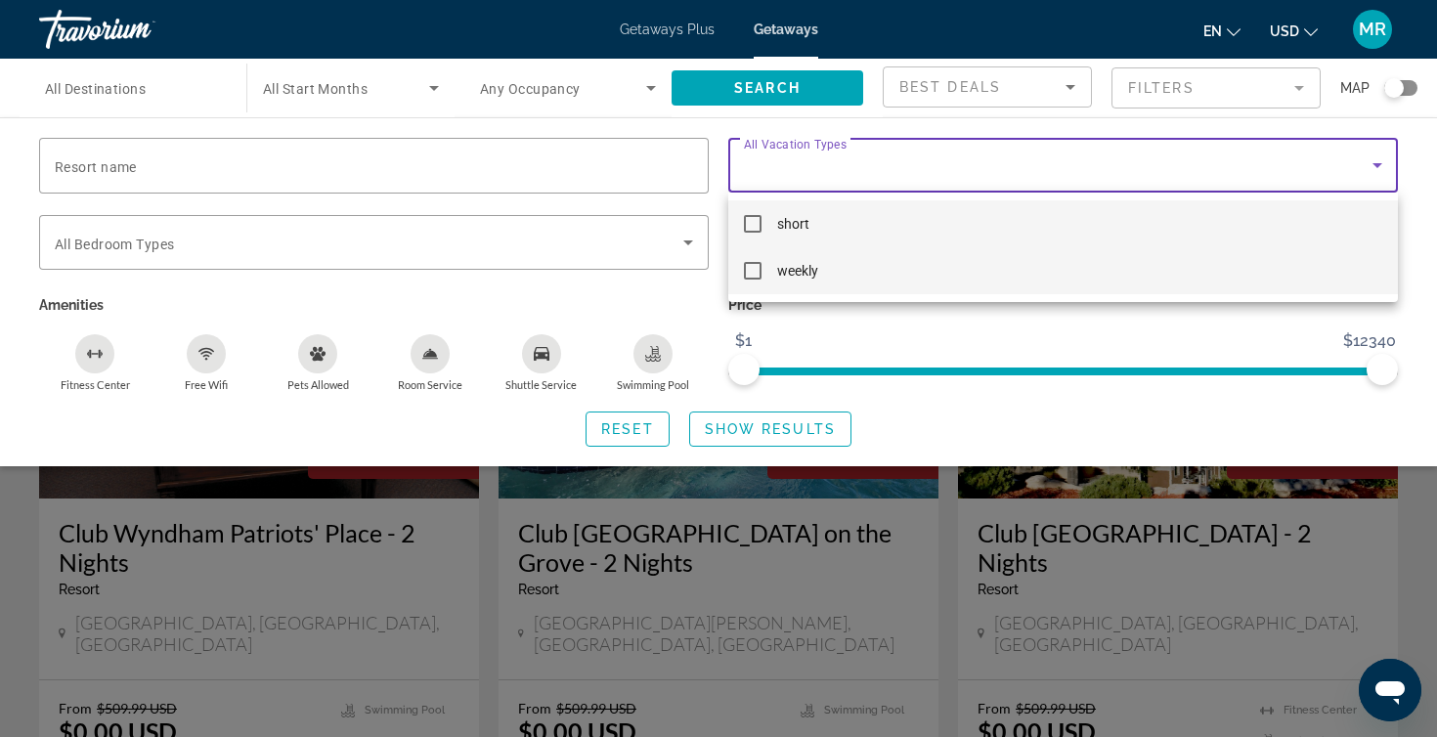
click at [815, 265] on span "weekly" at bounding box center [797, 270] width 41 height 23
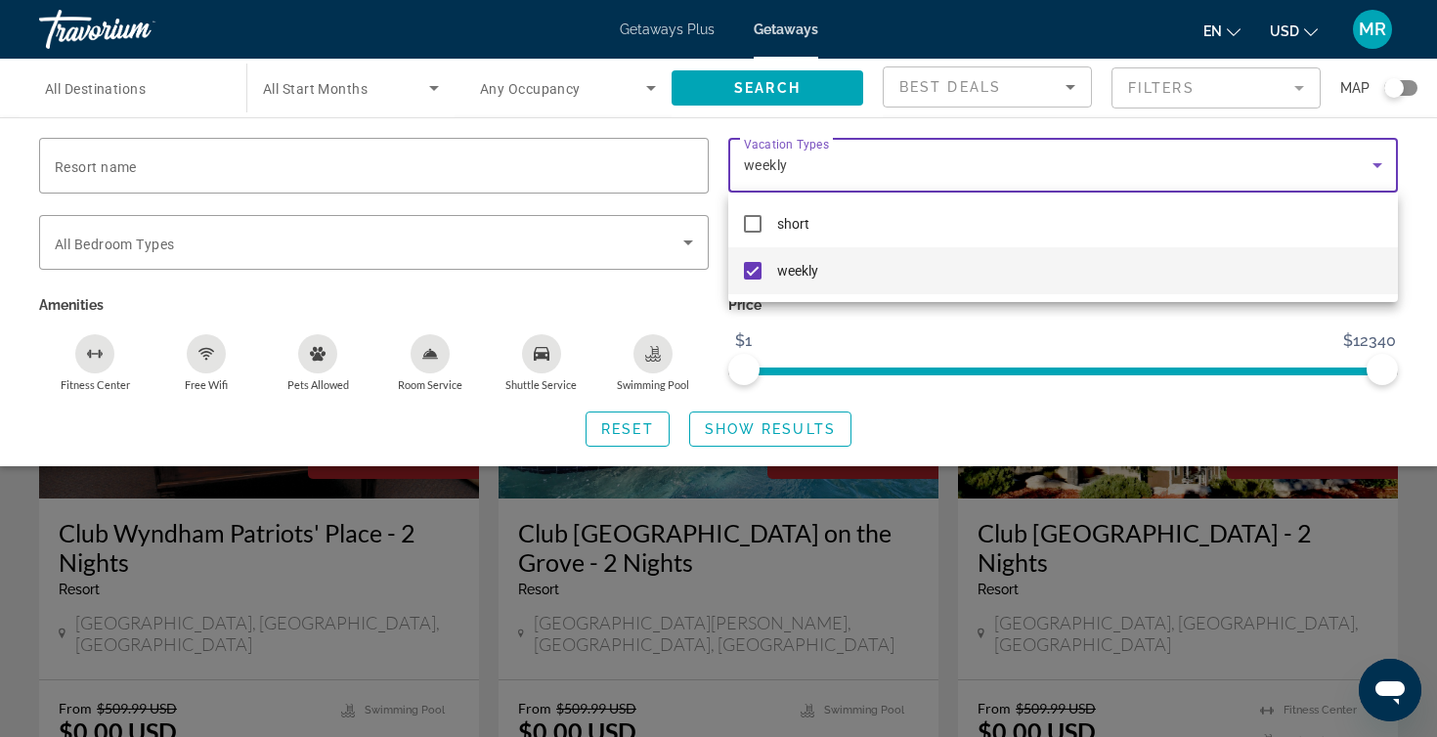
click at [898, 325] on div at bounding box center [718, 368] width 1437 height 737
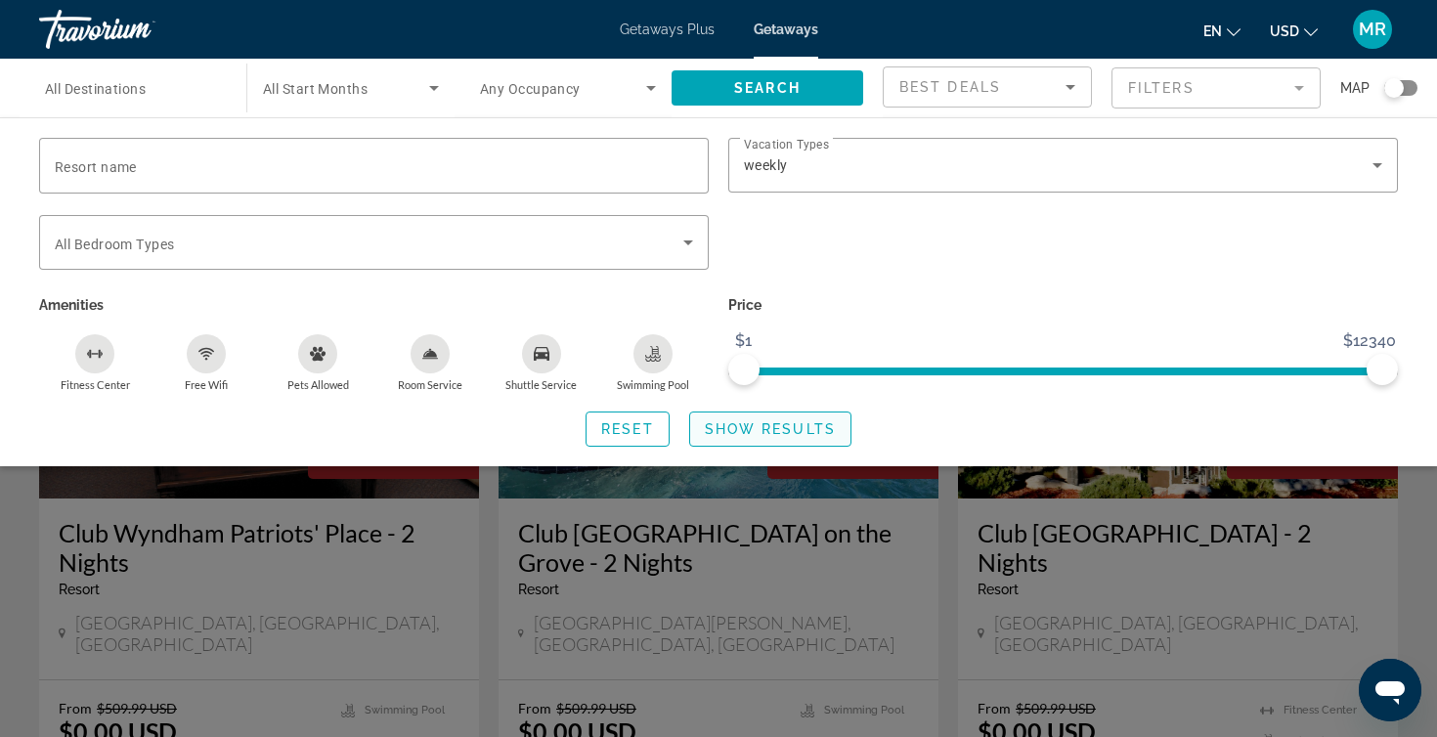
click at [747, 428] on span "Show Results" at bounding box center [770, 429] width 131 height 16
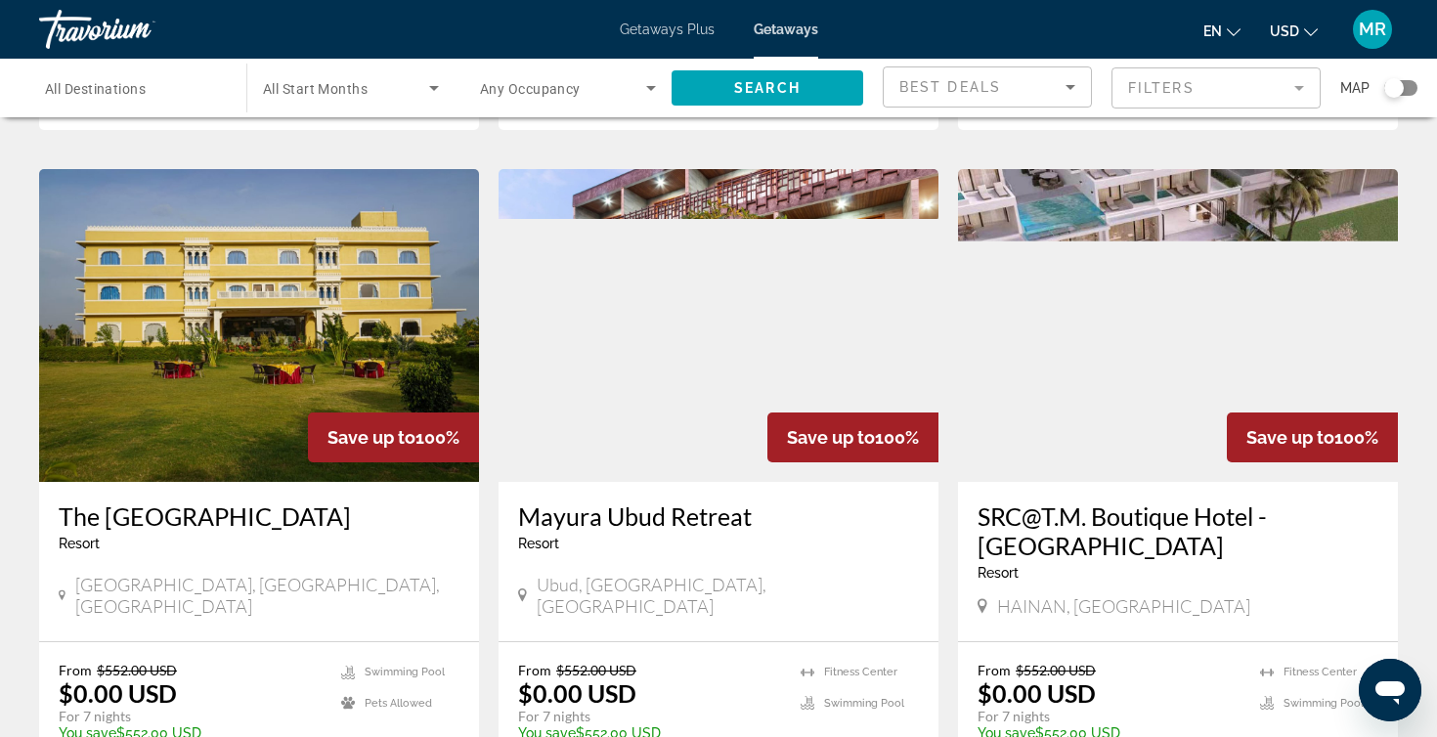
scroll to position [709, 0]
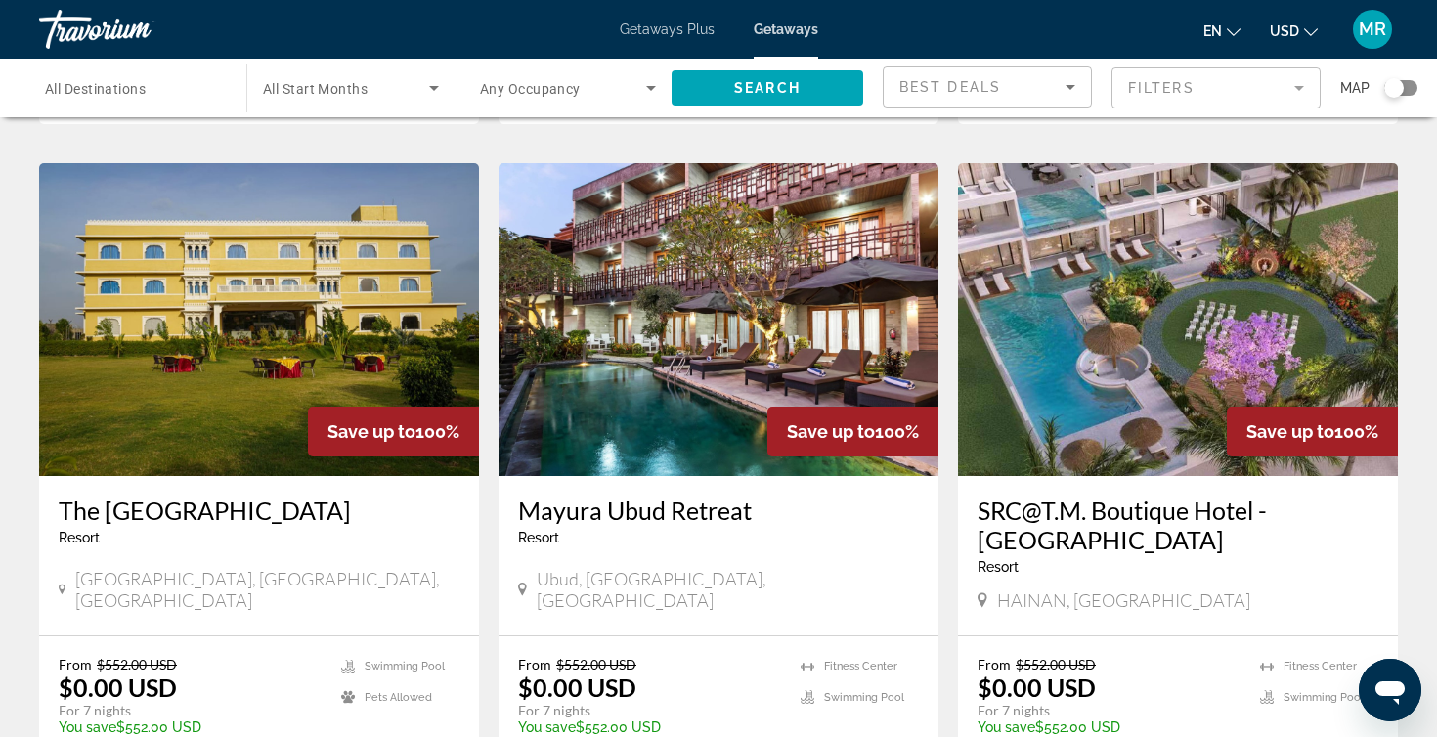
click at [722, 496] on h3 "Mayura Ubud Retreat" at bounding box center [718, 510] width 401 height 29
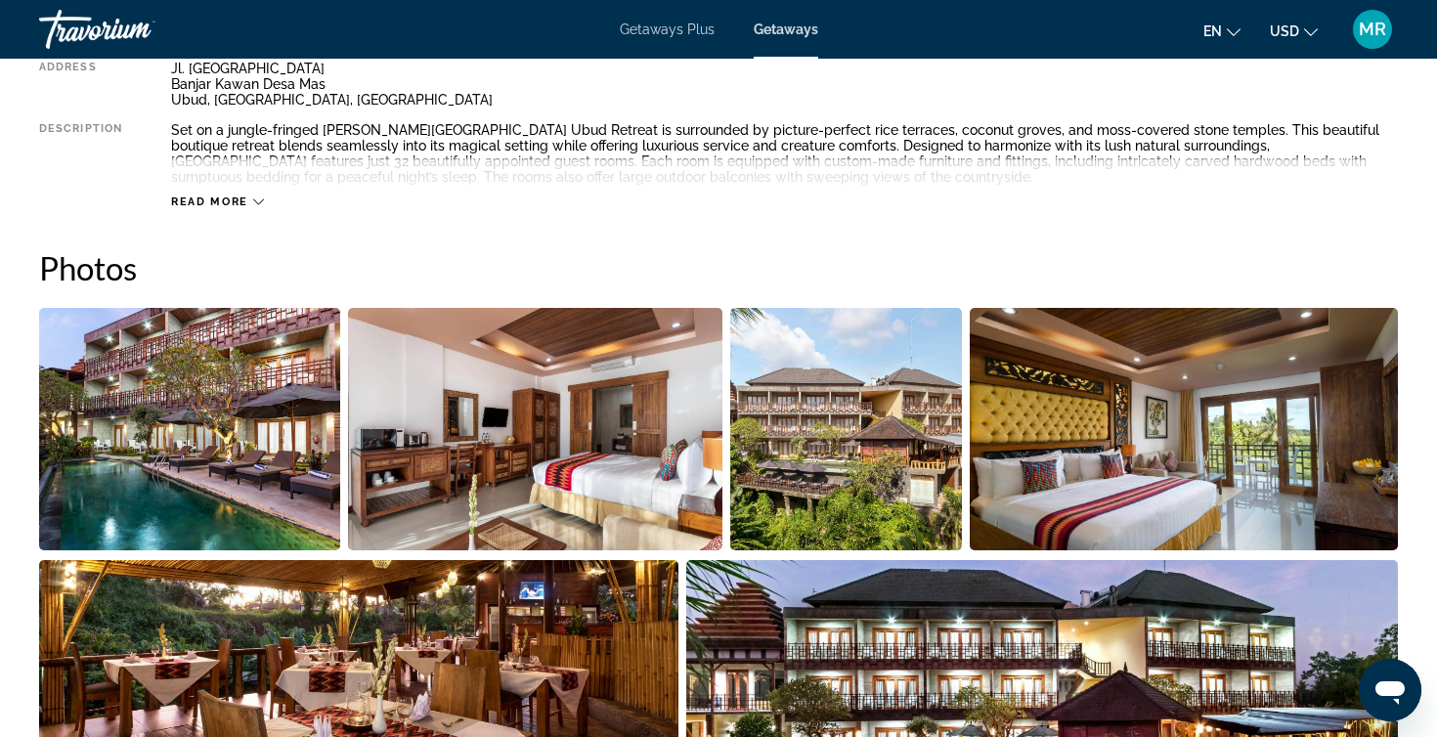
scroll to position [792, 0]
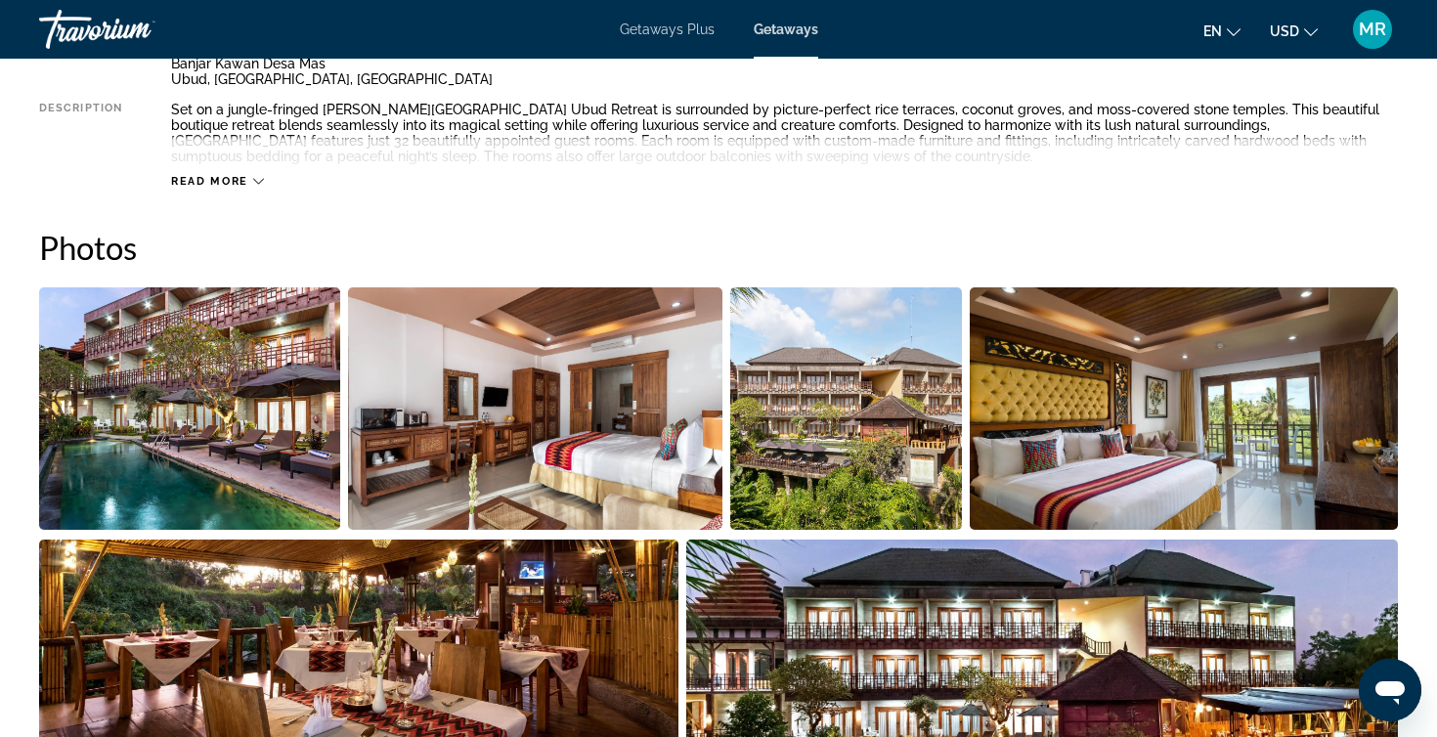
click at [269, 393] on img "Open full-screen image slider" at bounding box center [189, 408] width 301 height 242
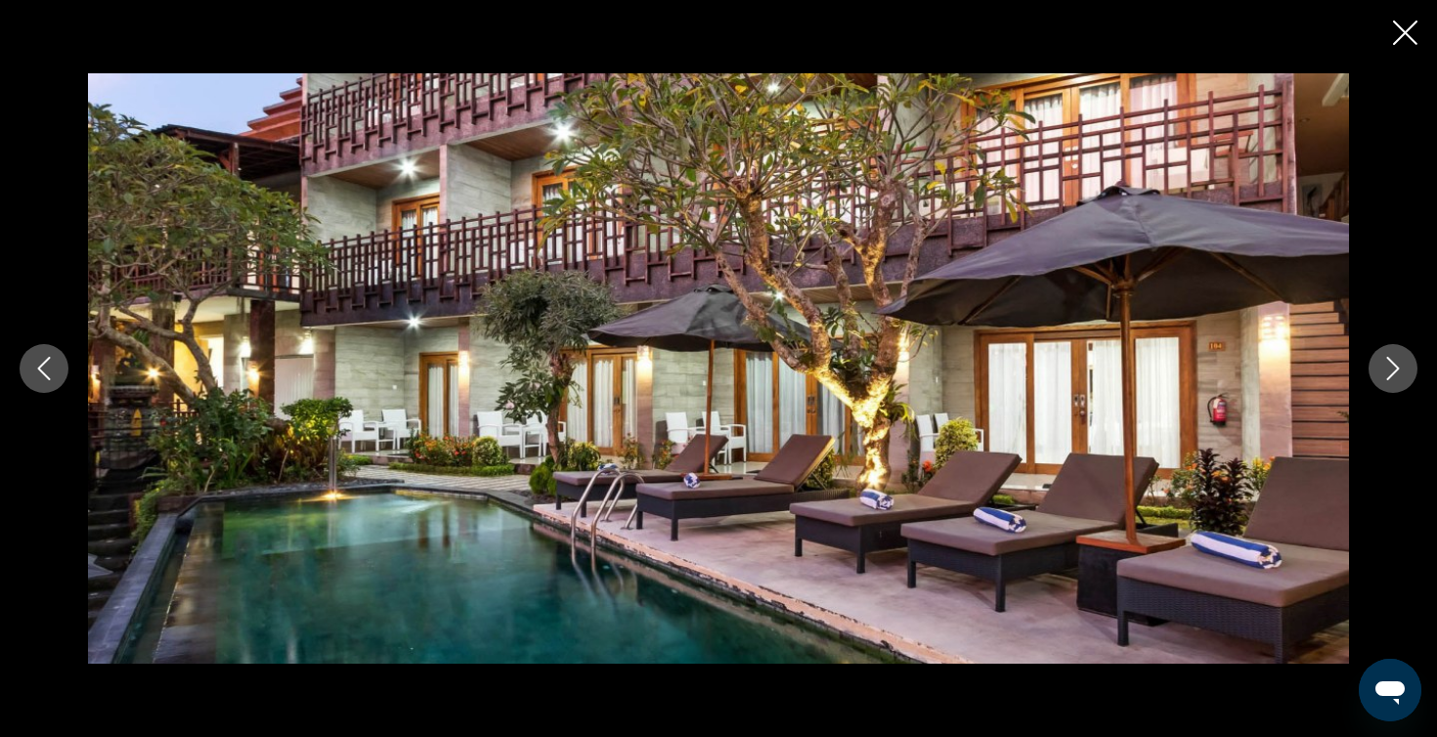
click at [1385, 374] on icon "Next image" at bounding box center [1392, 368] width 23 height 23
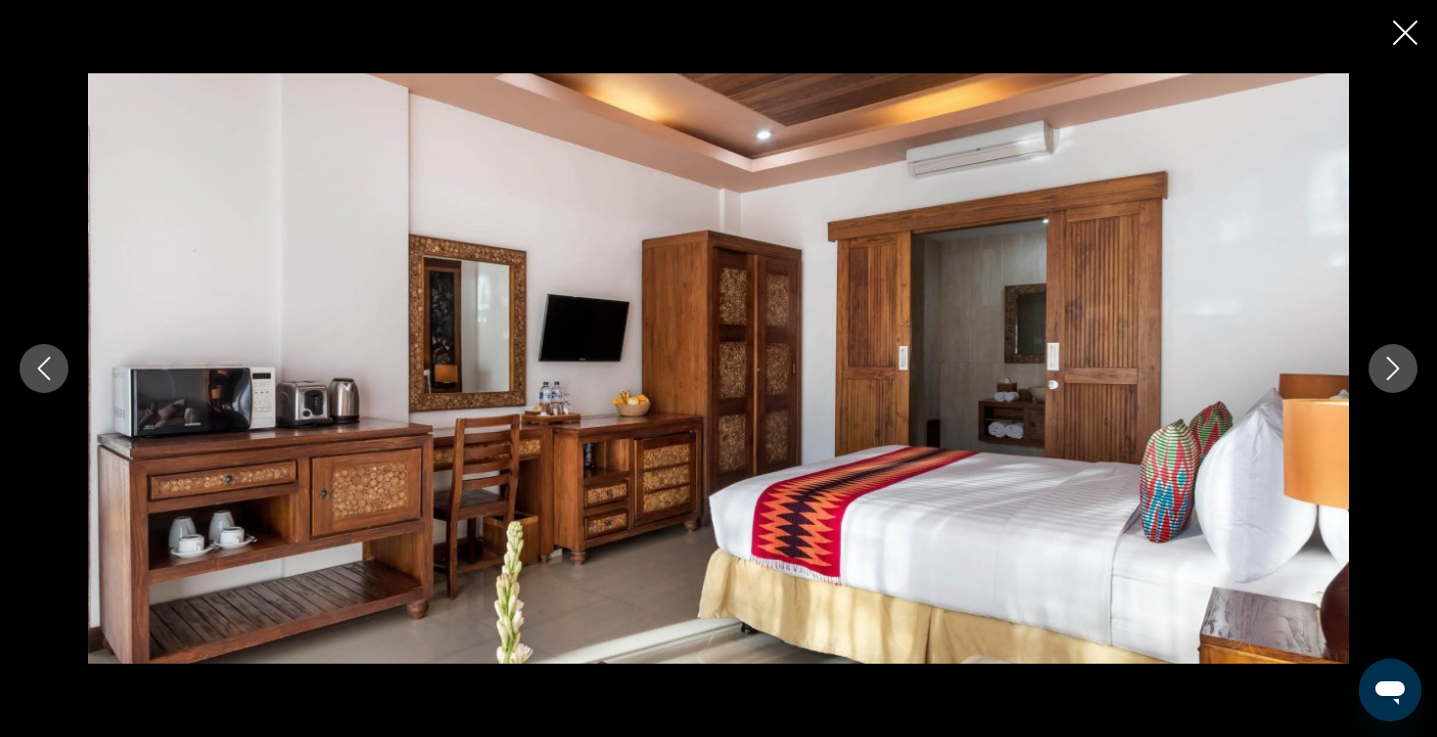
click at [1385, 374] on icon "Next image" at bounding box center [1392, 368] width 23 height 23
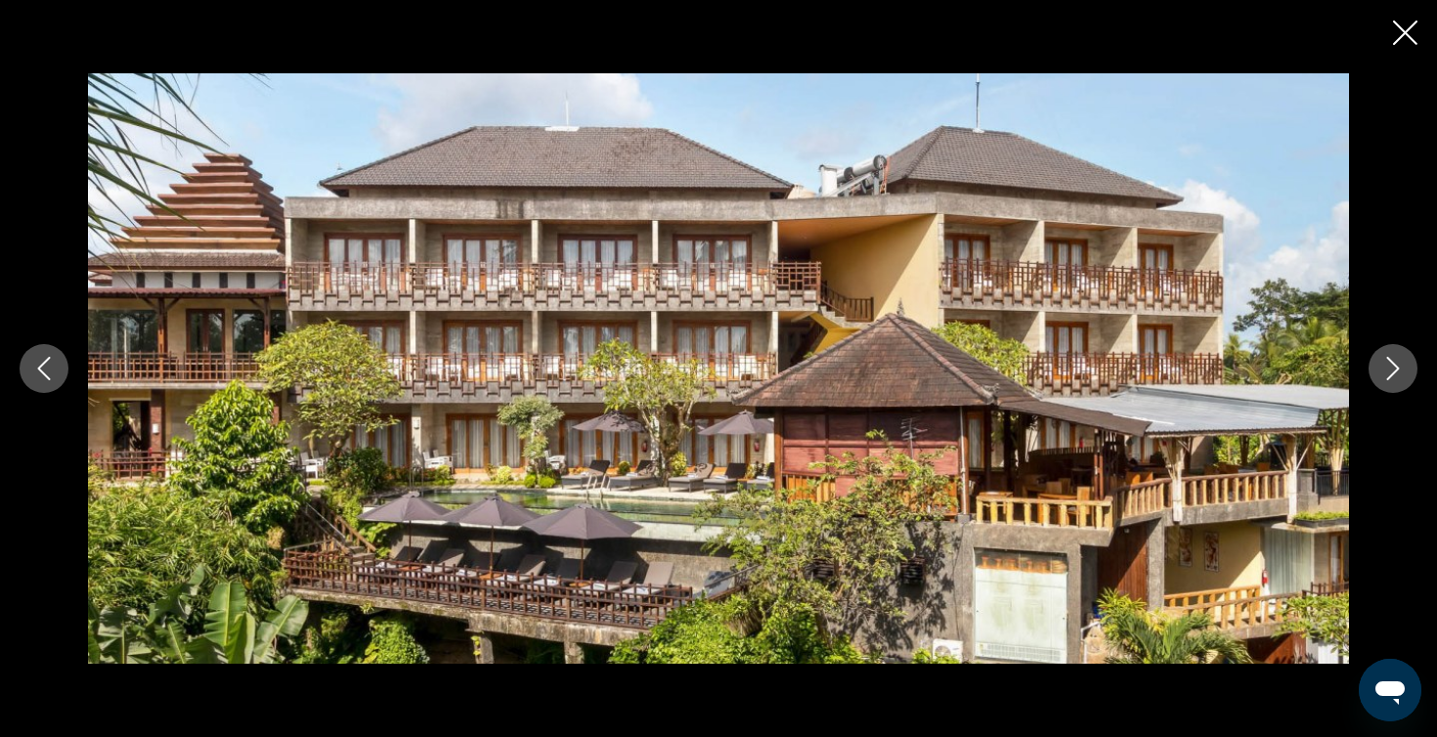
click at [1385, 374] on icon "Next image" at bounding box center [1392, 368] width 23 height 23
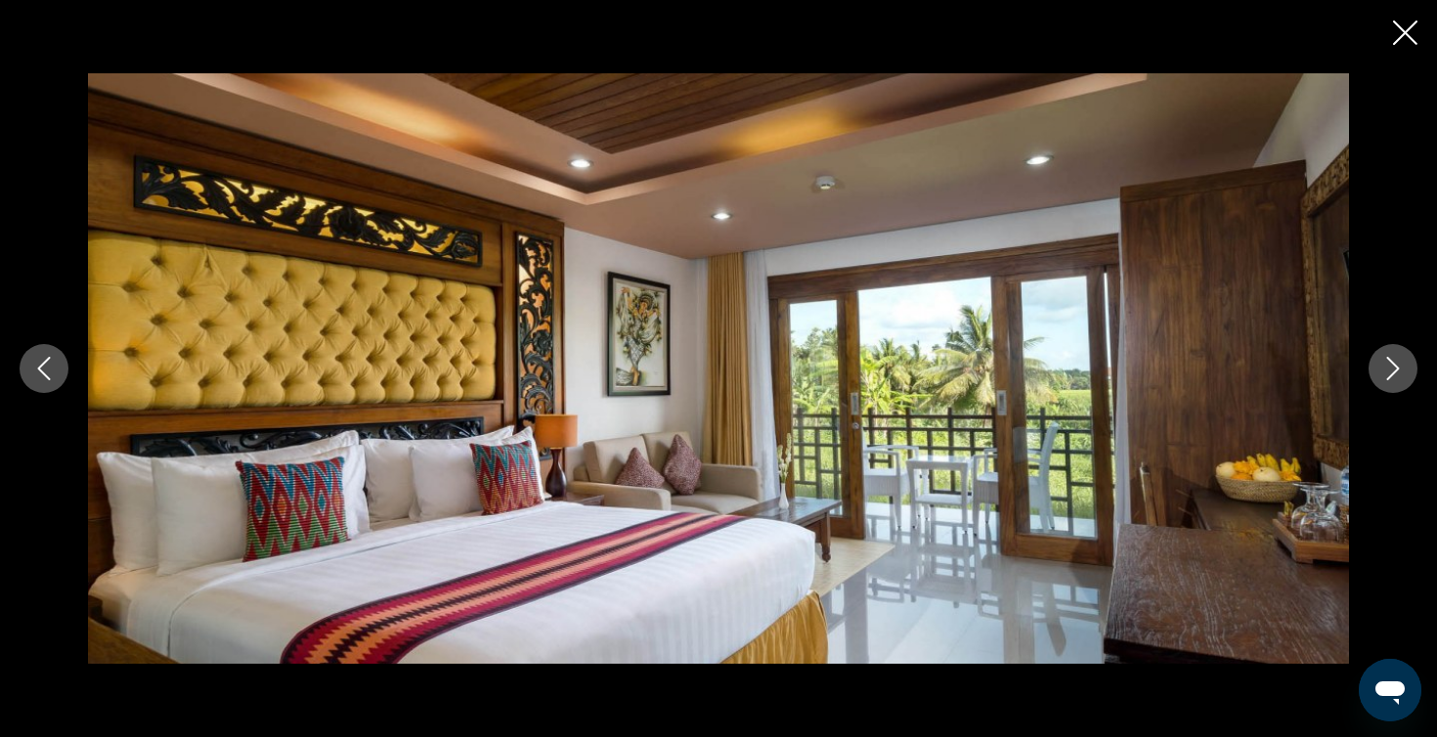
click at [1385, 374] on icon "Next image" at bounding box center [1392, 368] width 23 height 23
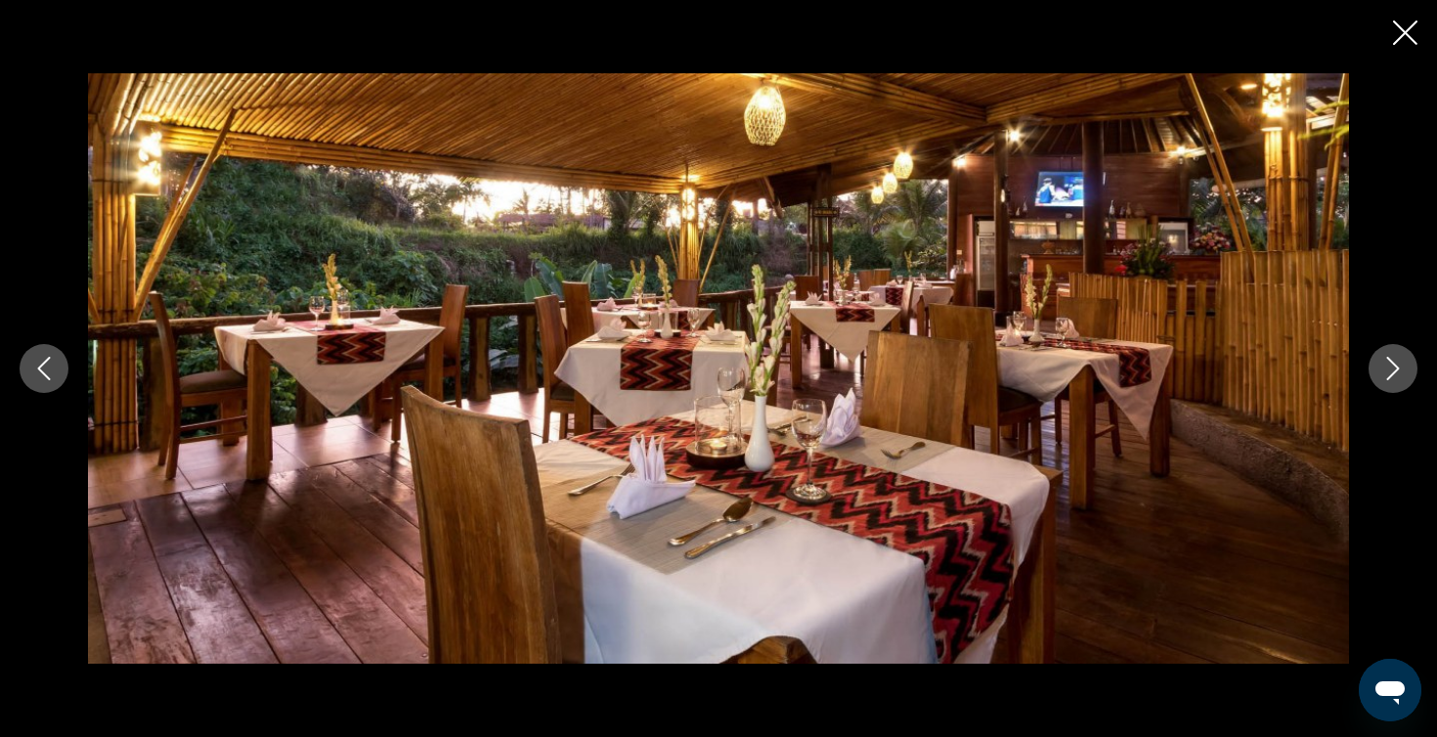
click at [1385, 374] on icon "Next image" at bounding box center [1392, 368] width 23 height 23
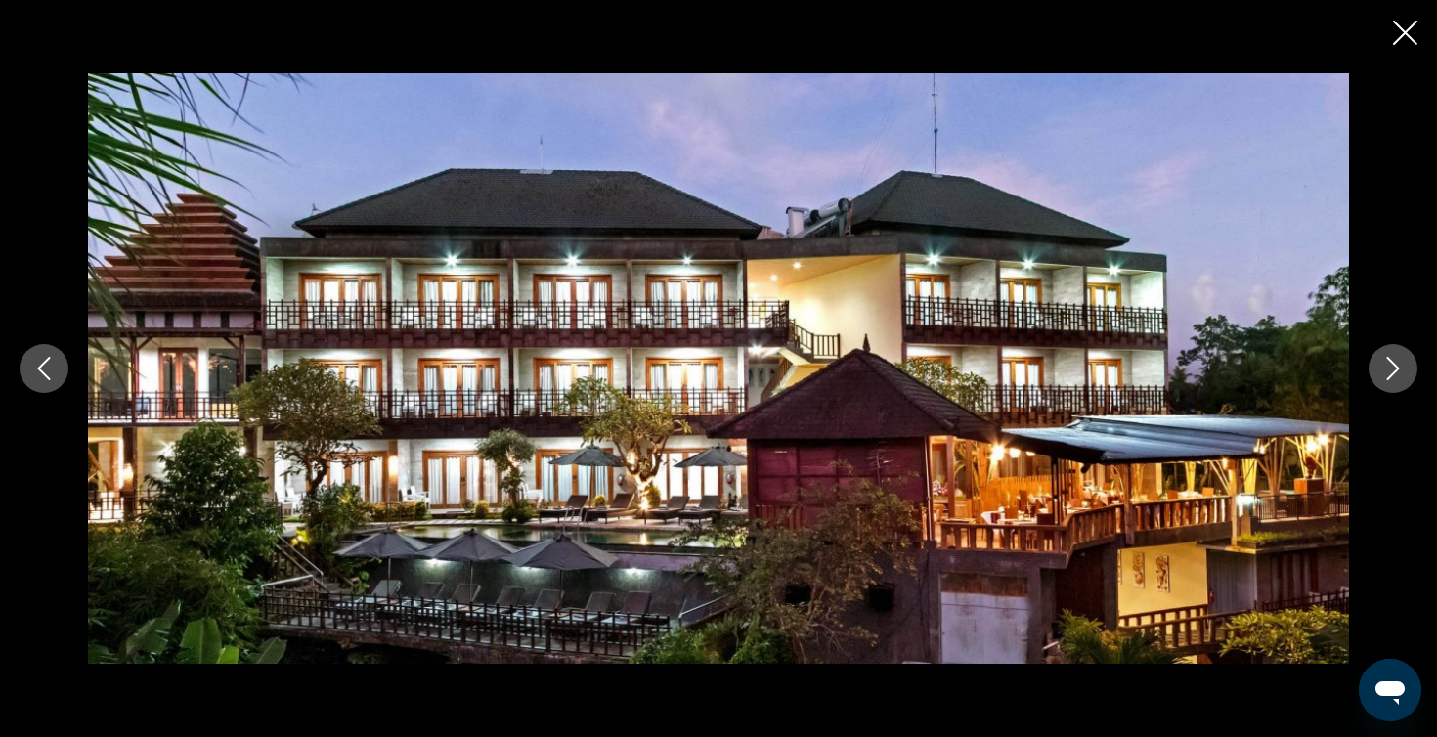
click at [1385, 374] on icon "Next image" at bounding box center [1392, 368] width 23 height 23
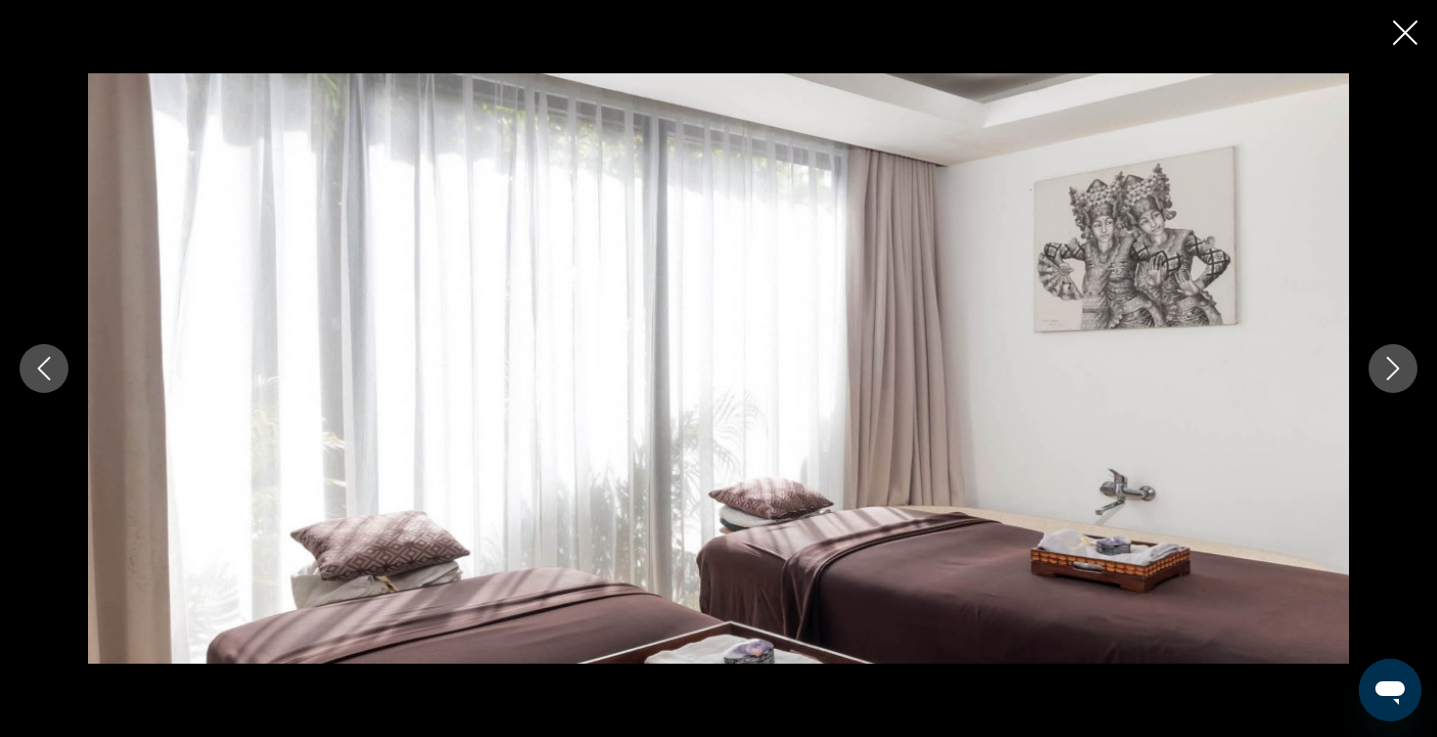
click at [1385, 374] on icon "Next image" at bounding box center [1392, 368] width 23 height 23
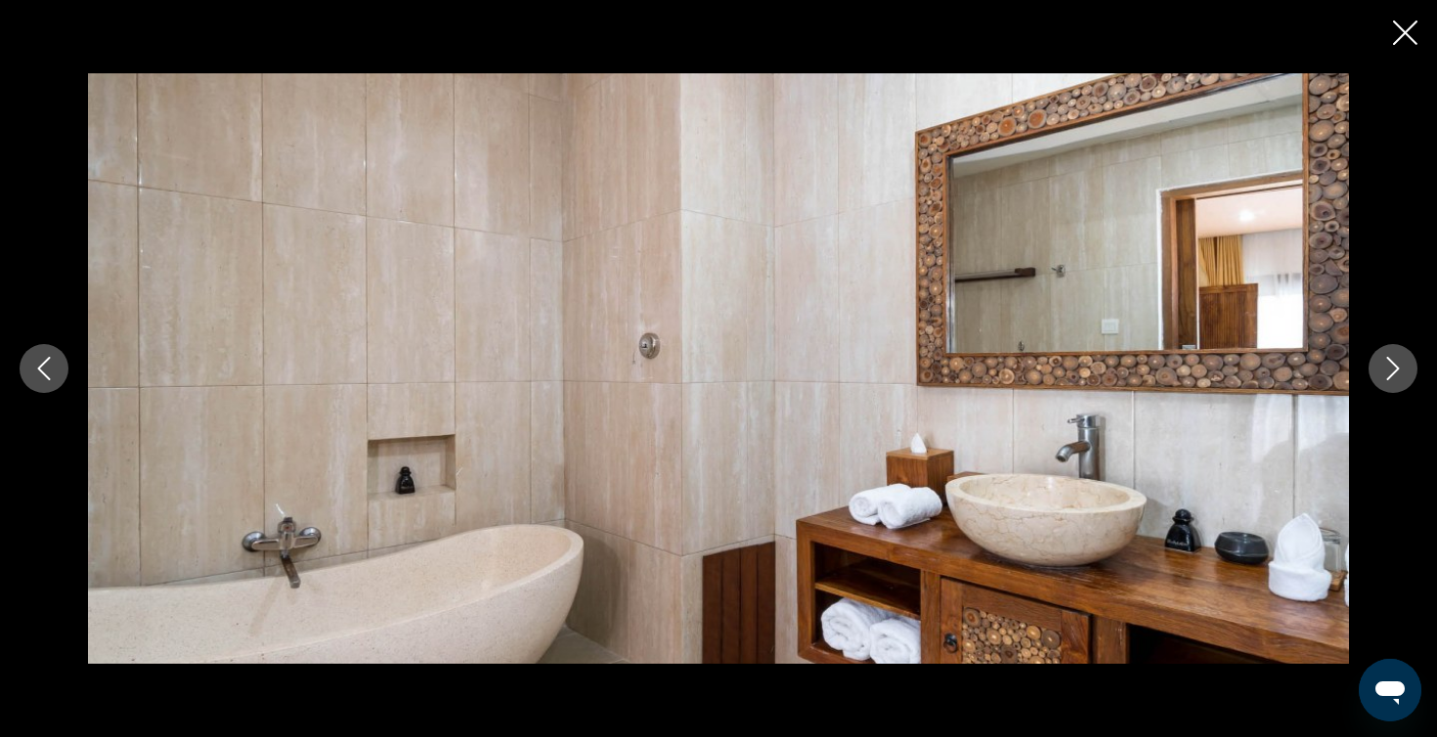
click at [1385, 374] on icon "Next image" at bounding box center [1392, 368] width 23 height 23
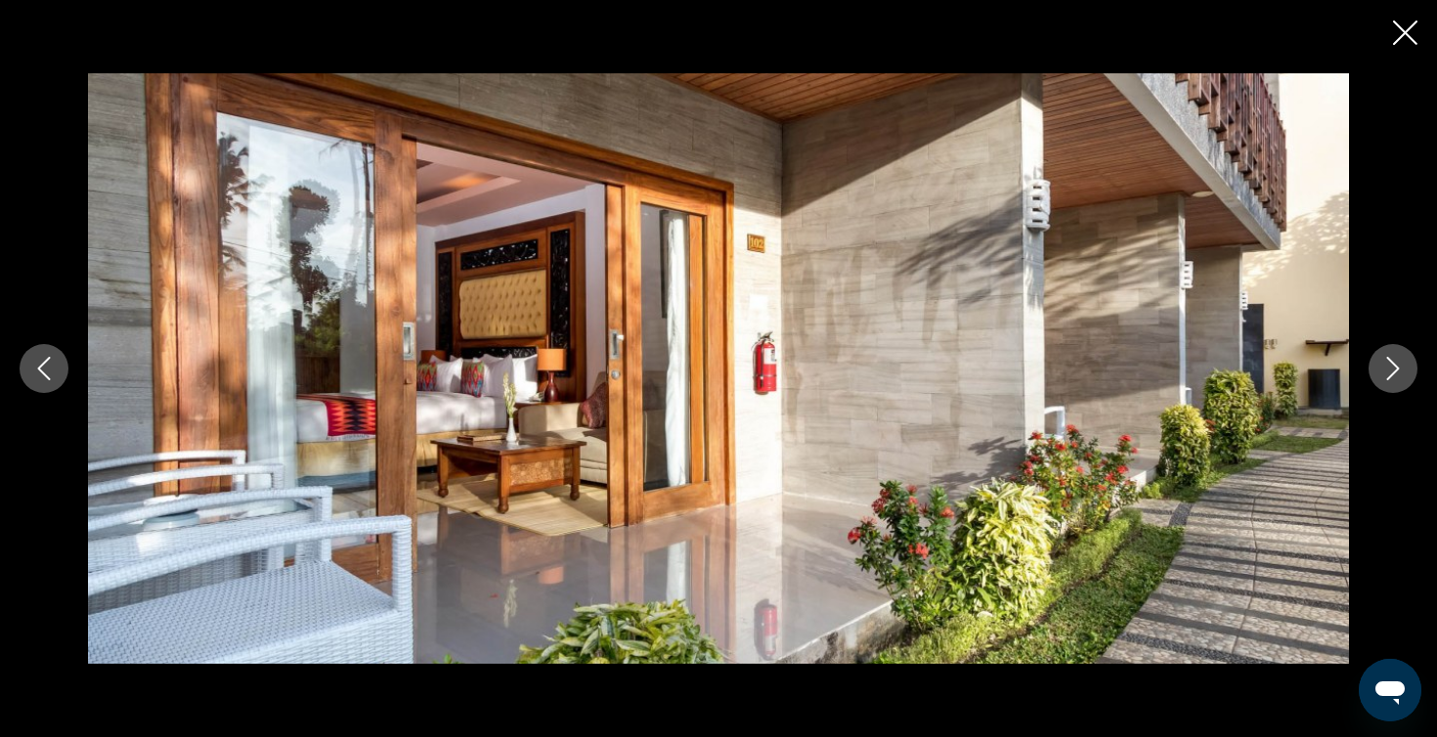
click at [1385, 374] on icon "Next image" at bounding box center [1392, 368] width 23 height 23
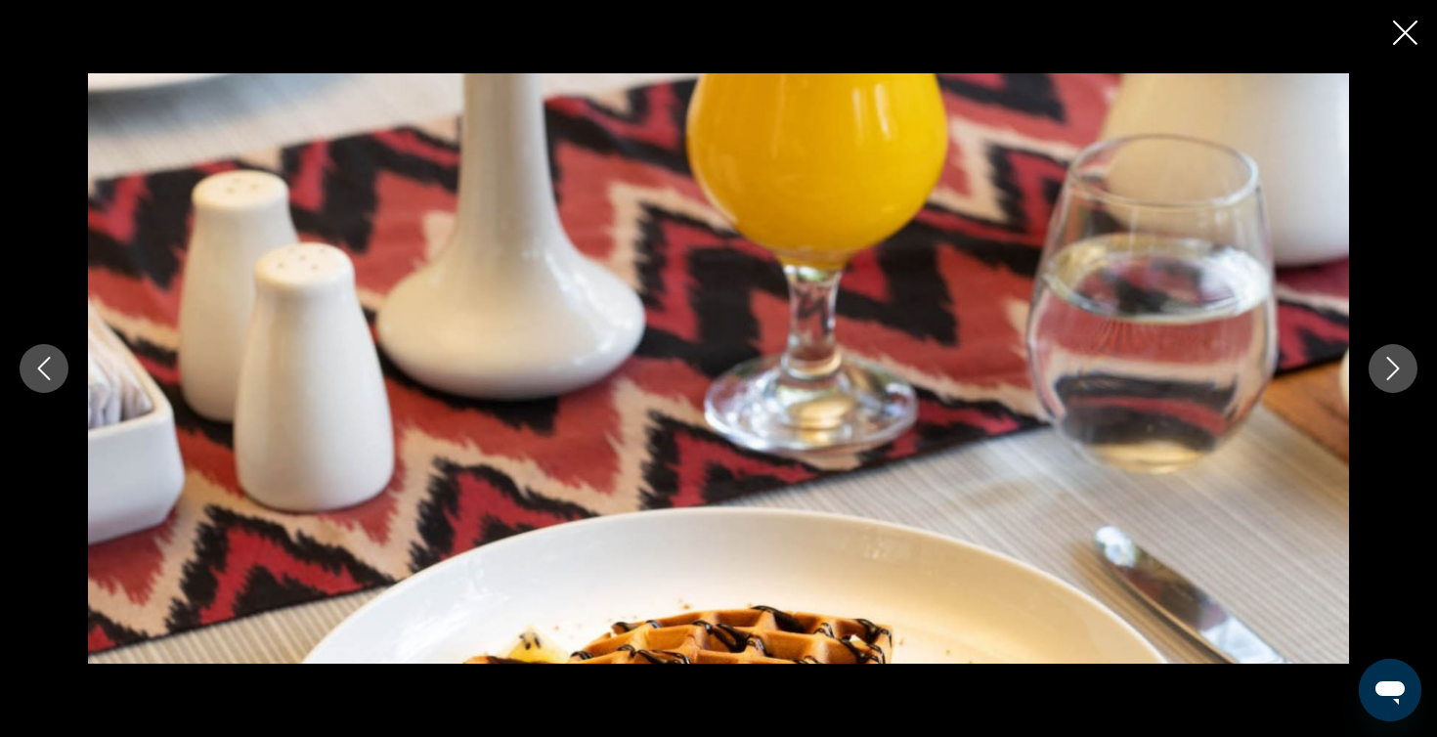
click at [1385, 374] on icon "Next image" at bounding box center [1392, 368] width 23 height 23
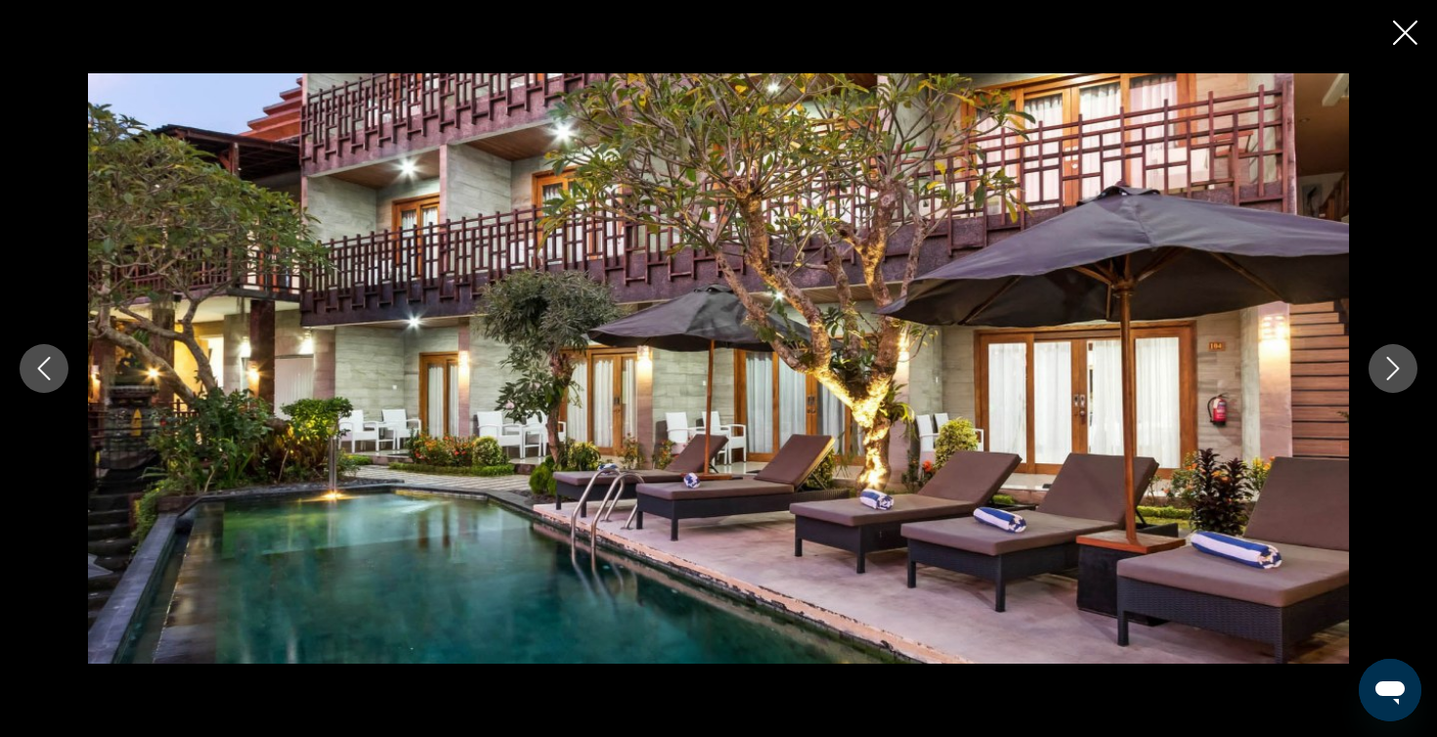
click at [1385, 374] on icon "Next image" at bounding box center [1392, 368] width 23 height 23
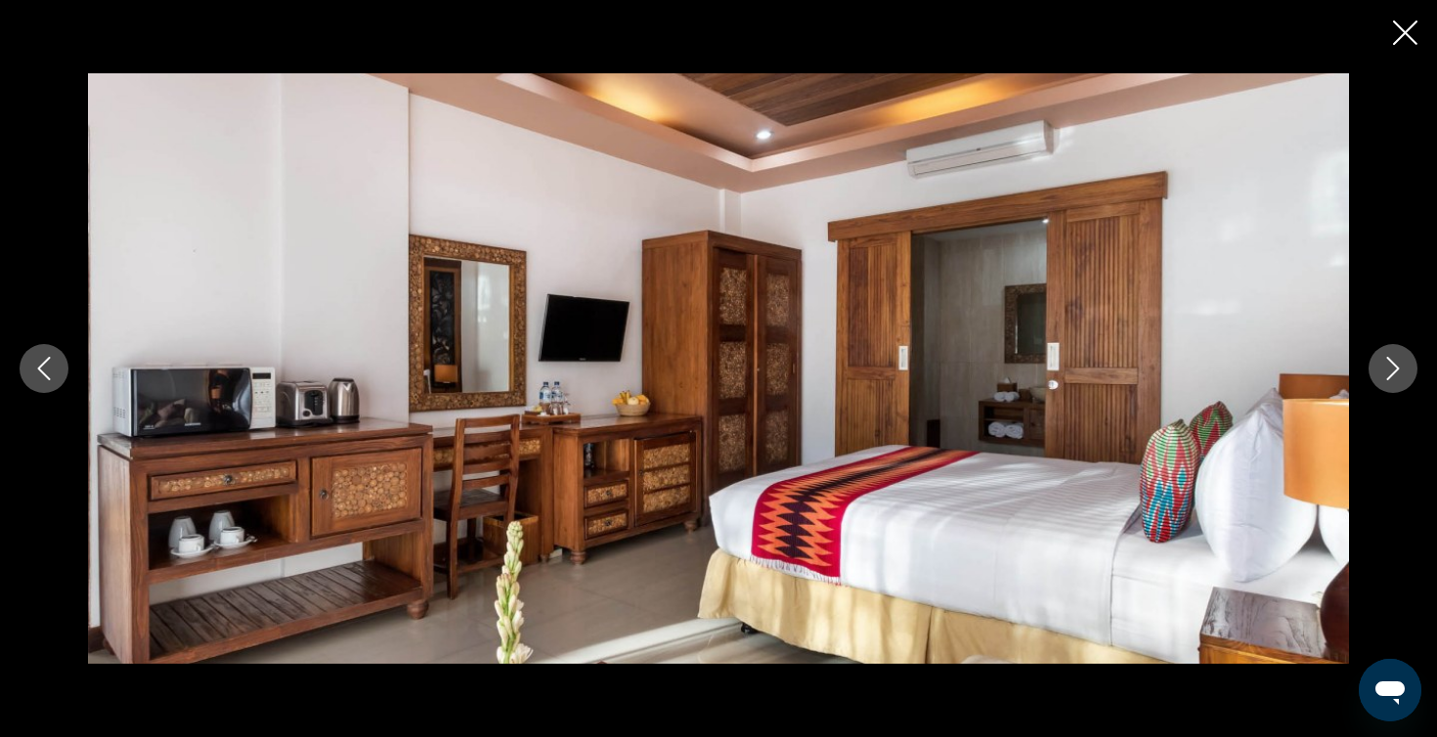
click at [1396, 49] on button "Close slideshow" at bounding box center [1405, 35] width 24 height 30
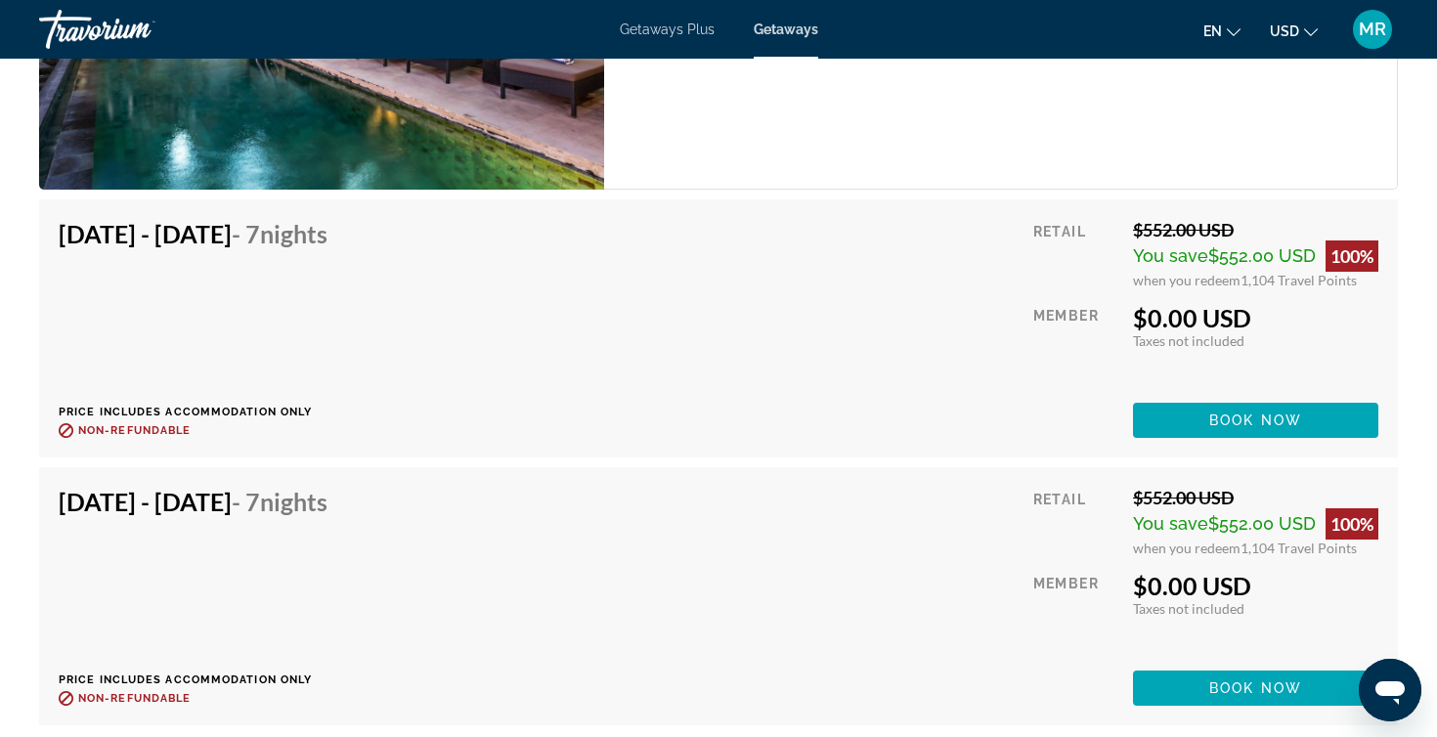
scroll to position [3314, 0]
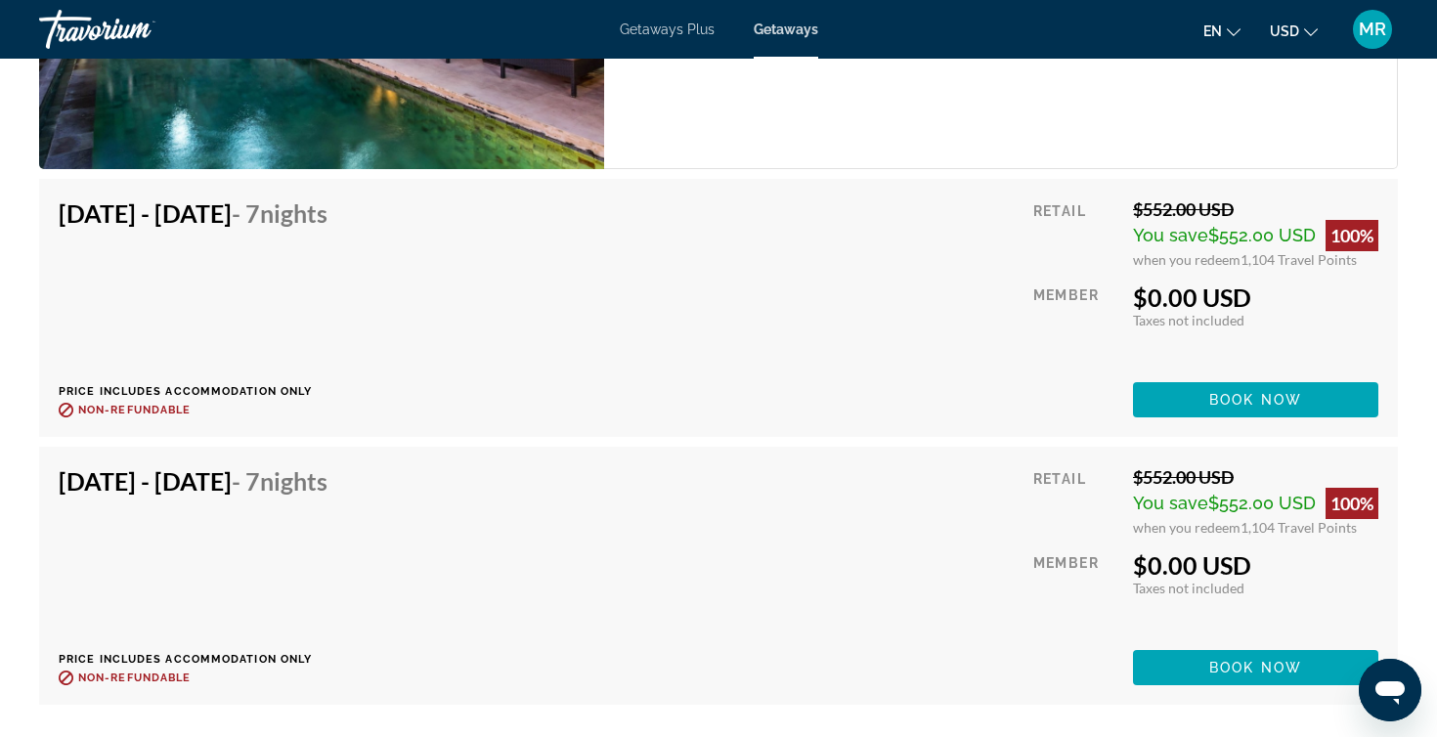
click at [1294, 34] on span "USD" at bounding box center [1284, 31] width 29 height 16
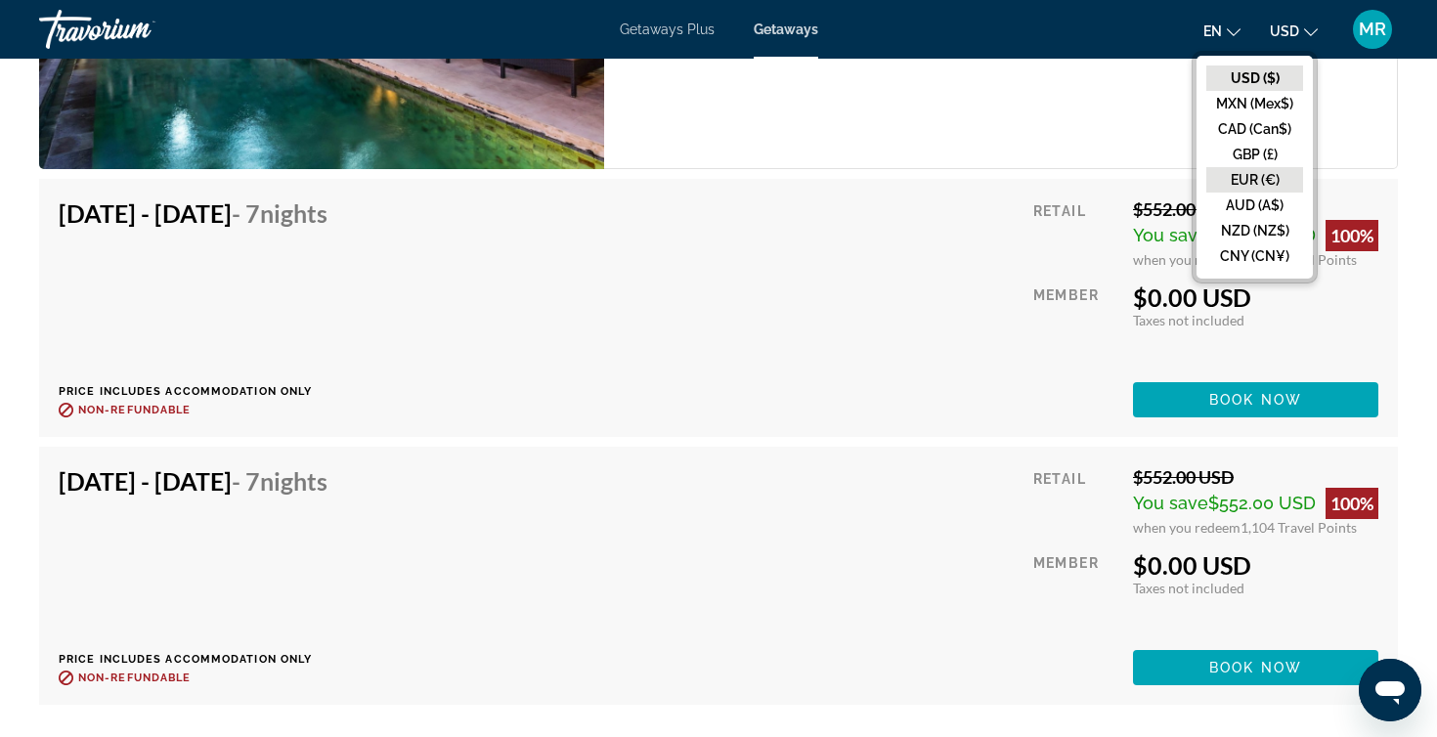
click at [1269, 175] on button "EUR (€)" at bounding box center [1254, 179] width 97 height 25
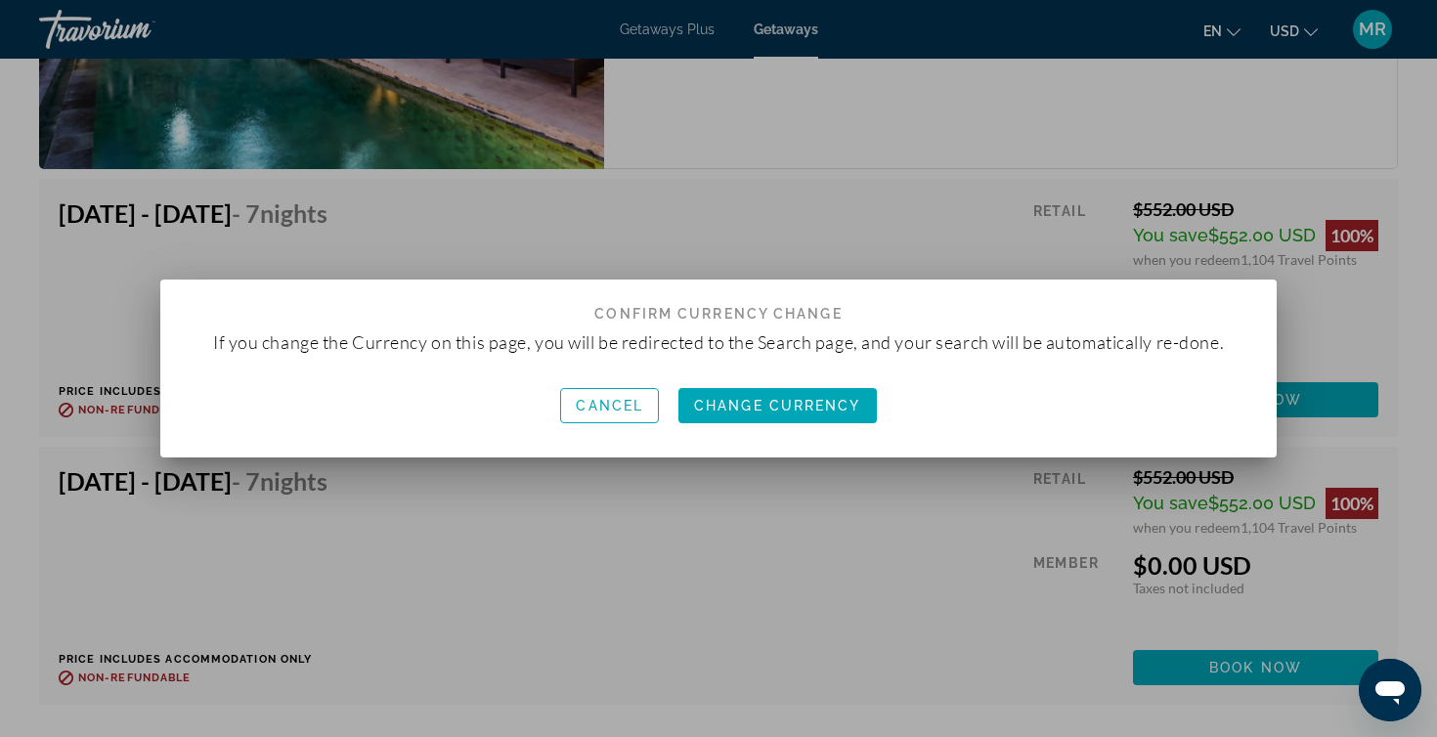
scroll to position [0, 0]
click at [753, 402] on span "Change Currency" at bounding box center [777, 406] width 167 height 16
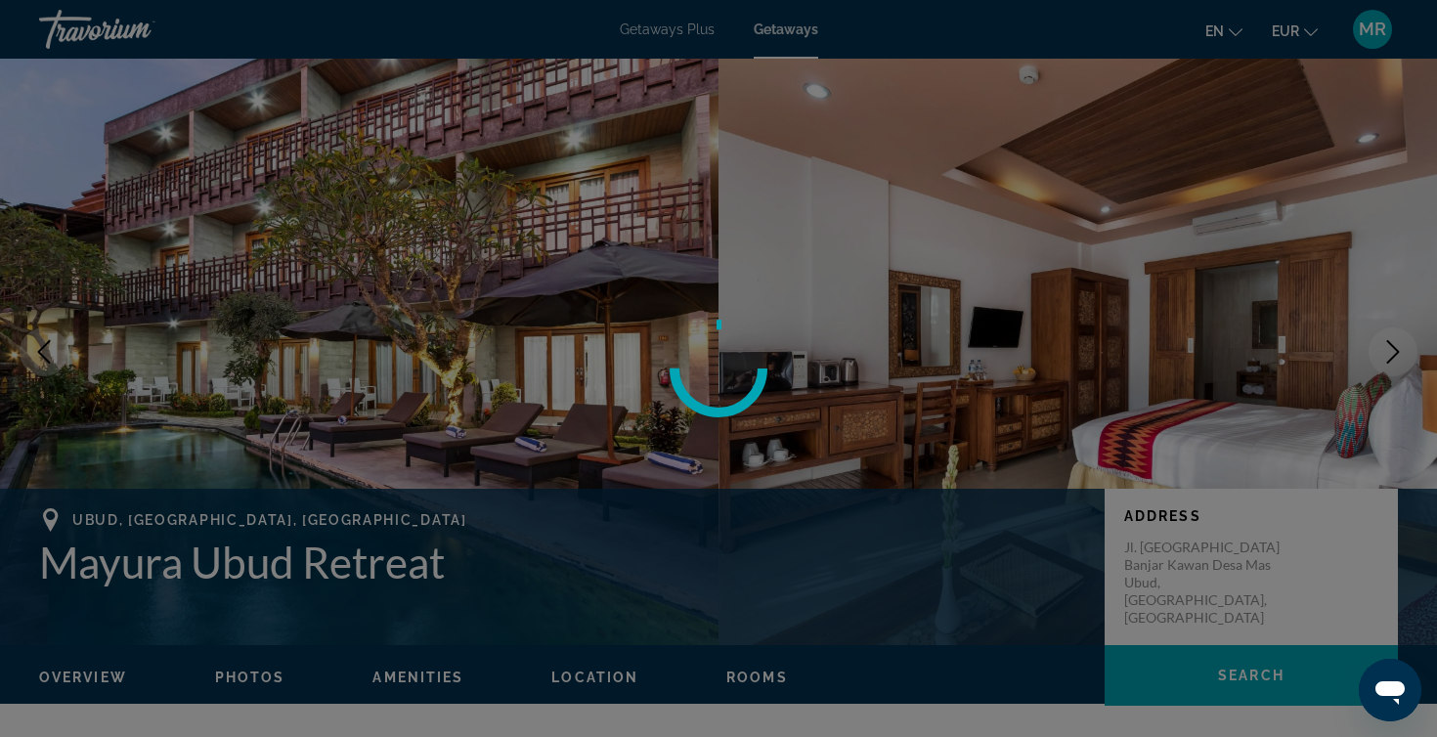
scroll to position [3314, 0]
